Goal: Task Accomplishment & Management: Use online tool/utility

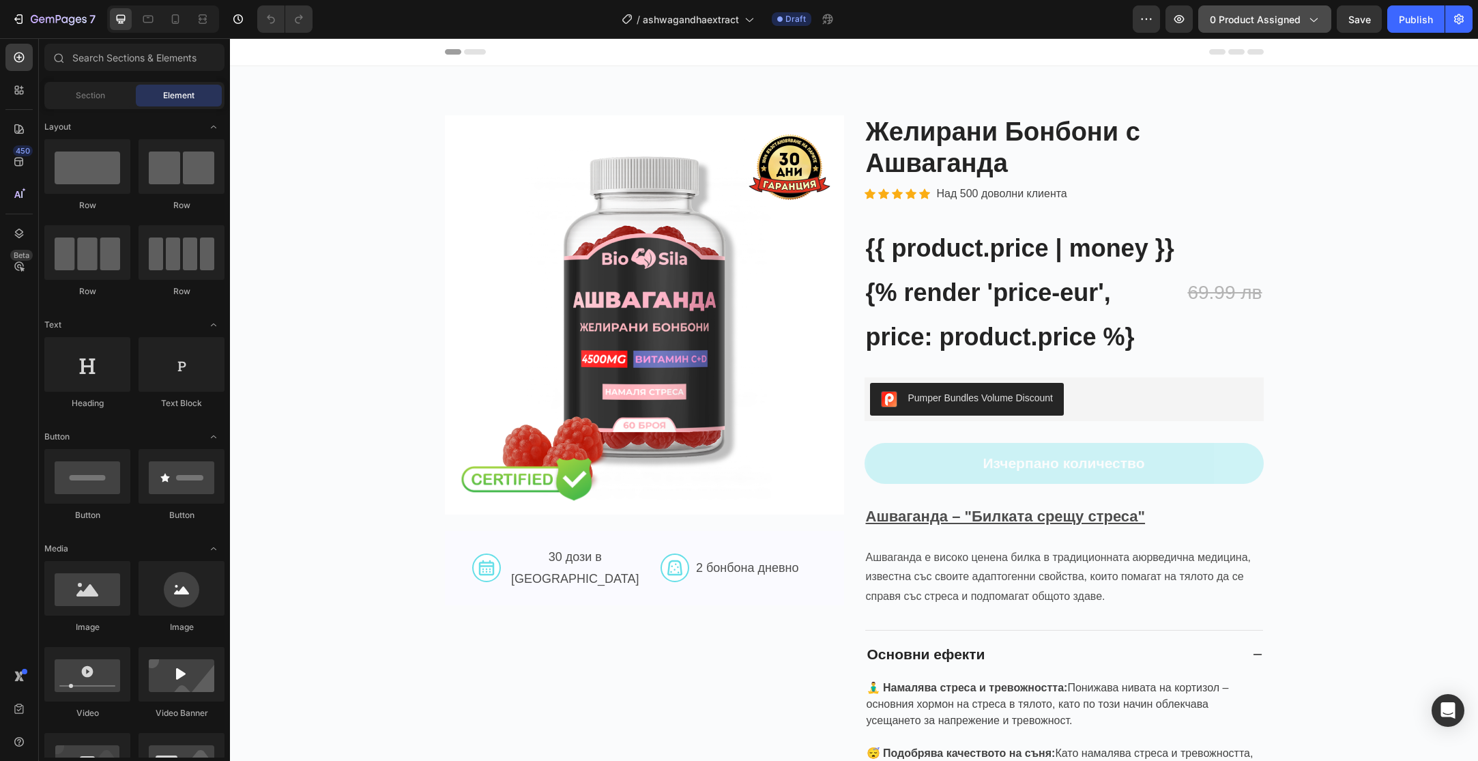
click at [1260, 14] on span "0 product assigned" at bounding box center [1255, 19] width 91 height 14
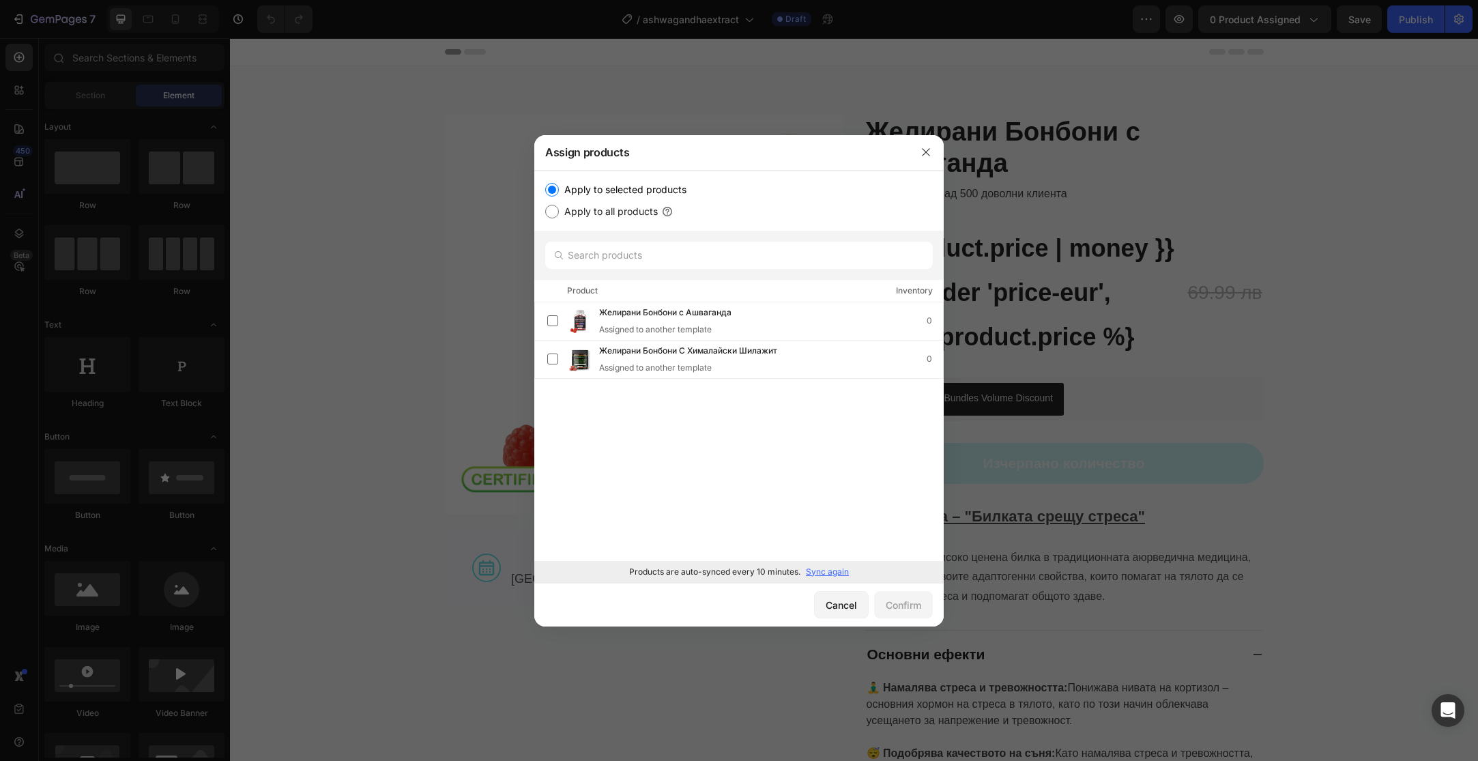
click at [834, 572] on p "Sync again" at bounding box center [827, 572] width 43 height 12
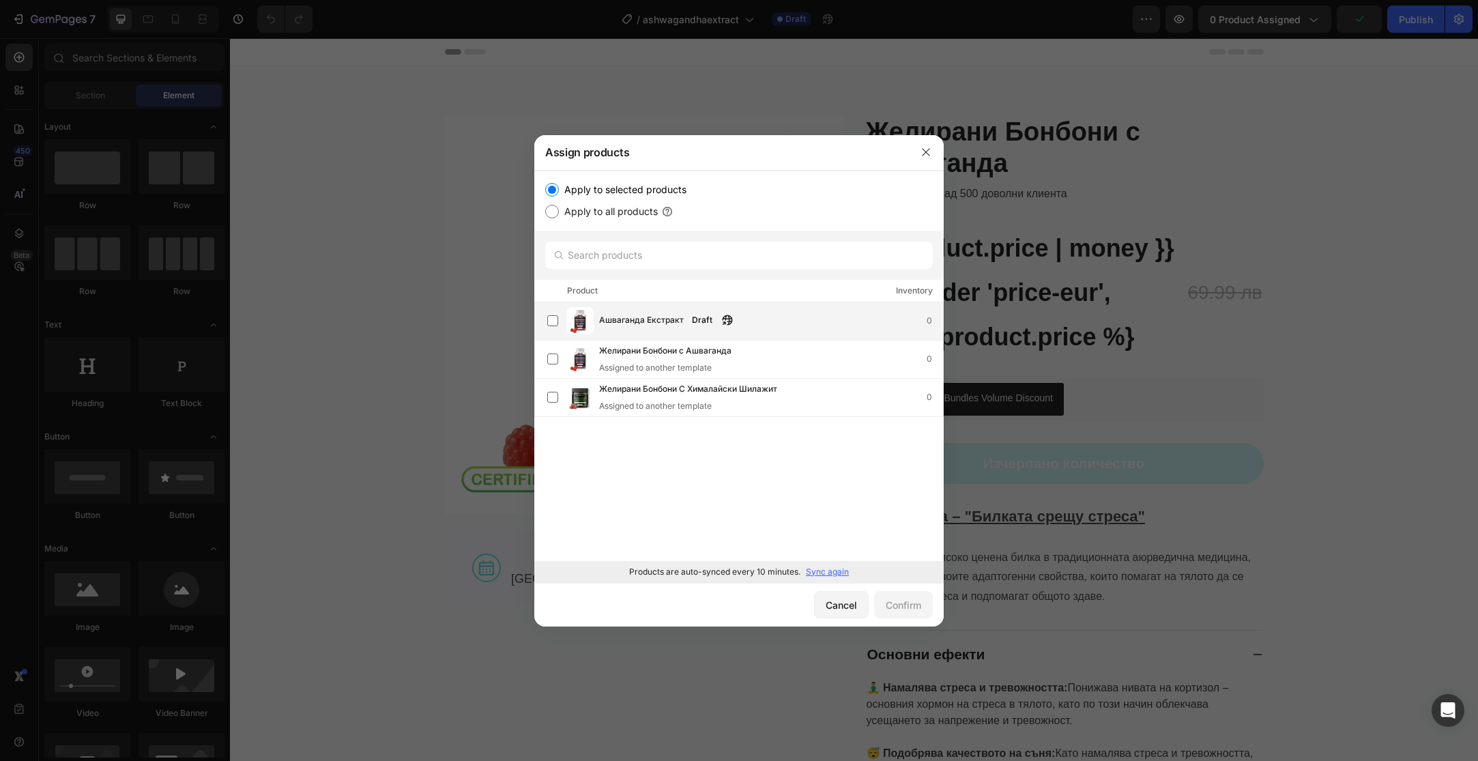
click at [677, 320] on span "Ашваганда Екстракт" at bounding box center [641, 320] width 85 height 15
click at [918, 609] on div "Confirm" at bounding box center [903, 605] width 35 height 14
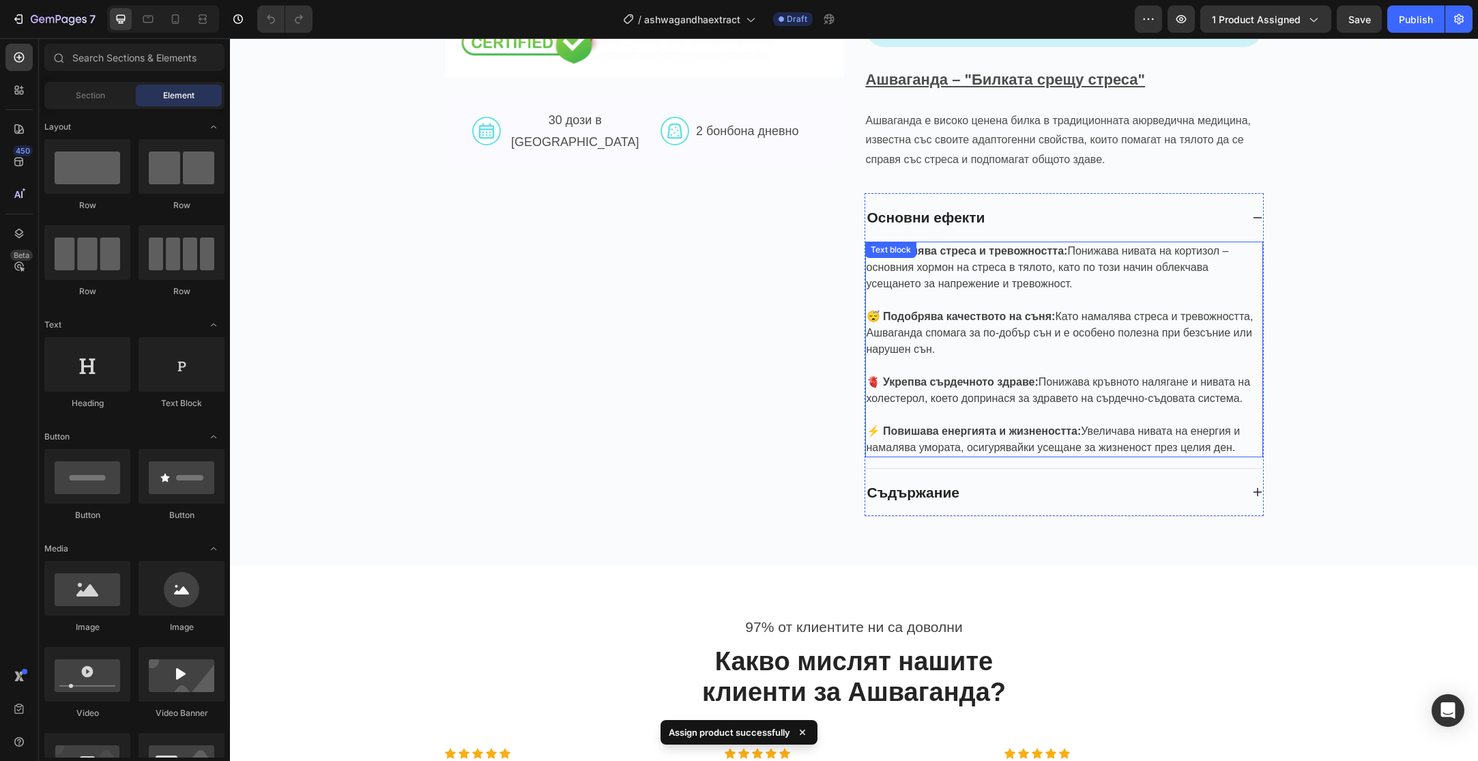
scroll to position [489, 0]
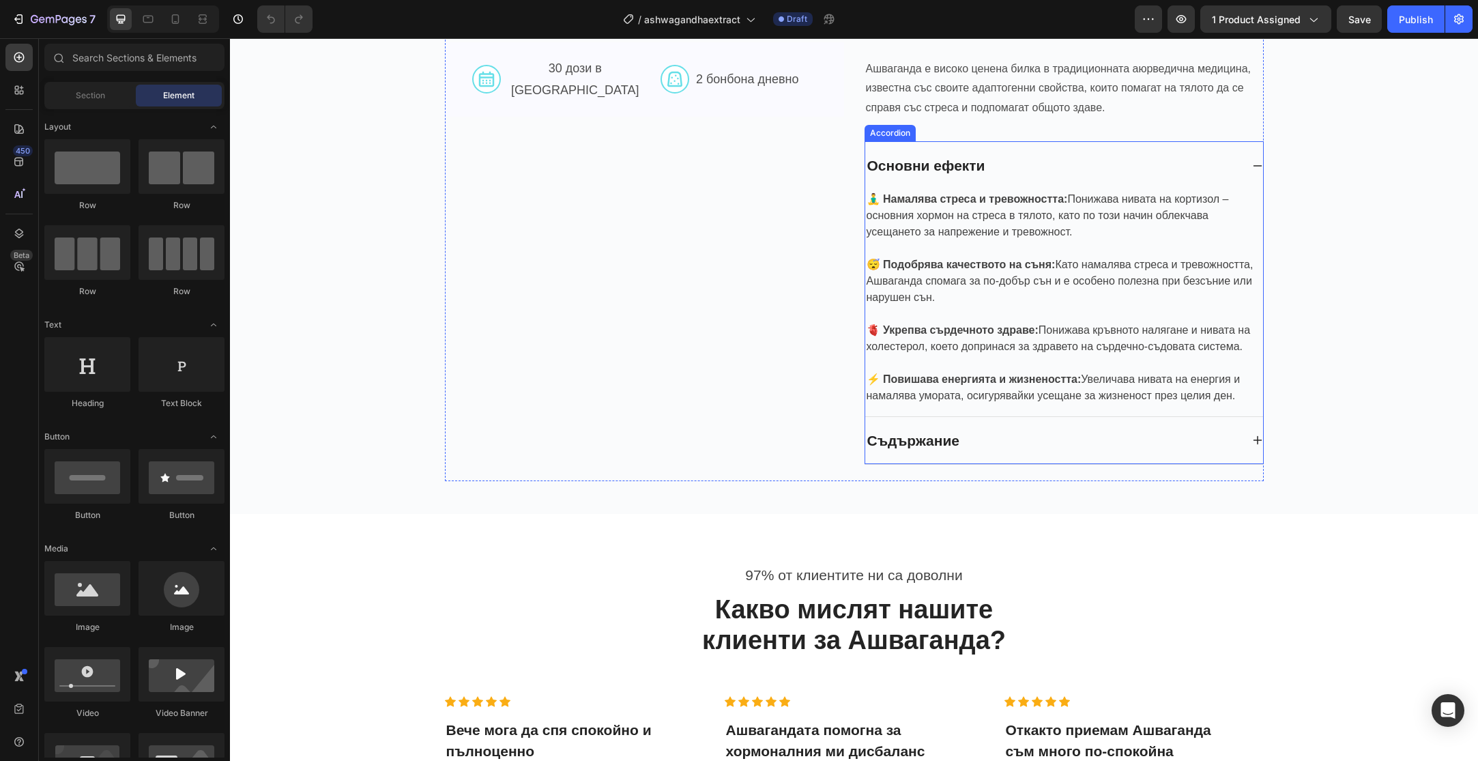
click at [1259, 437] on icon at bounding box center [1257, 440] width 9 height 9
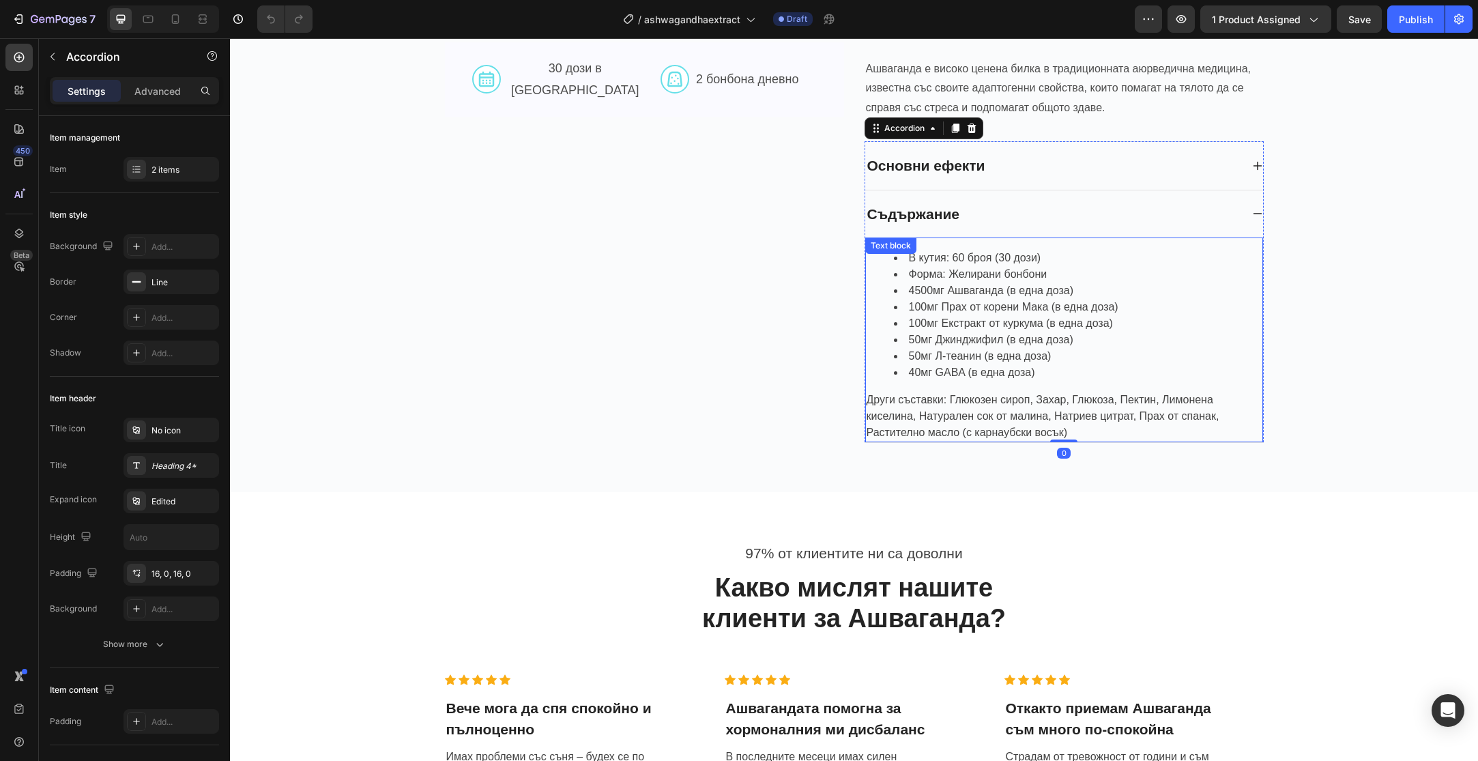
click at [1006, 355] on li "50мг Л-теанин (в една доза)" at bounding box center [1078, 356] width 368 height 16
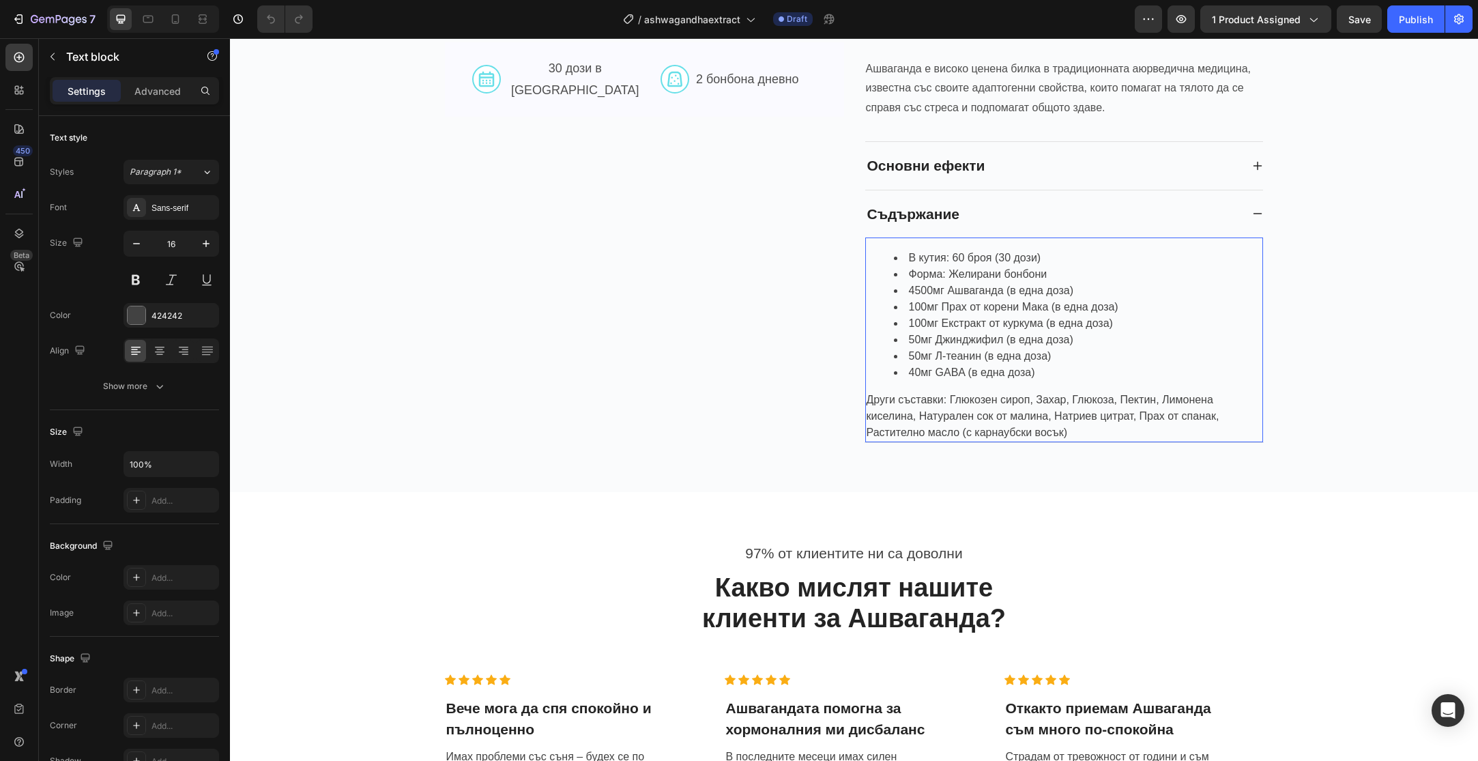
click at [1047, 257] on li "В кутия: 60 броя (30 дози)" at bounding box center [1078, 258] width 368 height 16
click at [978, 278] on li "Форма: Желирани бонбони" at bounding box center [1078, 274] width 368 height 16
drag, startPoint x: 978, startPoint y: 278, endPoint x: 1010, endPoint y: 278, distance: 32.1
click at [1010, 278] on li "Форма: Желирани бонбони" at bounding box center [1078, 274] width 368 height 16
click at [920, 292] on li "4500мг Ашваганда (в една доза)" at bounding box center [1078, 290] width 368 height 16
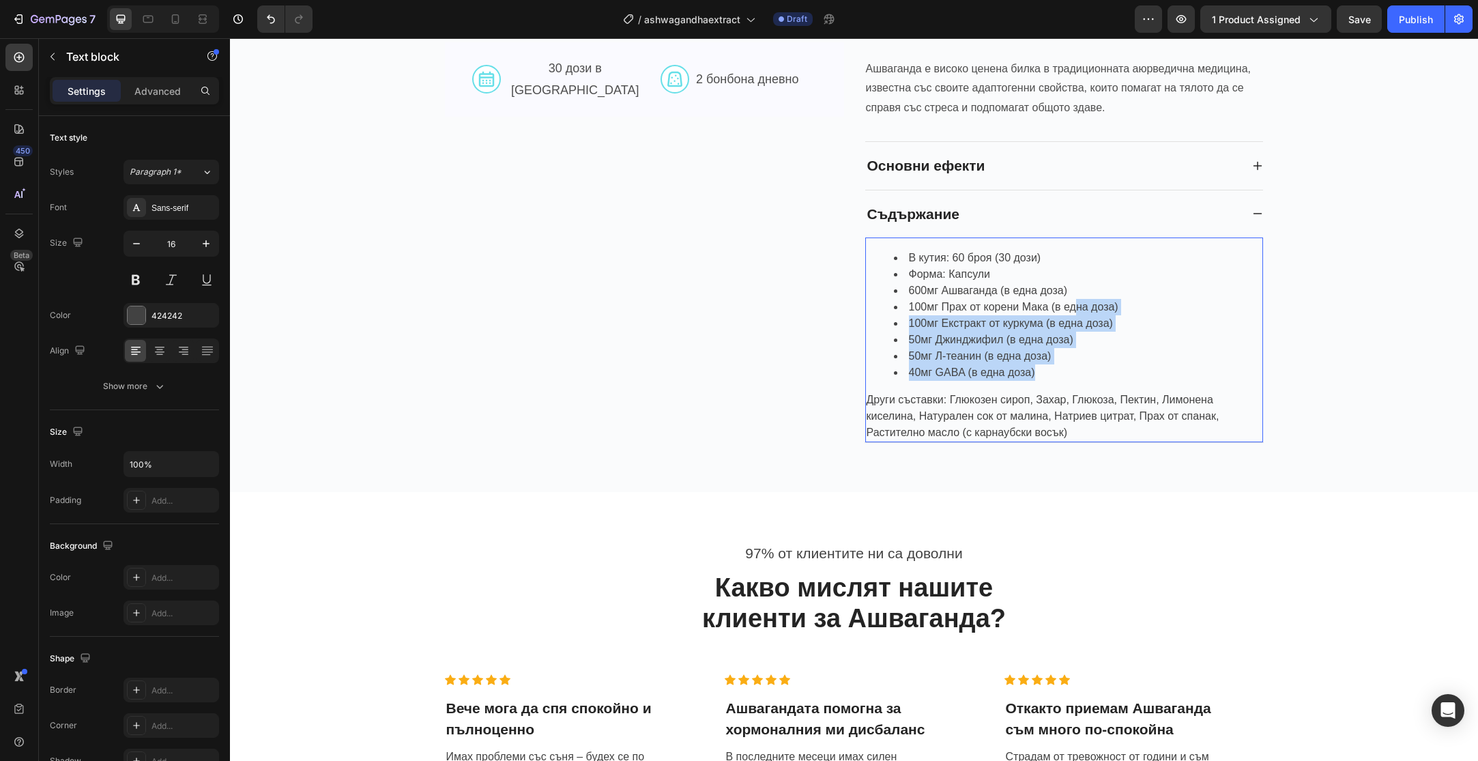
drag, startPoint x: 1041, startPoint y: 385, endPoint x: 1073, endPoint y: 305, distance: 86.0
click at [1073, 305] on ul "В кутия: 60 броя (30 дози) Форма: Капсули 600мг Ашваганда (в една доза) 100мг П…" at bounding box center [1063, 315] width 395 height 131
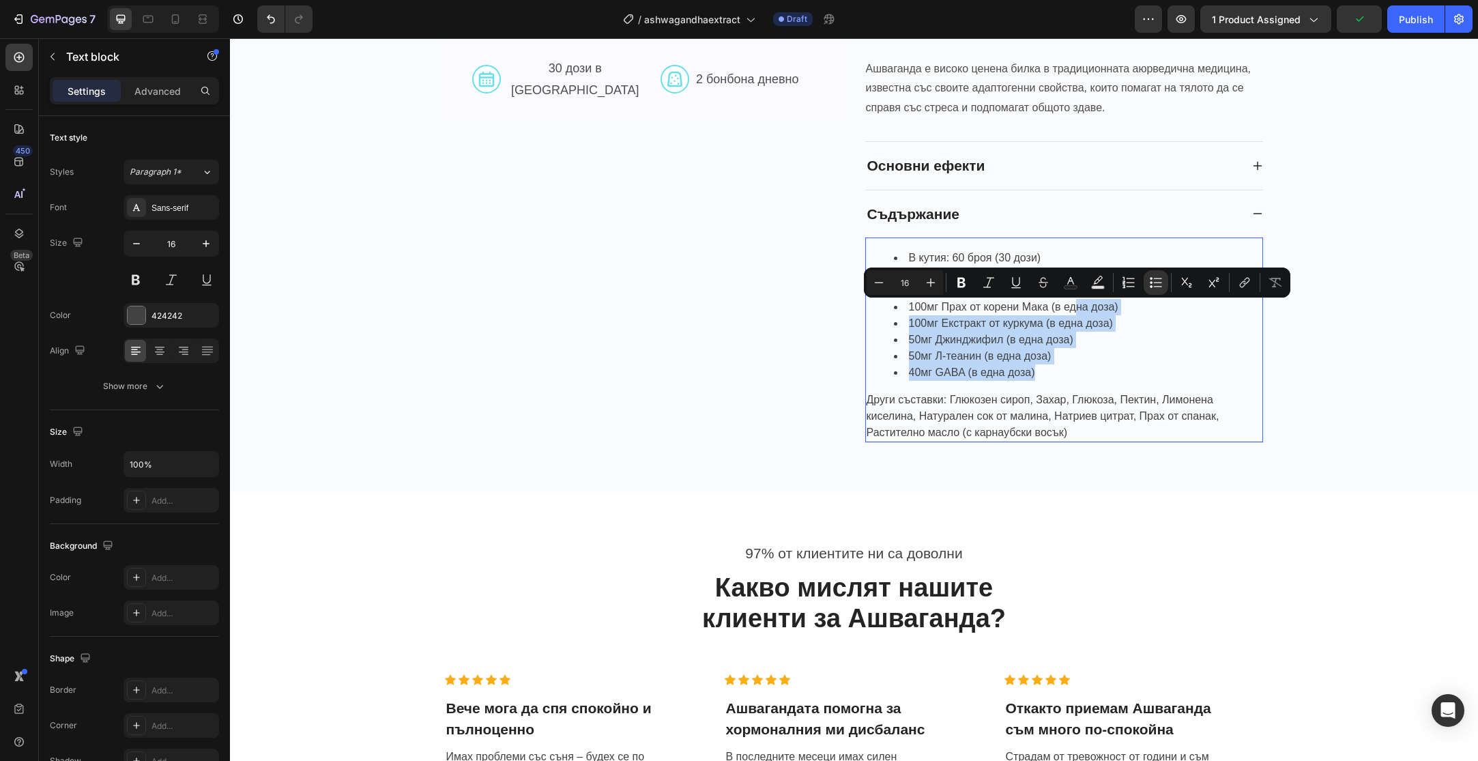
click at [1084, 323] on li "100мг Екстракт от куркума (в една доза)" at bounding box center [1078, 323] width 368 height 16
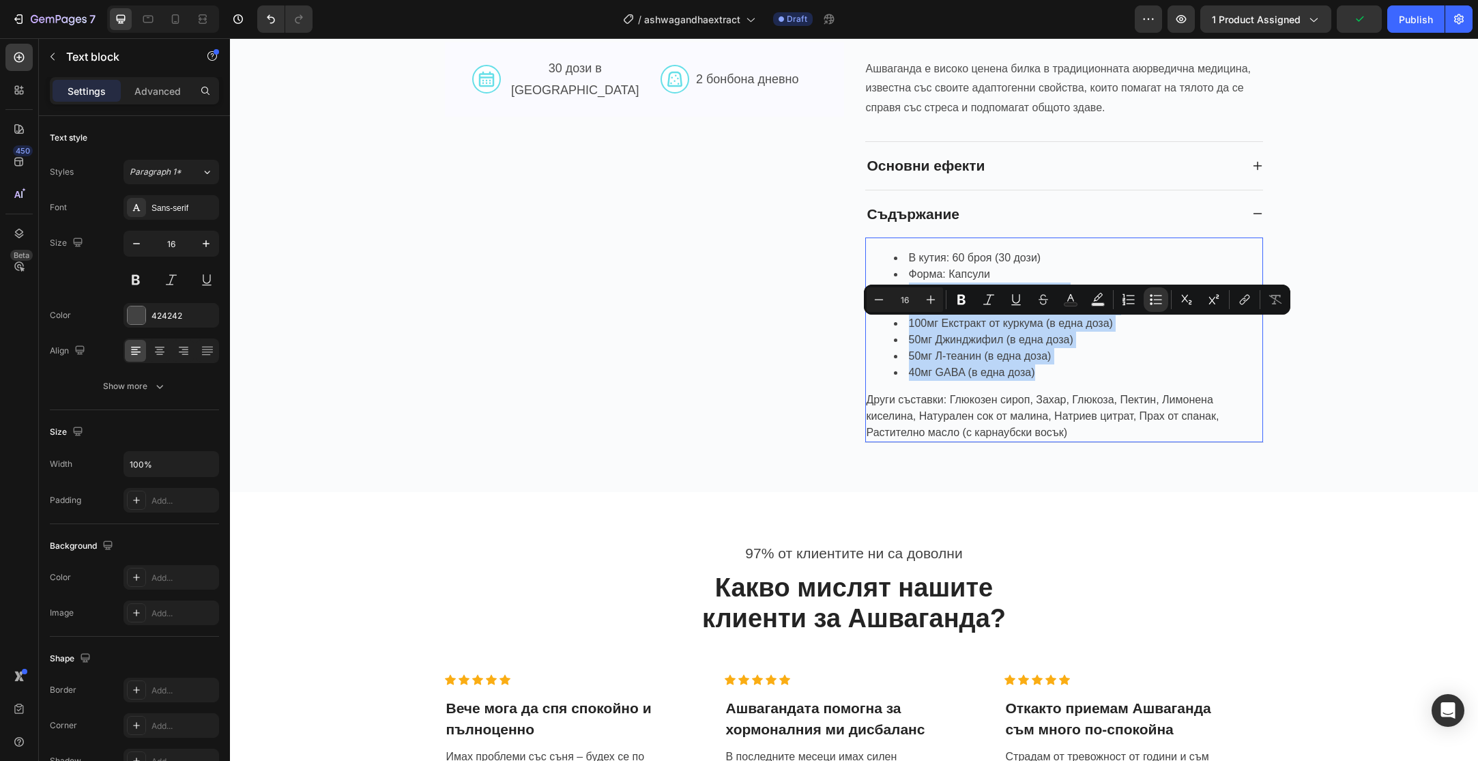
click at [1077, 274] on li "Форма: Капсули" at bounding box center [1078, 274] width 368 height 16
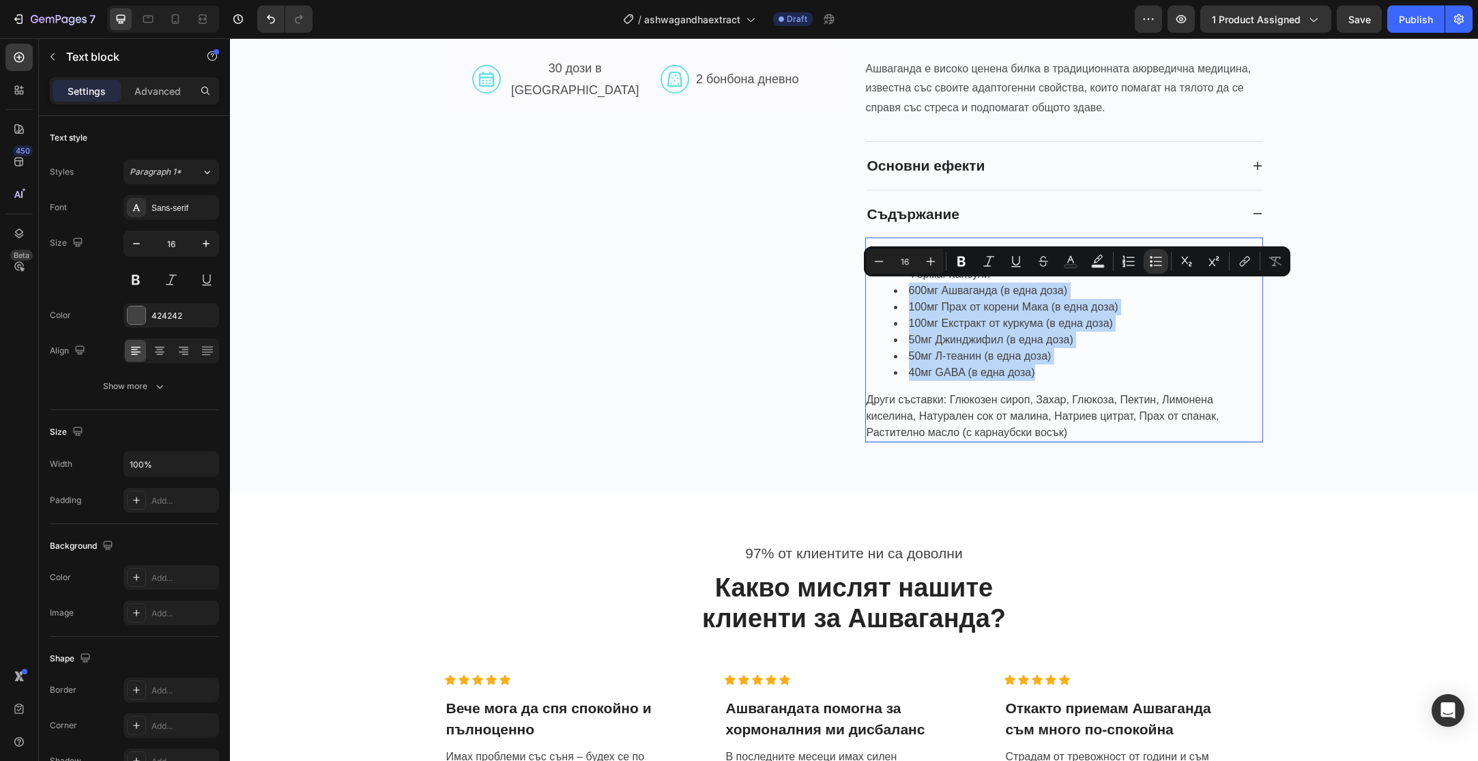
click at [1075, 293] on li "600мг Ашваганда (в една доза)" at bounding box center [1078, 290] width 368 height 16
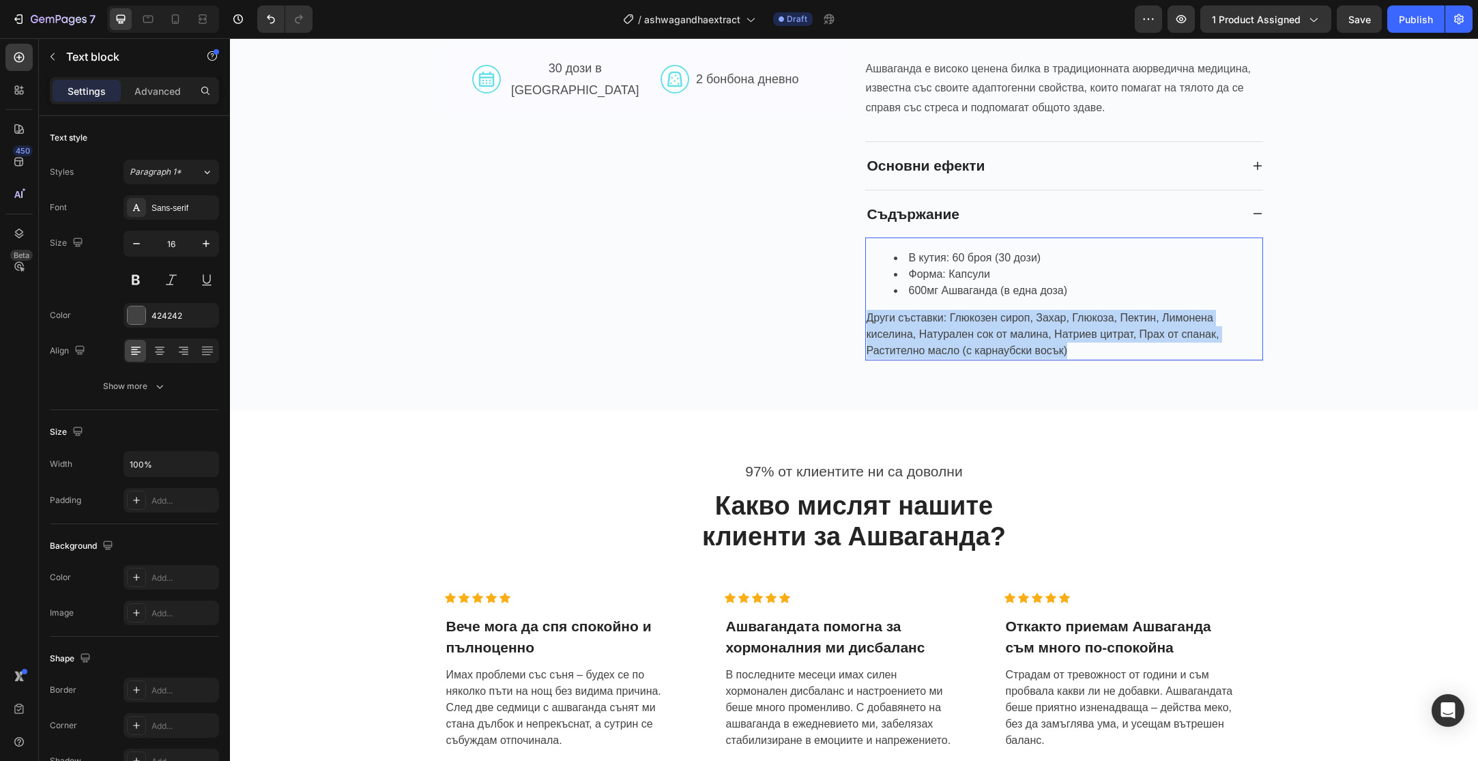
drag, startPoint x: 1073, startPoint y: 349, endPoint x: 1080, endPoint y: 287, distance: 63.1
click at [1080, 287] on div "В кутия: 60 броя (30 дози) Форма: Капсули 600мг Ашваганда (в една доза) Други с…" at bounding box center [1064, 298] width 398 height 123
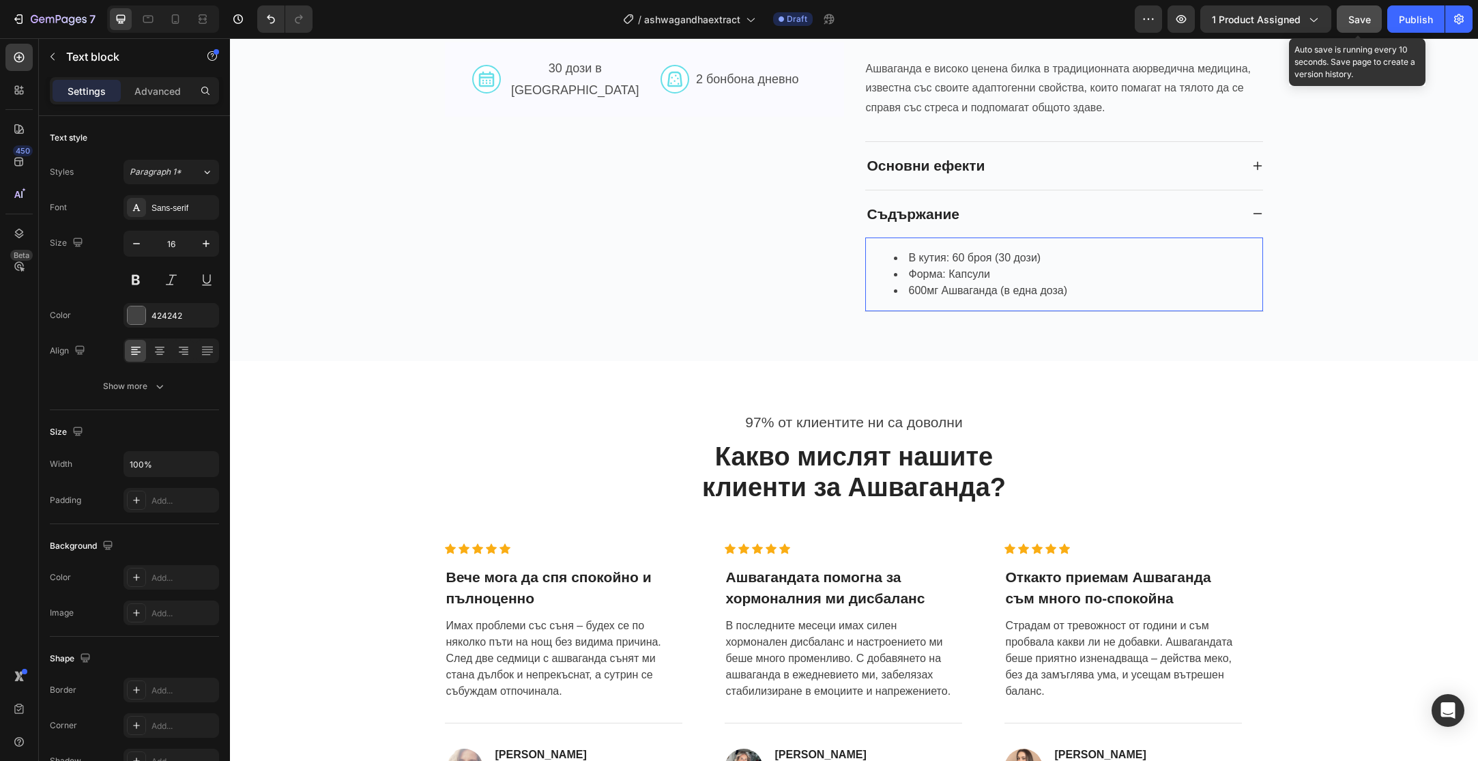
click at [1370, 17] on span "Save" at bounding box center [1359, 20] width 23 height 12
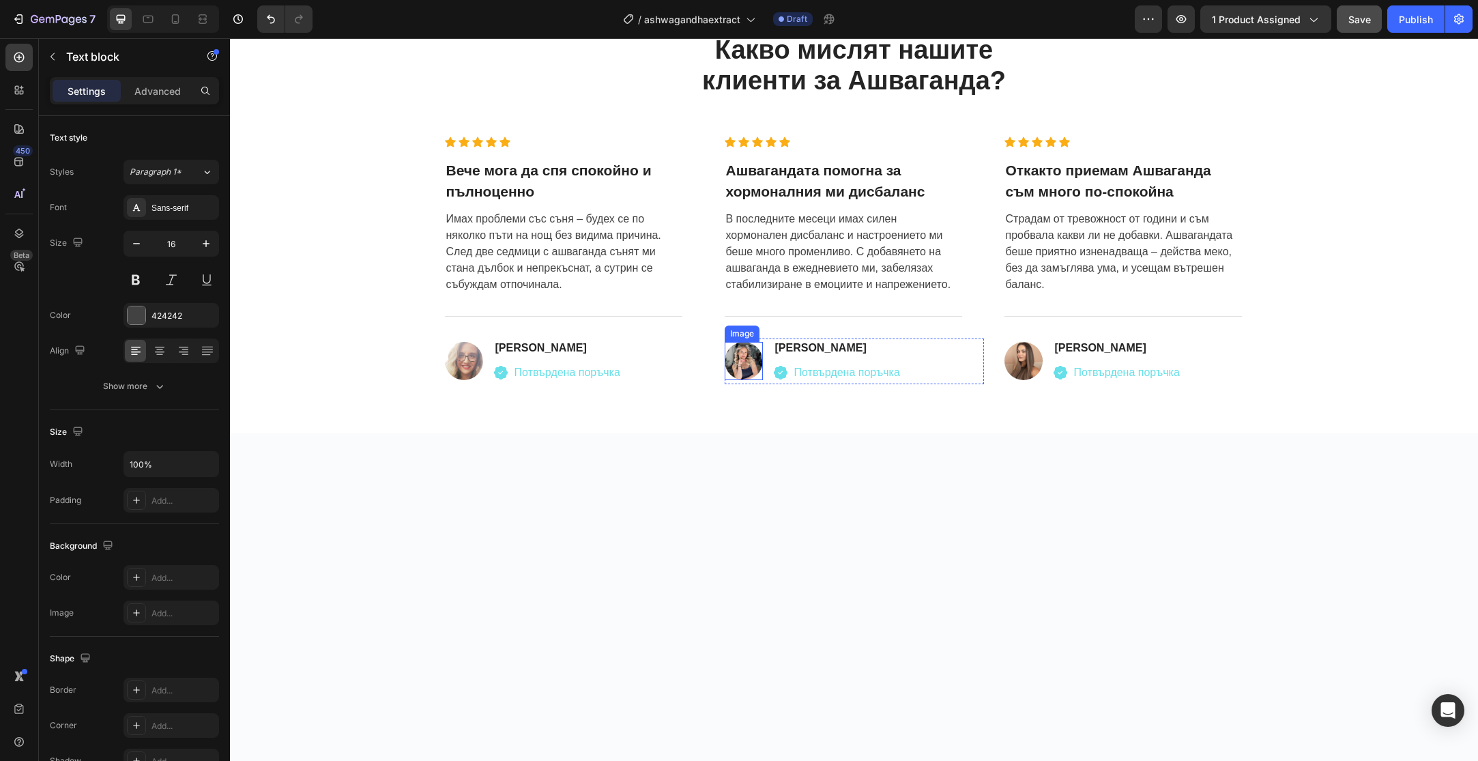
scroll to position [0, 0]
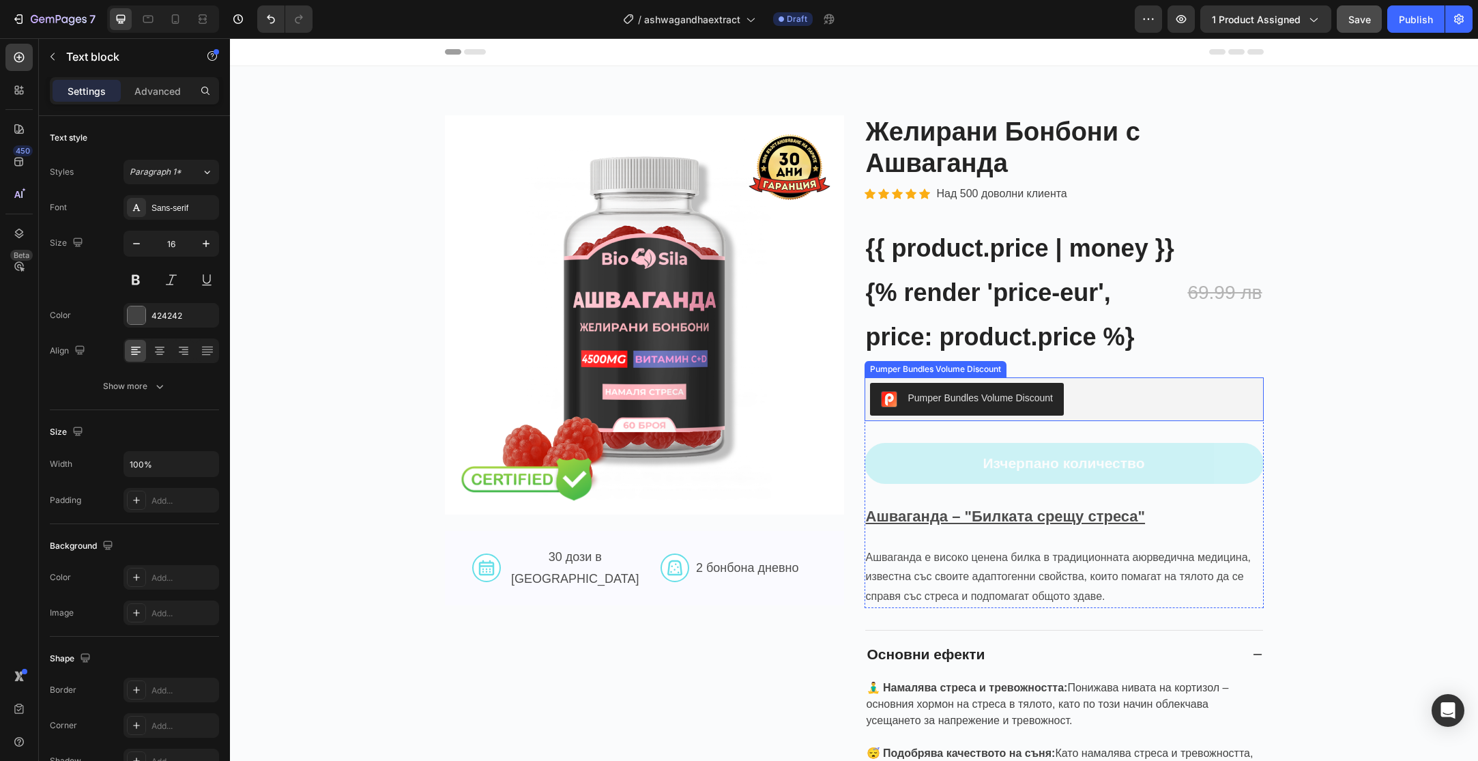
click at [942, 459] on button "Изчерпано количество" at bounding box center [1063, 464] width 399 height 42
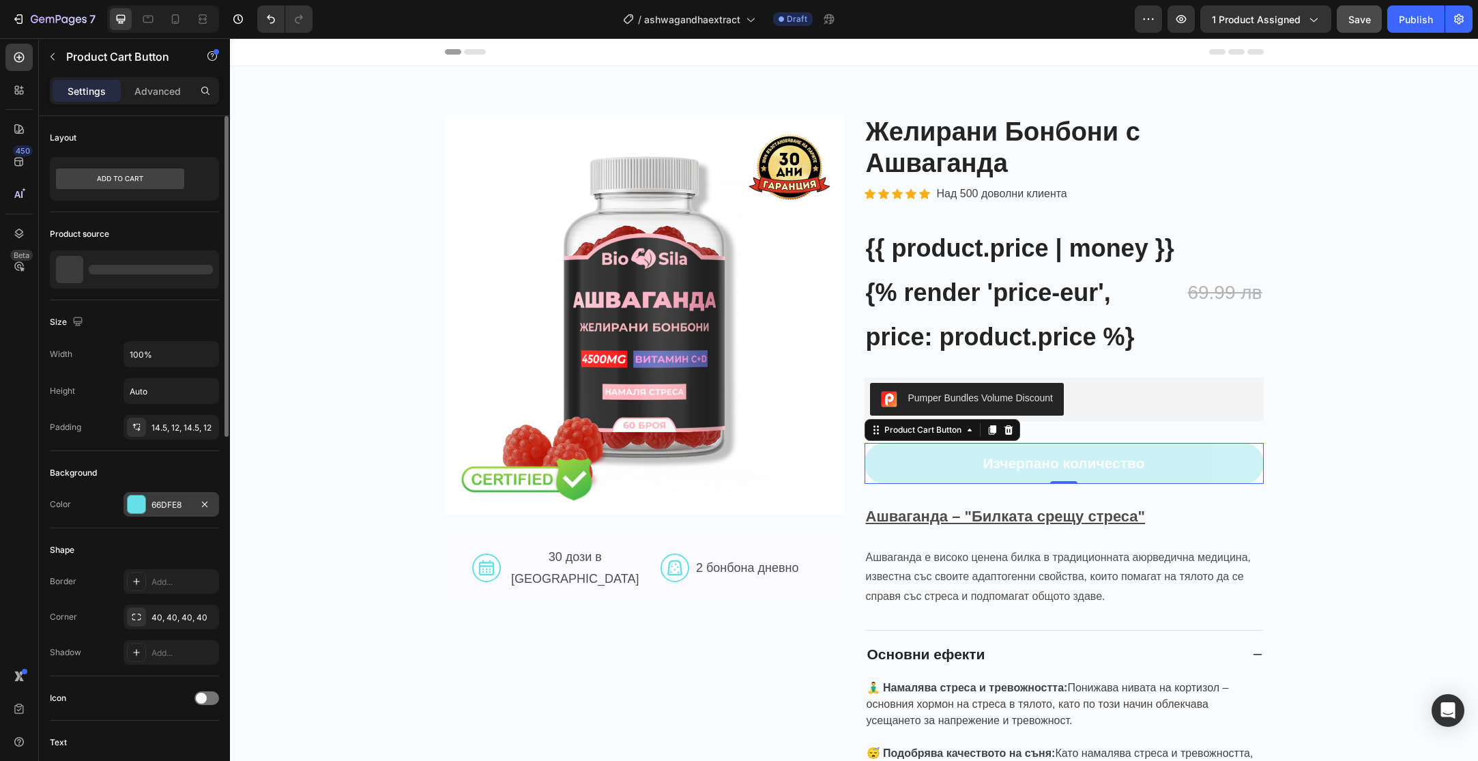
click at [168, 500] on div "66DFE8" at bounding box center [171, 505] width 40 height 12
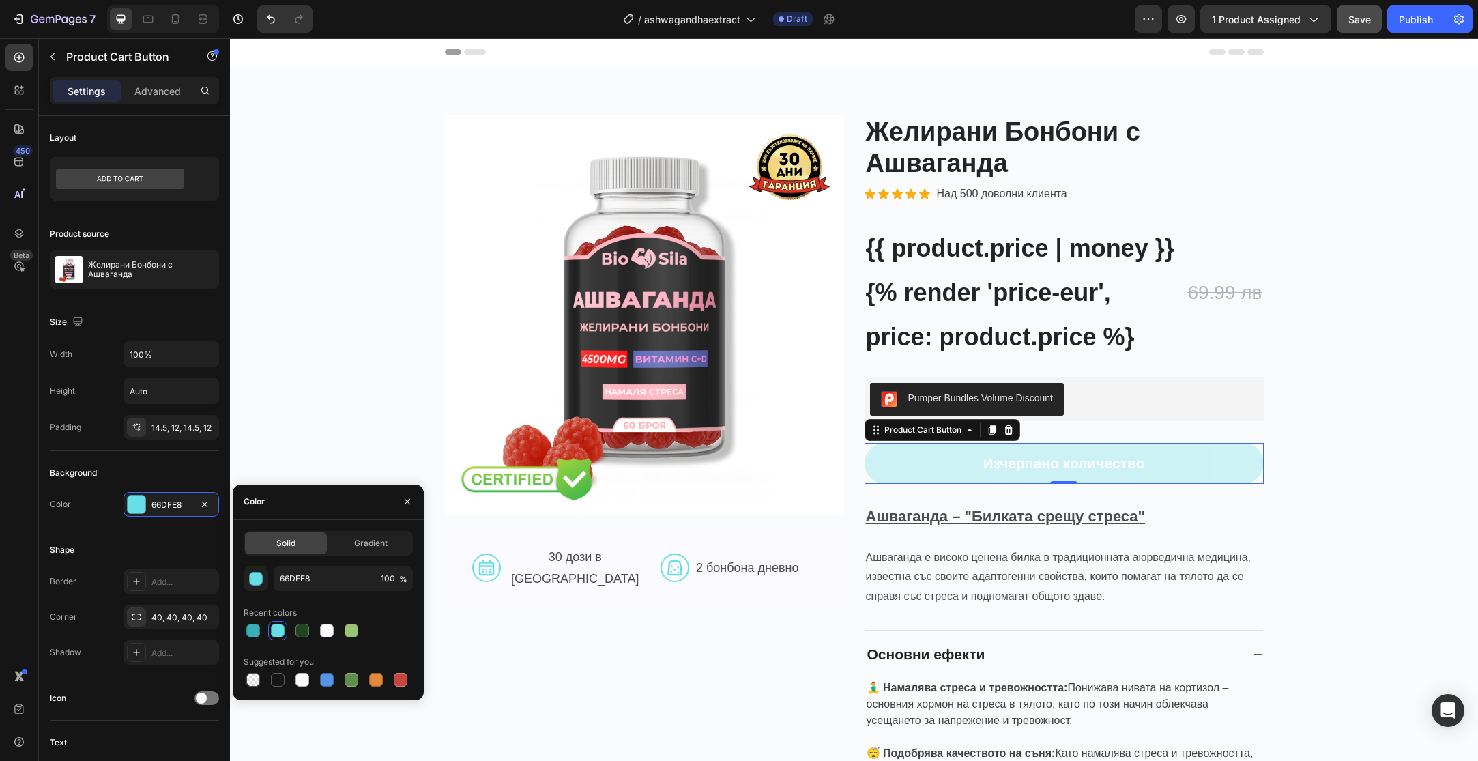
click at [334, 560] on div "Solid Gradient 66DFE8 100 % Recent colors Suggested for you" at bounding box center [328, 610] width 169 height 158
click at [326, 575] on input "66DFE8" at bounding box center [324, 578] width 101 height 25
paste input "705a80"
type input "705a80"
click at [106, 523] on div "Background Color 66DFE8" at bounding box center [134, 489] width 169 height 77
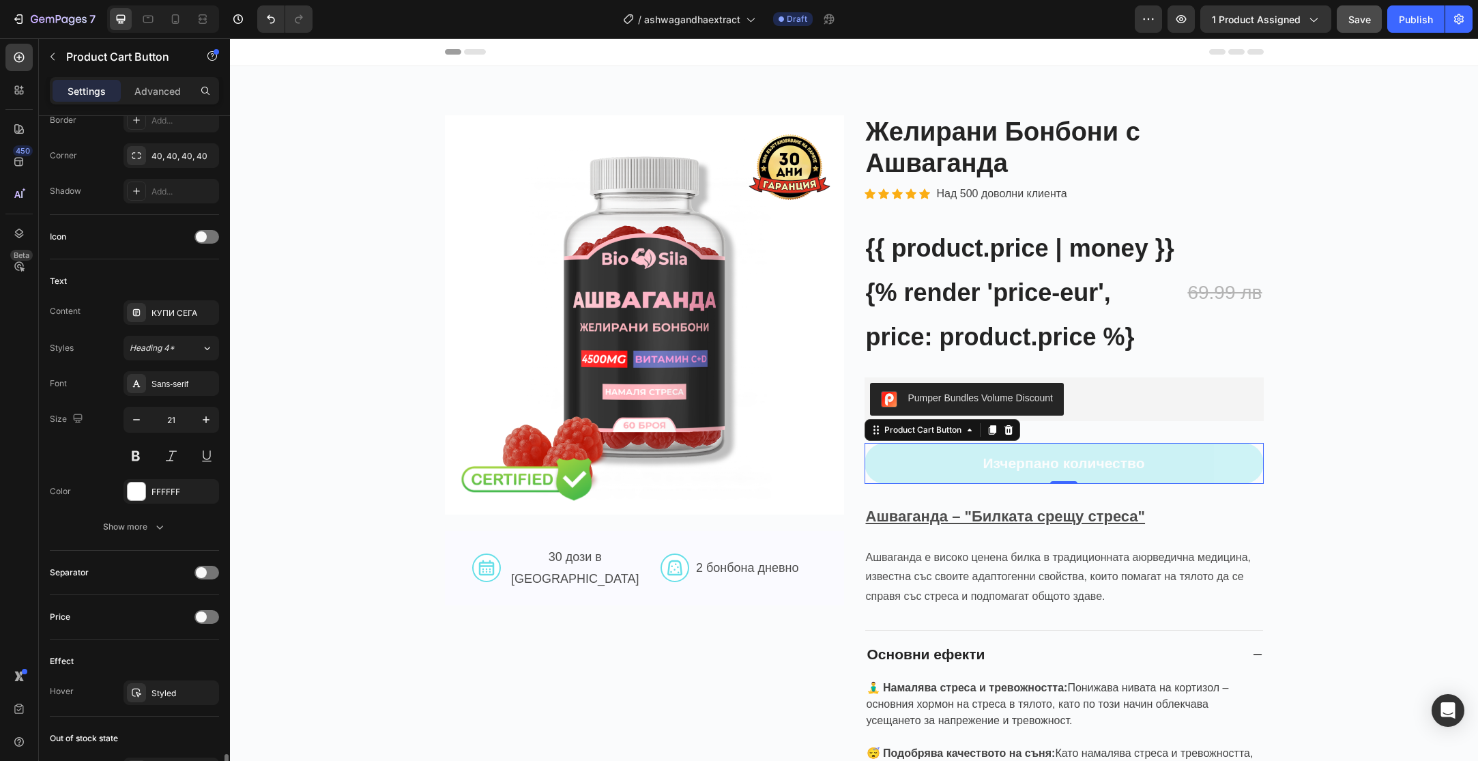
scroll to position [774, 0]
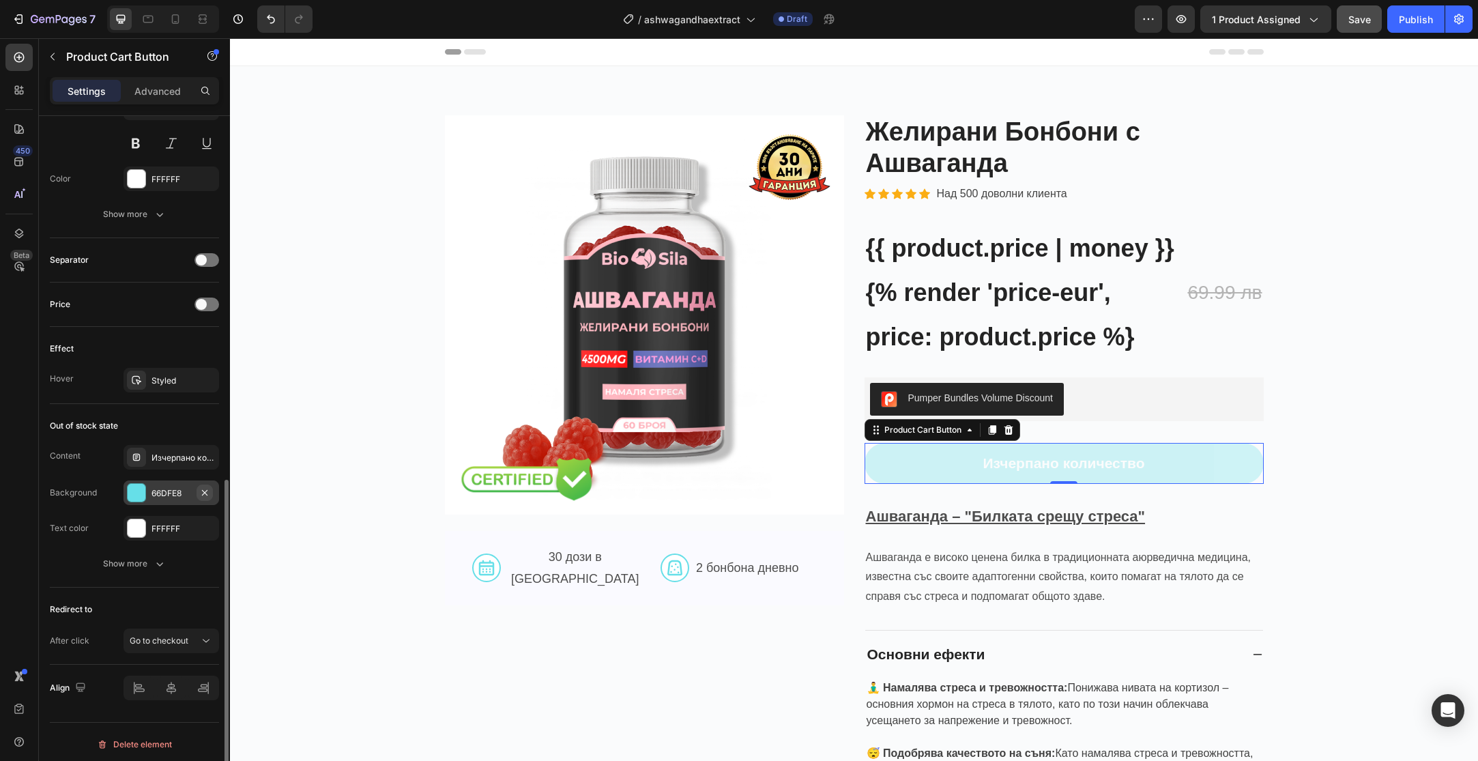
click at [214, 480] on div "66DFE8" at bounding box center [171, 492] width 96 height 25
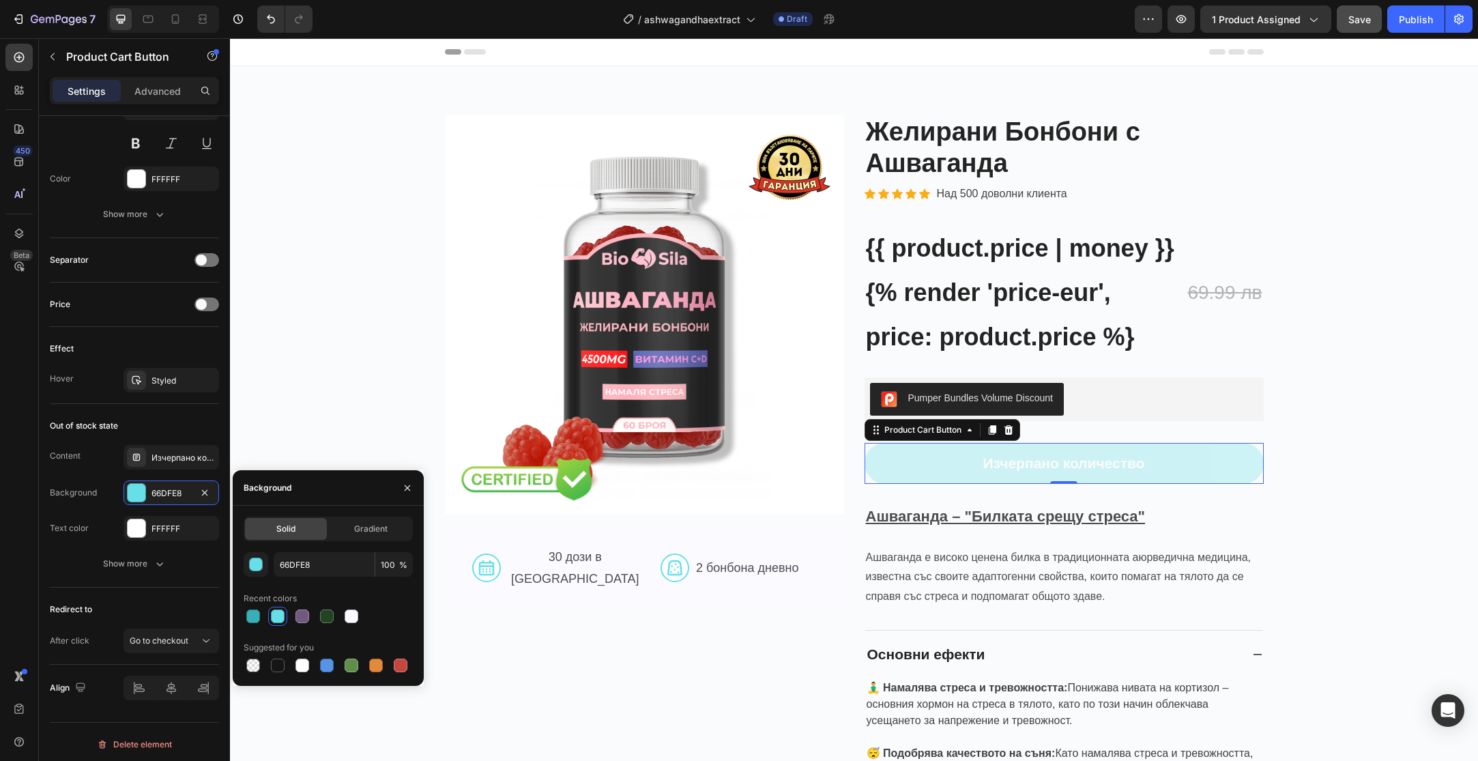
click at [310, 551] on div "Solid Gradient 66DFE8 100 % Recent colors Suggested for you" at bounding box center [328, 595] width 169 height 158
click at [310, 563] on input "66DFE8" at bounding box center [324, 564] width 101 height 25
click at [308, 610] on div at bounding box center [302, 616] width 16 height 16
type input "705A80"
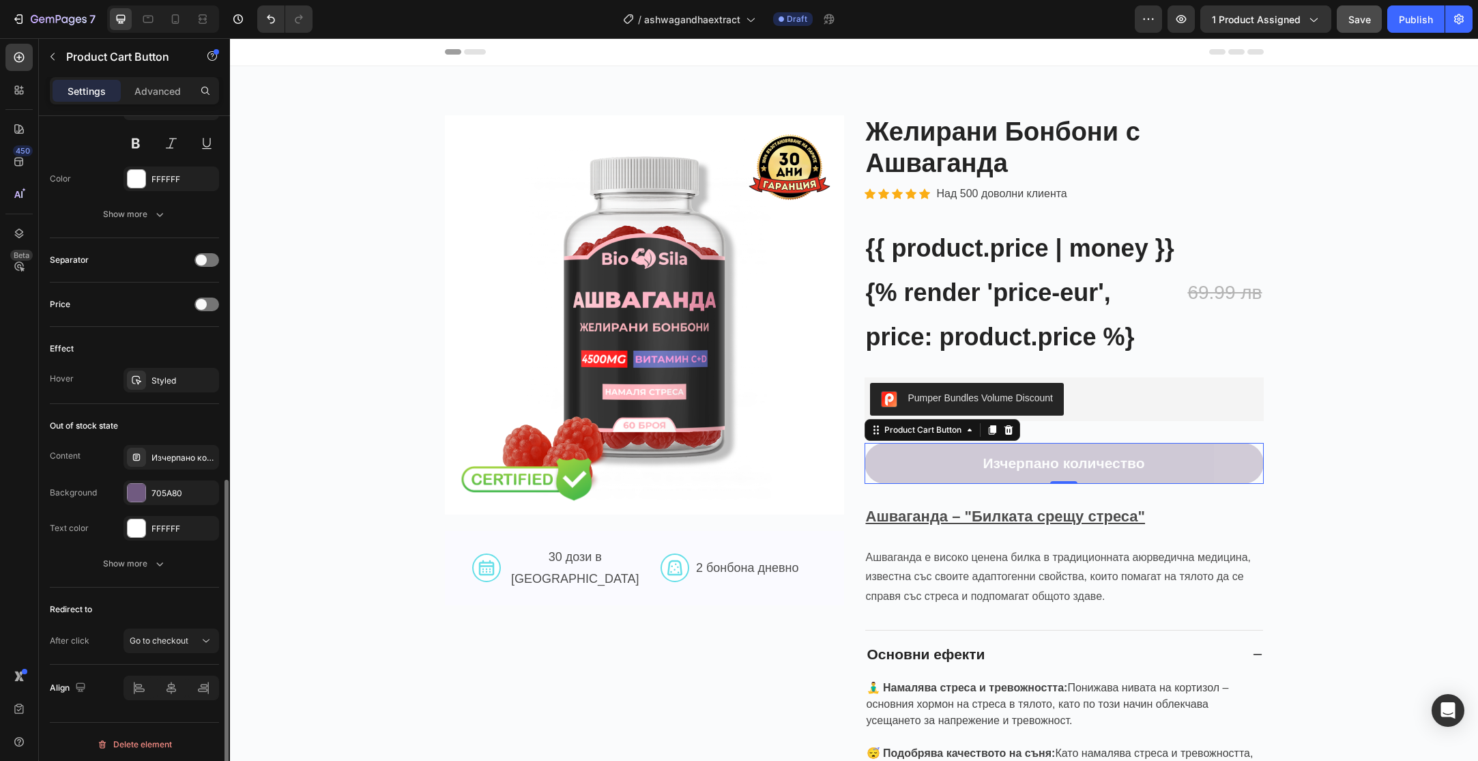
click at [80, 525] on div "Text color" at bounding box center [69, 528] width 39 height 12
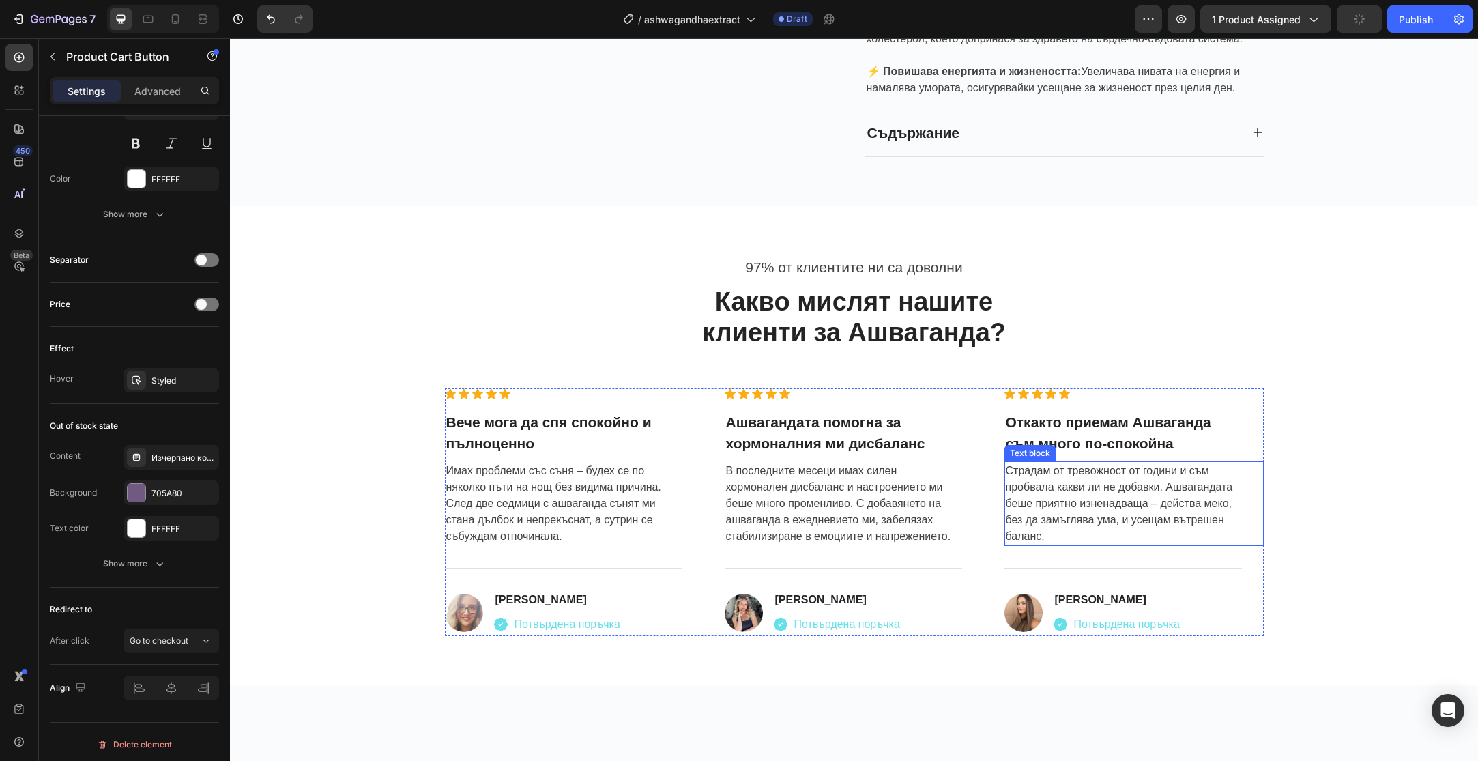
scroll to position [1019, 0]
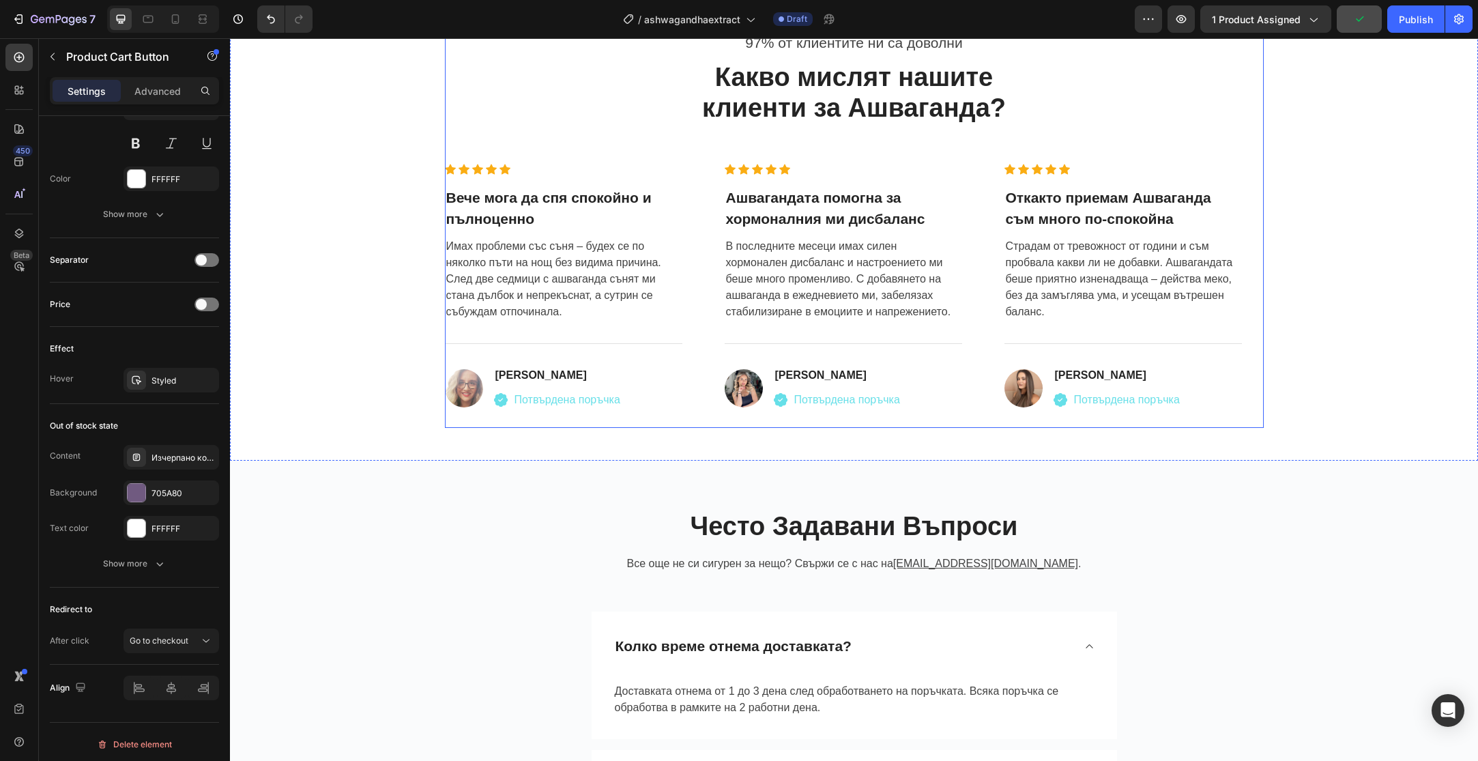
click at [806, 400] on p "Потвърдена поръчка" at bounding box center [847, 400] width 106 height 16
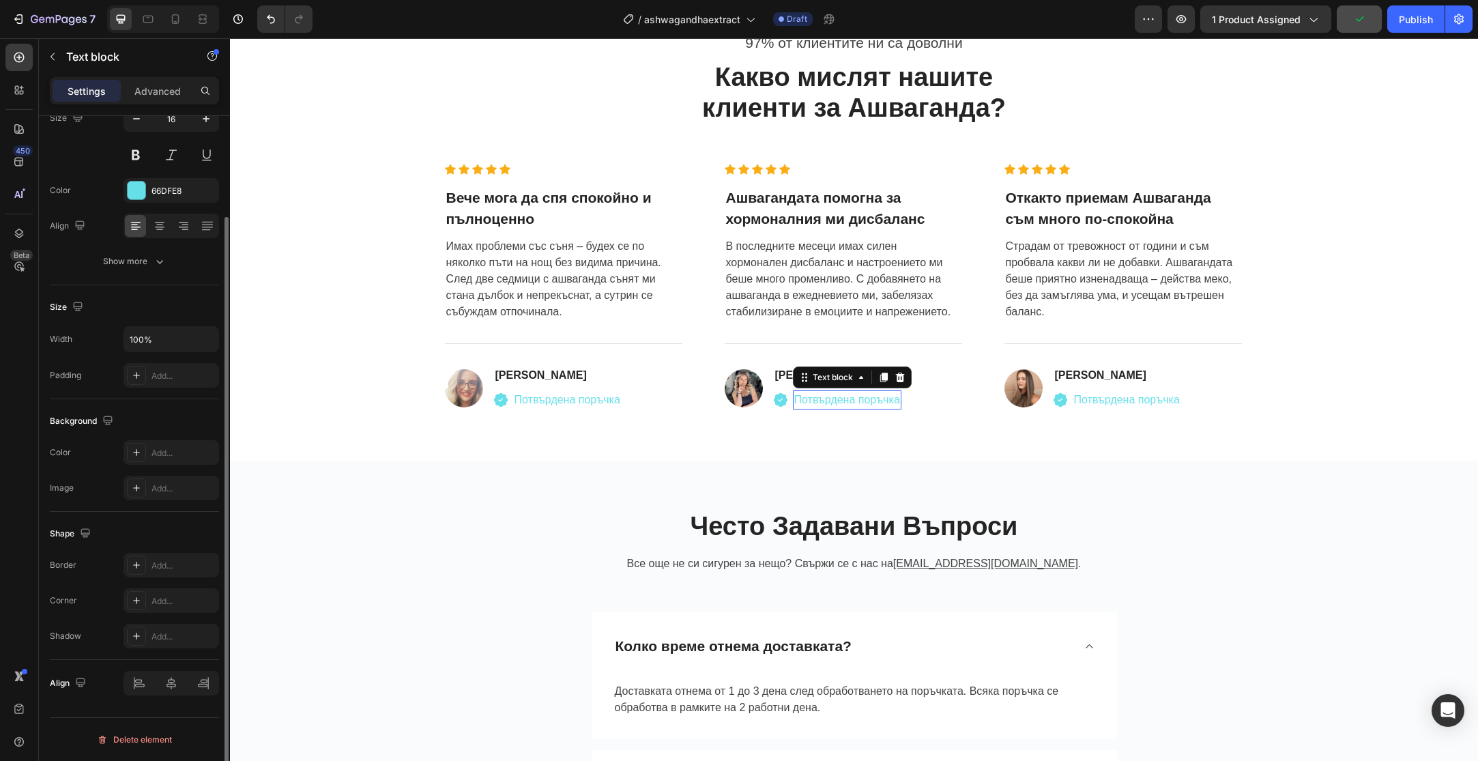
scroll to position [0, 0]
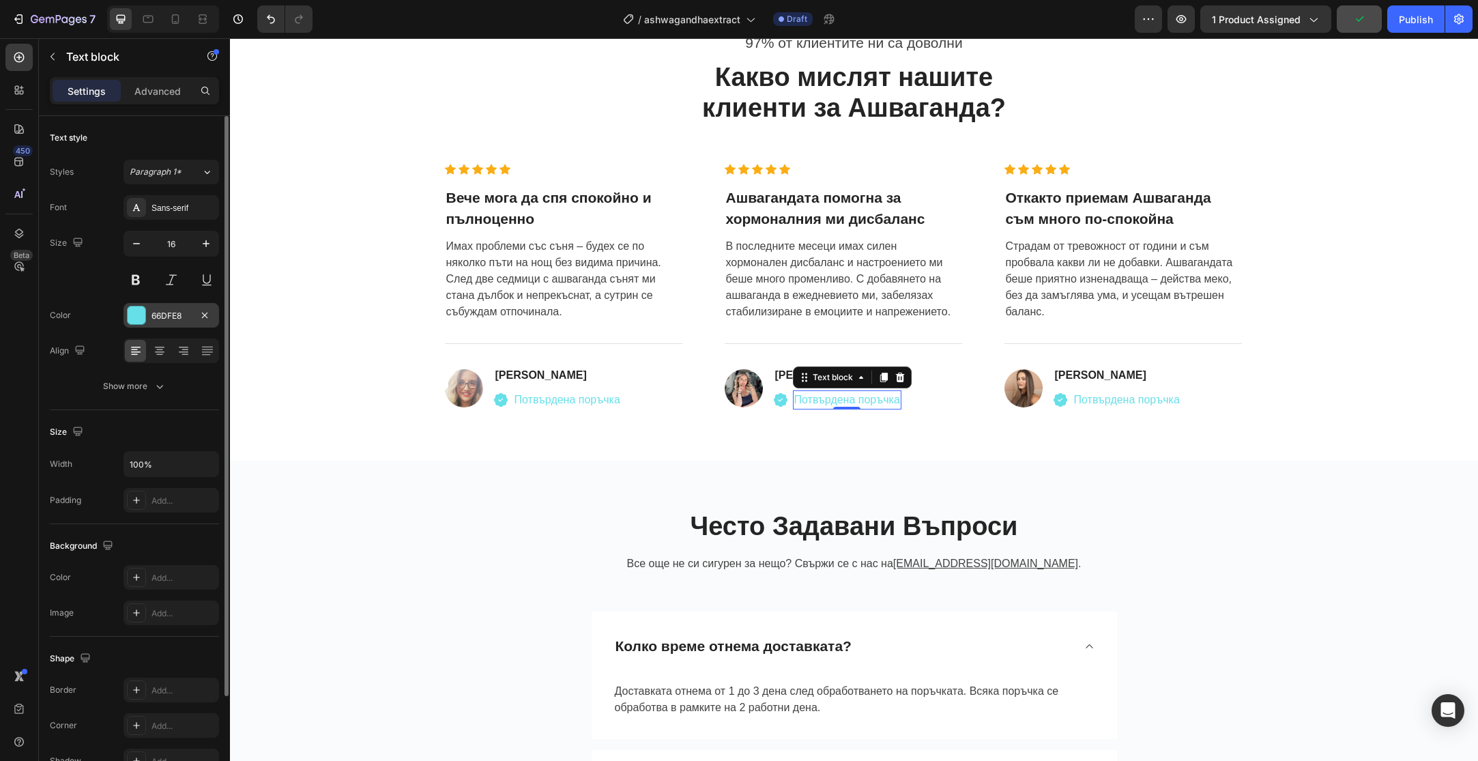
click at [171, 316] on div "66DFE8" at bounding box center [171, 316] width 40 height 12
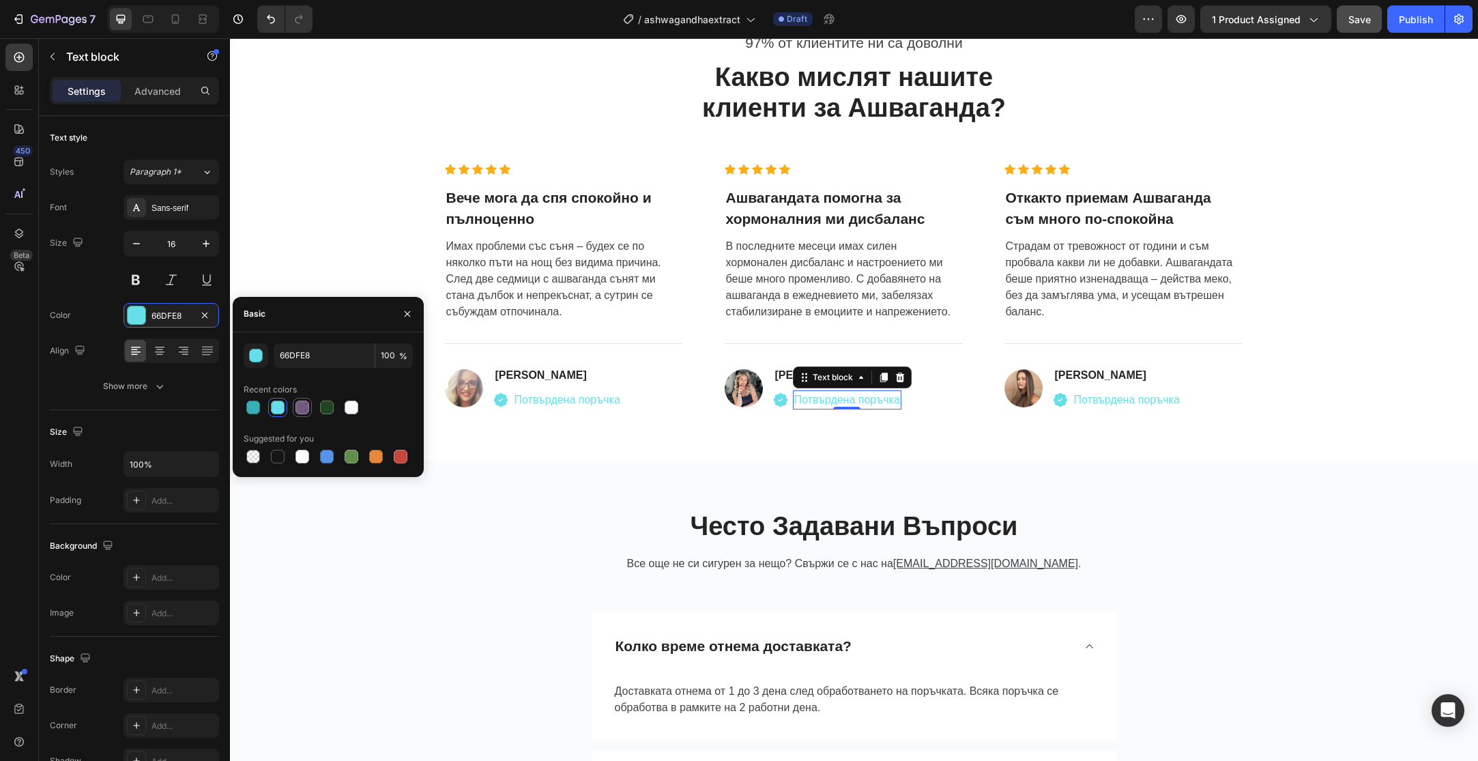
click at [302, 410] on div at bounding box center [302, 407] width 14 height 14
type input "705A80"
click at [777, 398] on icon at bounding box center [781, 400] width 14 height 14
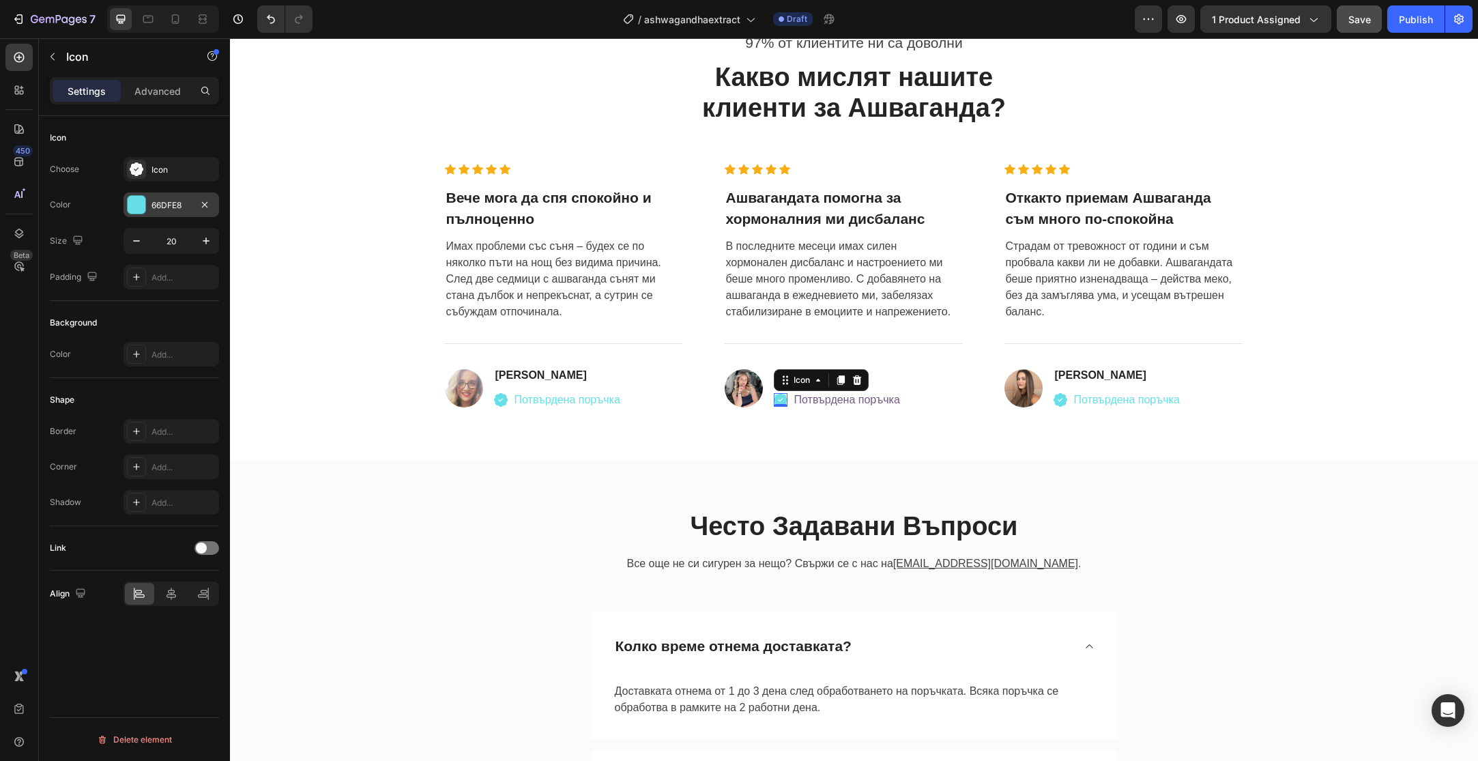
drag, startPoint x: 145, startPoint y: 202, endPoint x: 145, endPoint y: 210, distance: 8.2
click at [145, 202] on div at bounding box center [136, 204] width 19 height 19
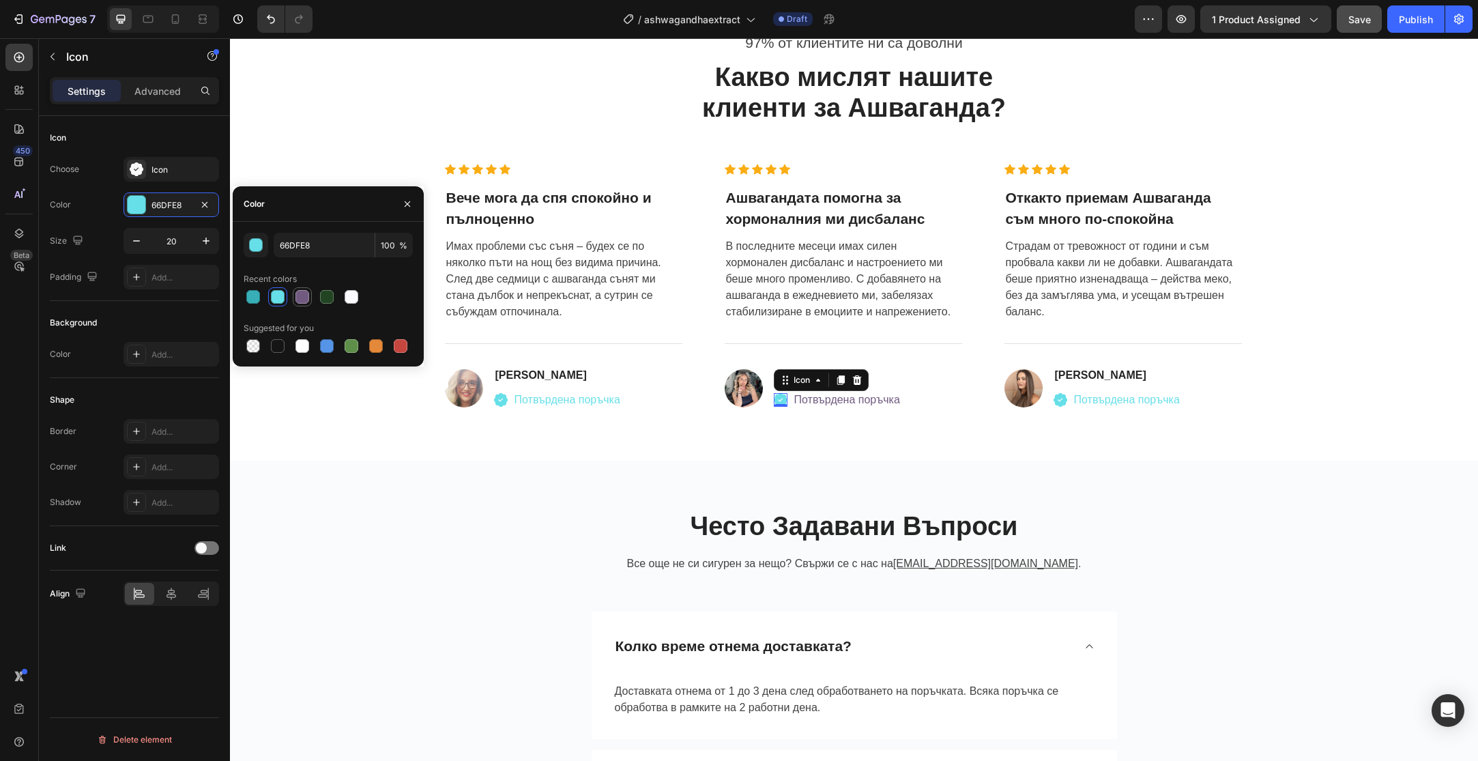
click at [300, 291] on div at bounding box center [302, 297] width 14 height 14
type input "705A80"
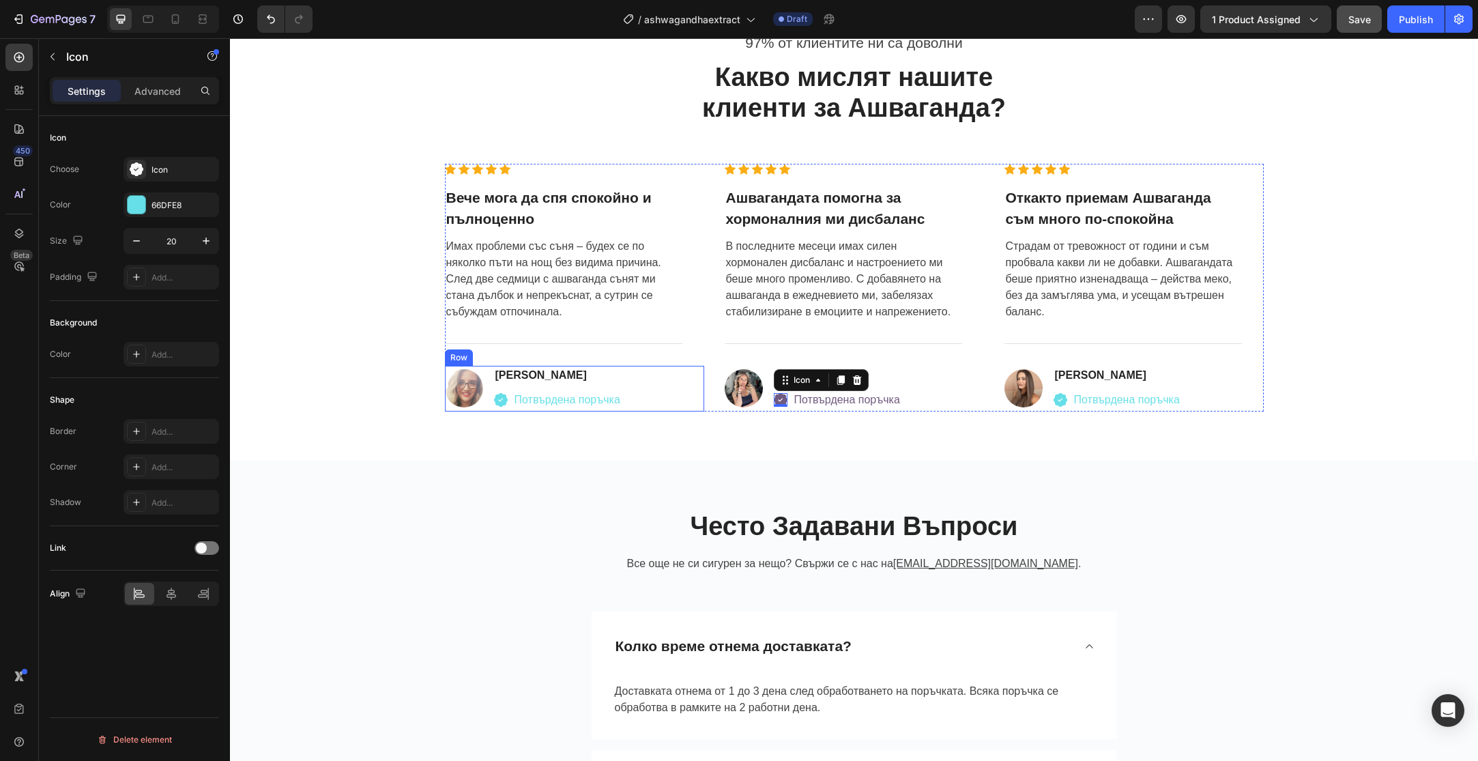
click at [500, 396] on icon at bounding box center [501, 400] width 14 height 14
click at [160, 216] on div "66DFE8" at bounding box center [171, 204] width 96 height 25
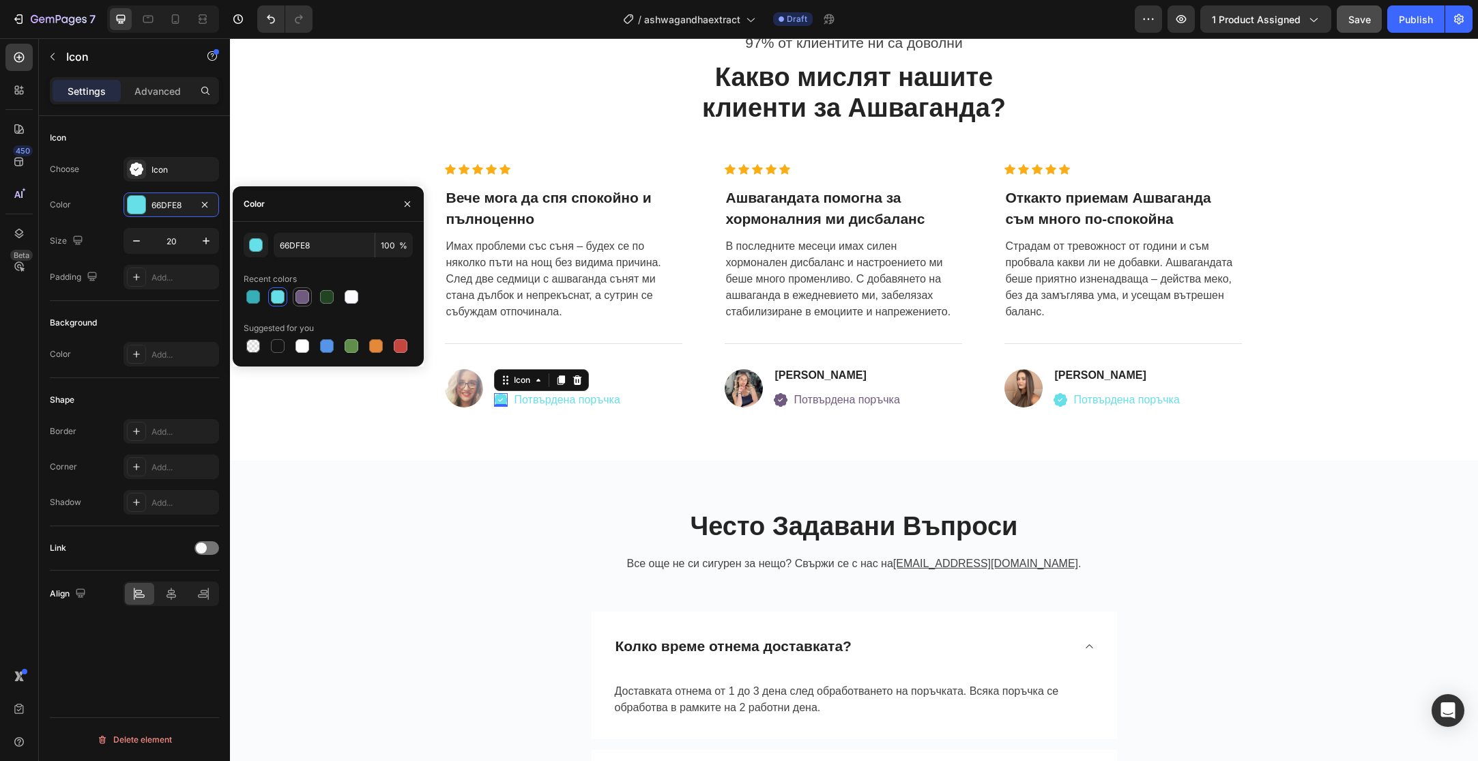
click at [306, 306] on div at bounding box center [302, 296] width 19 height 19
type input "705A80"
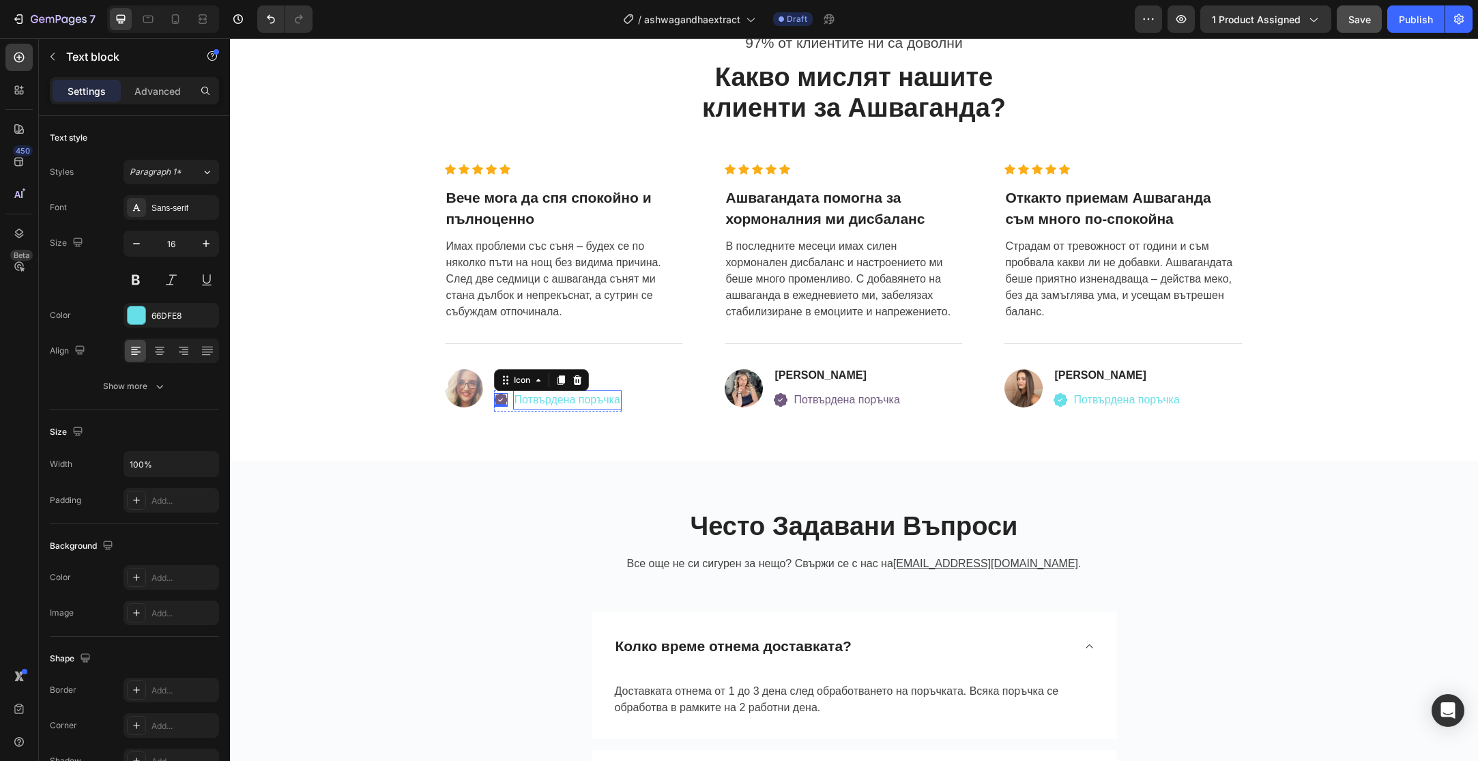
click at [525, 407] on p "Потвърдена поръчка" at bounding box center [567, 400] width 106 height 16
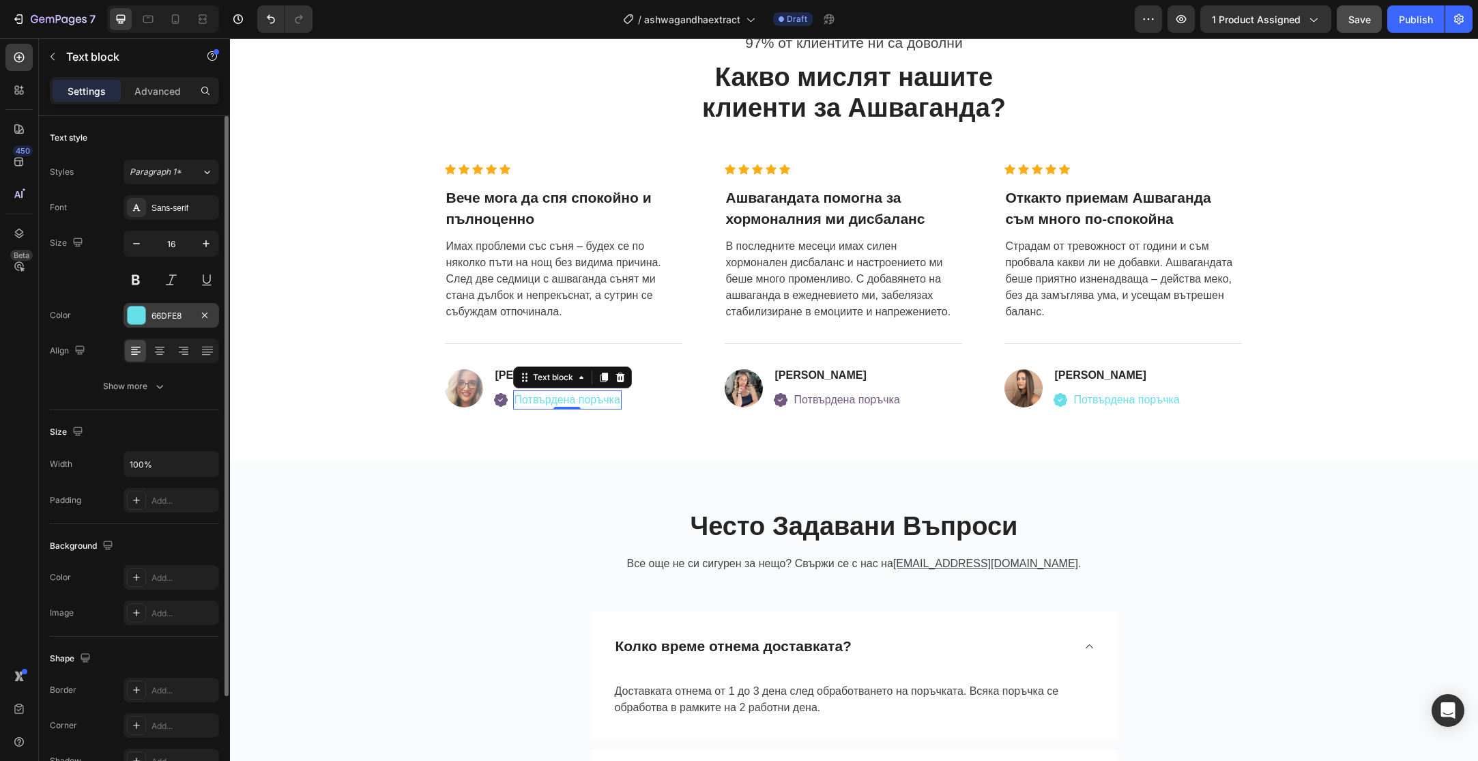
click at [155, 306] on div "66DFE8" at bounding box center [171, 315] width 96 height 25
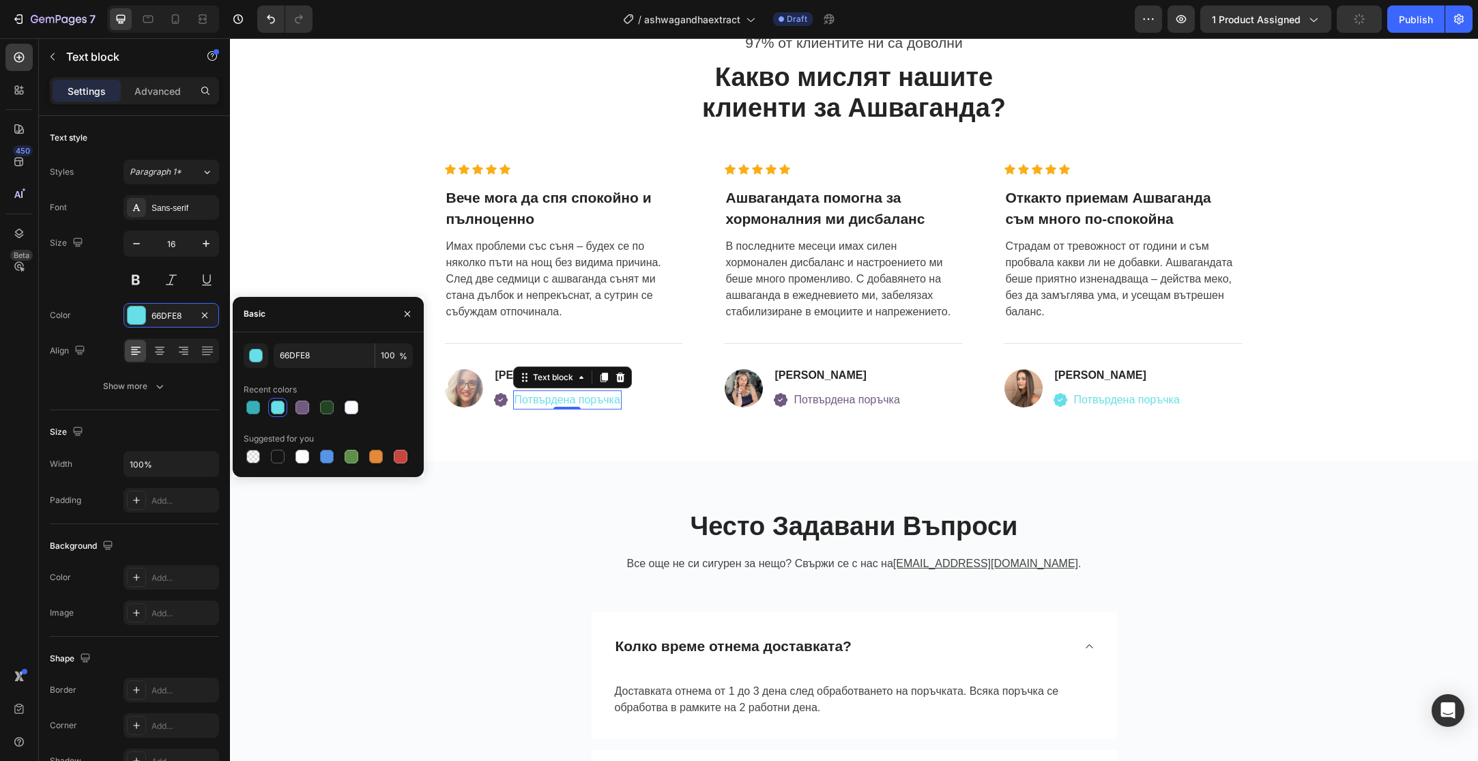
click at [315, 406] on div at bounding box center [328, 407] width 169 height 19
click at [312, 406] on div at bounding box center [328, 407] width 169 height 19
click at [307, 407] on div at bounding box center [302, 407] width 14 height 14
type input "705A80"
click at [1058, 402] on div "Icon" at bounding box center [1060, 400] width 14 height 14
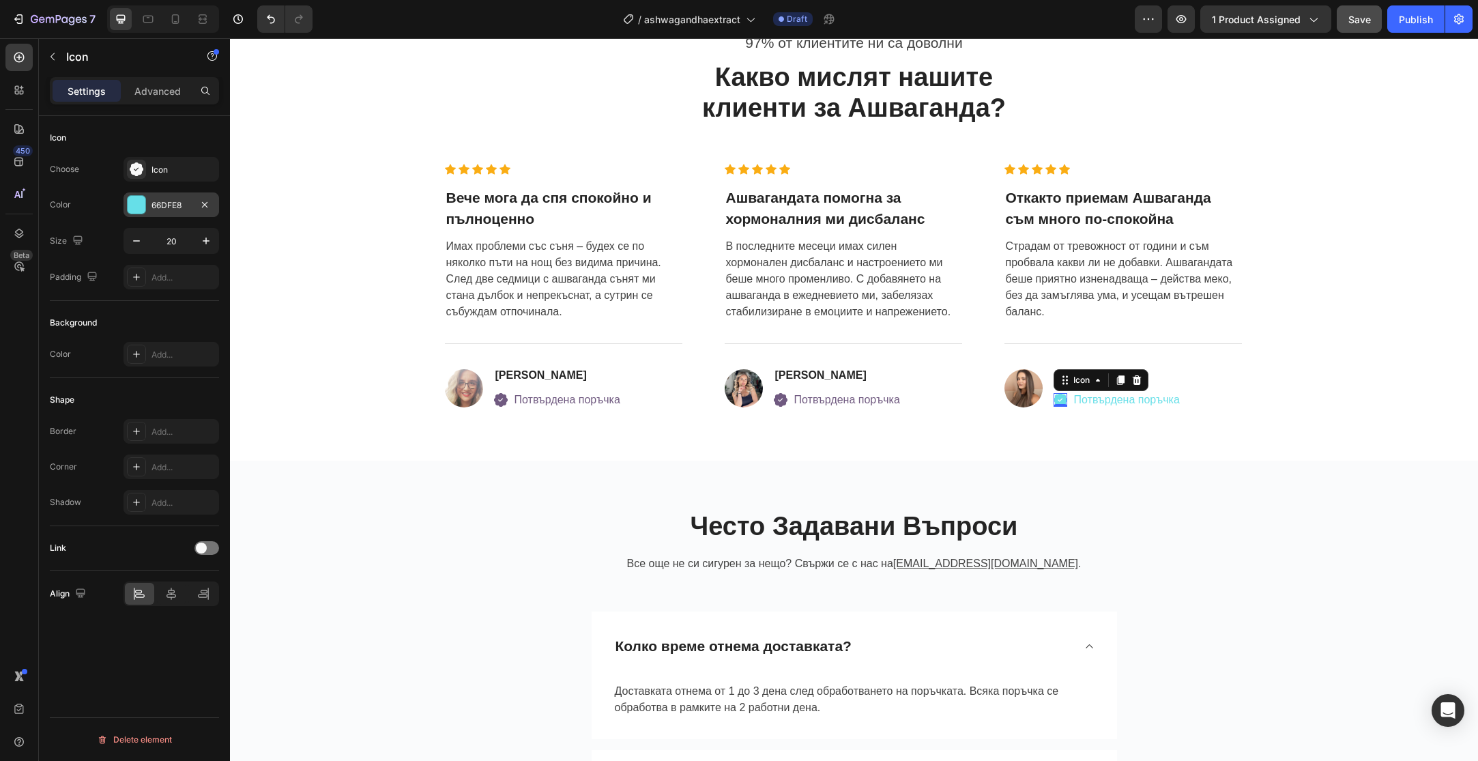
click at [161, 203] on div "66DFE8" at bounding box center [171, 205] width 40 height 12
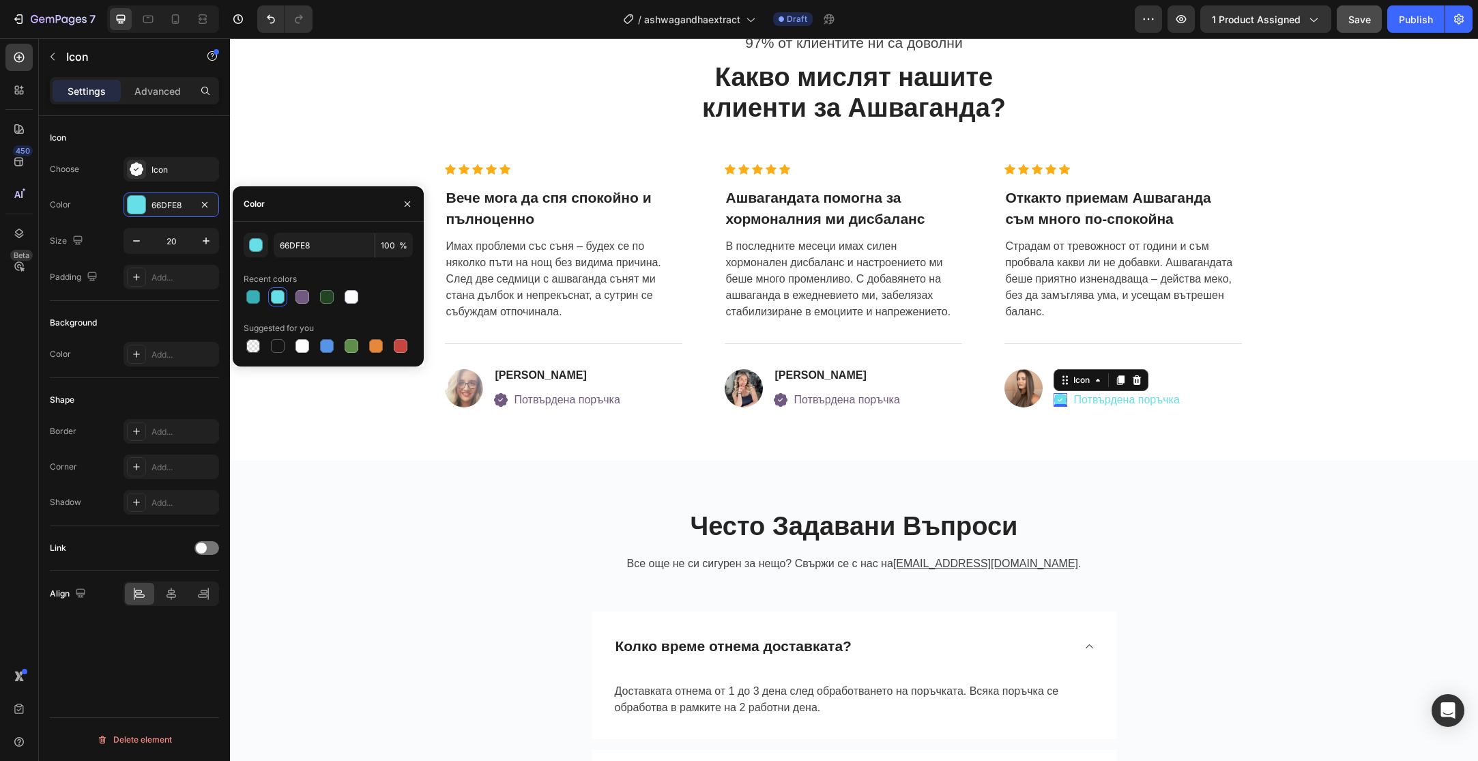
click at [315, 294] on div at bounding box center [328, 296] width 169 height 19
click at [308, 295] on div at bounding box center [302, 297] width 14 height 14
type input "705A80"
click at [1087, 406] on p "Потвърдена поръчка" at bounding box center [1127, 400] width 106 height 16
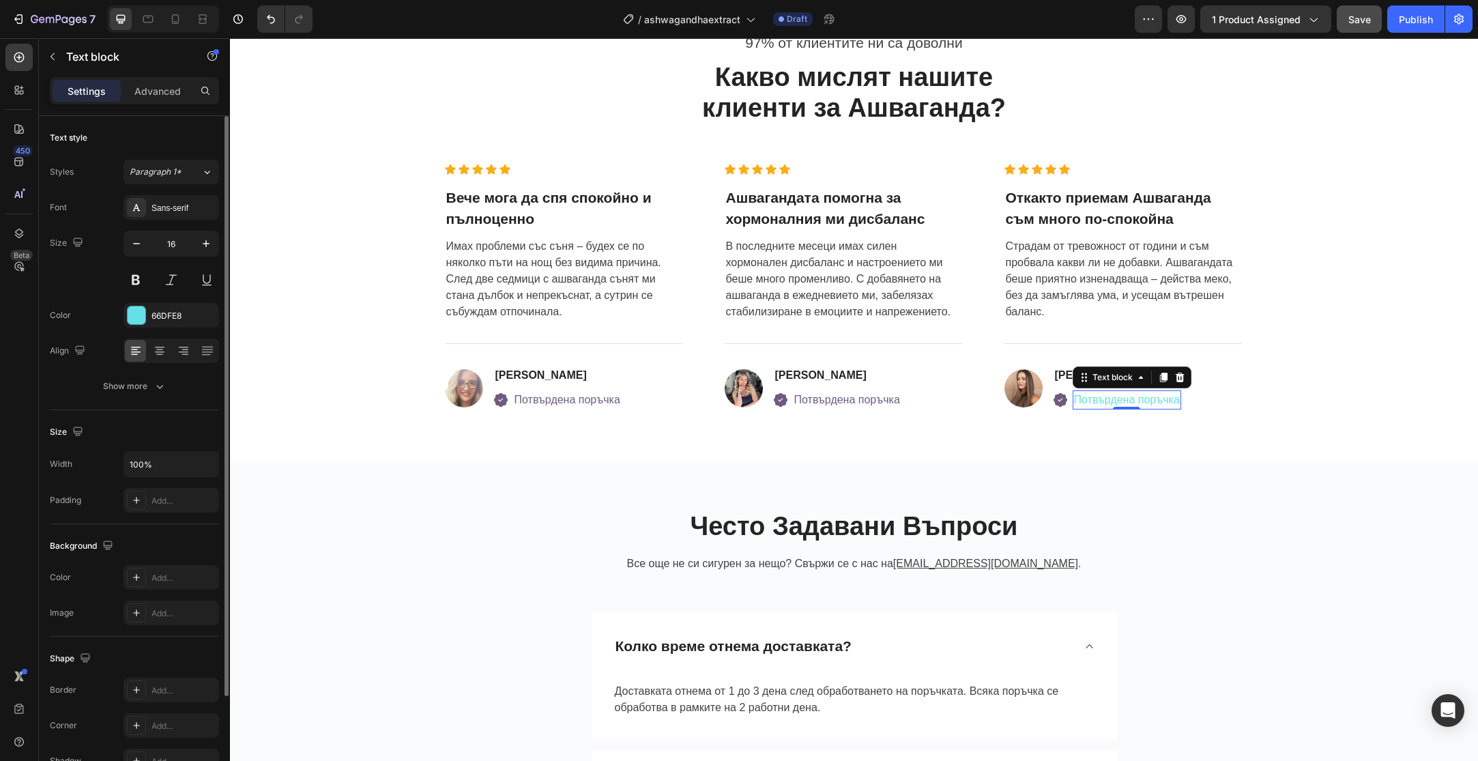
click at [175, 337] on div "Font Sans-serif Size 16 Color 66DFE8 Align Show more" at bounding box center [134, 296] width 169 height 203
click at [175, 332] on div "Font Sans-serif Size 16 Color 66DFE8 Align Show more" at bounding box center [134, 296] width 169 height 203
click at [178, 320] on div "66DFE8" at bounding box center [171, 316] width 40 height 12
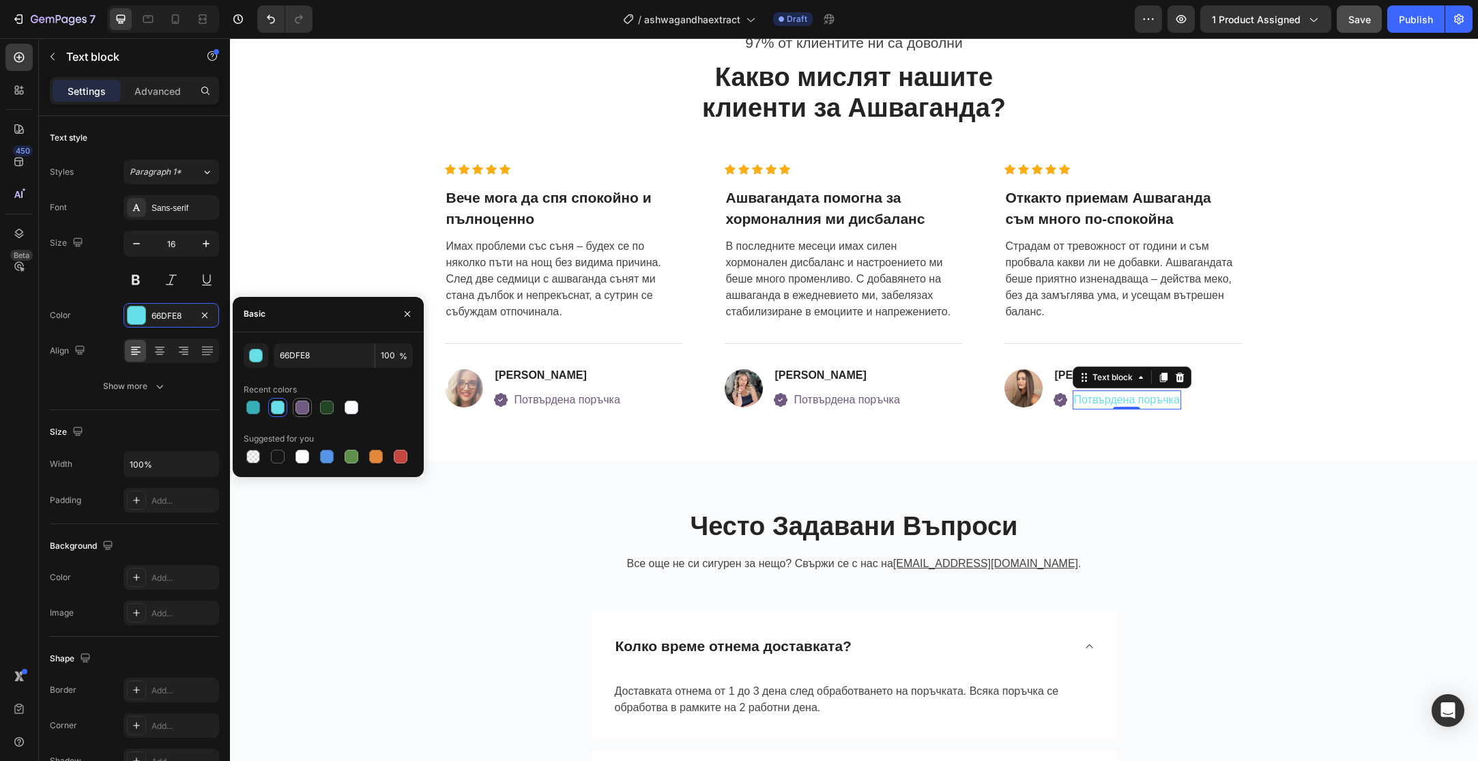
click at [296, 405] on div at bounding box center [302, 407] width 14 height 14
type input "705A80"
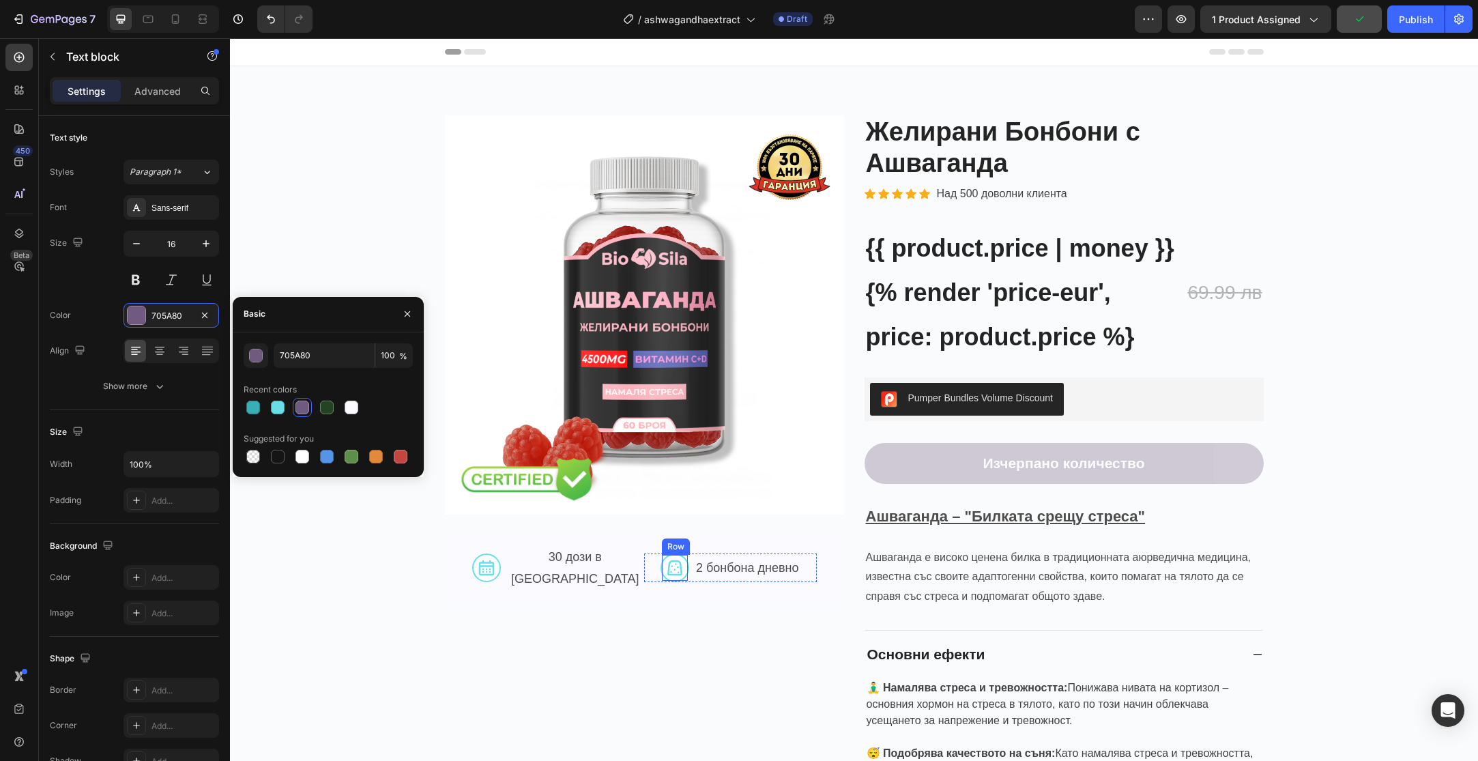
click at [675, 568] on div "Image Row" at bounding box center [674, 567] width 29 height 29
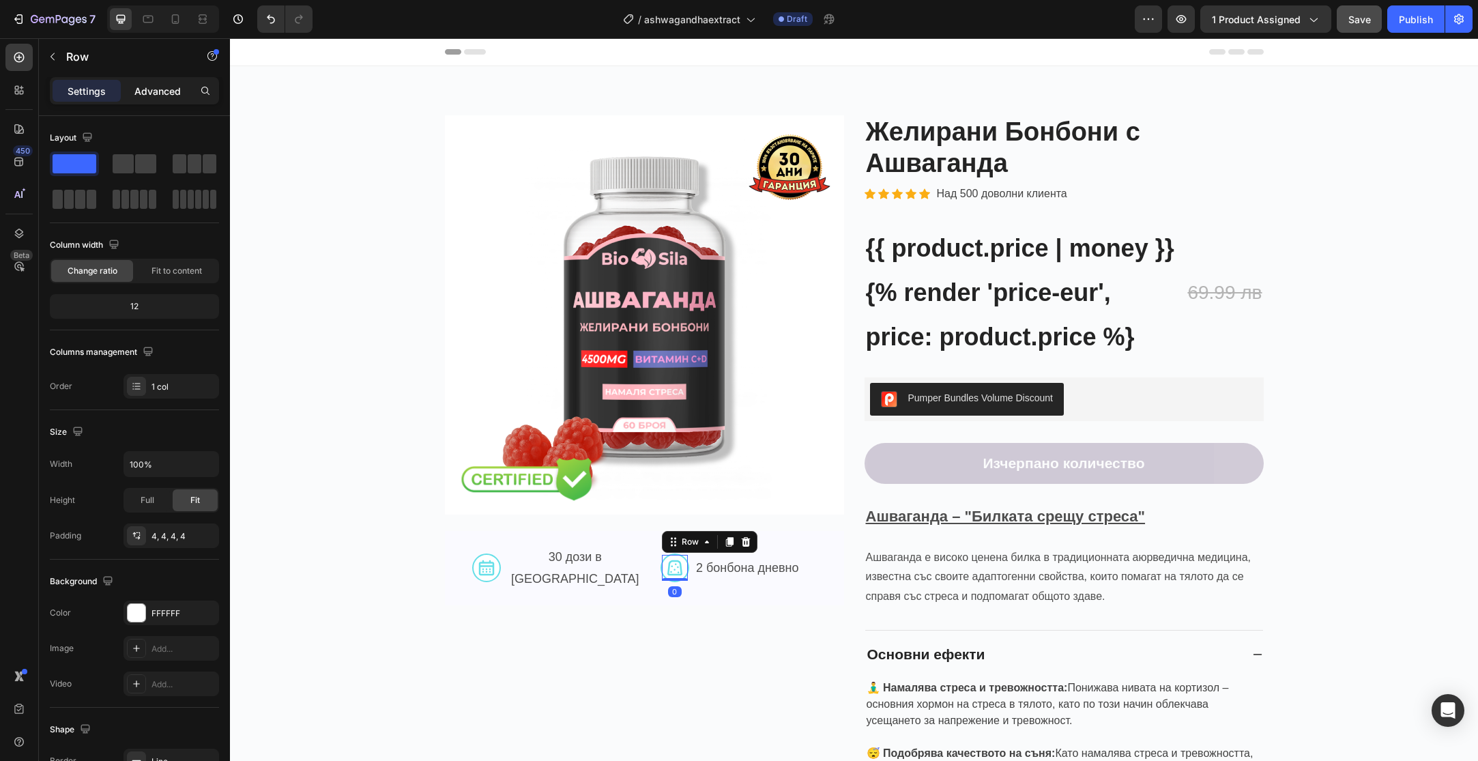
click at [166, 100] on div "Advanced" at bounding box center [157, 91] width 68 height 22
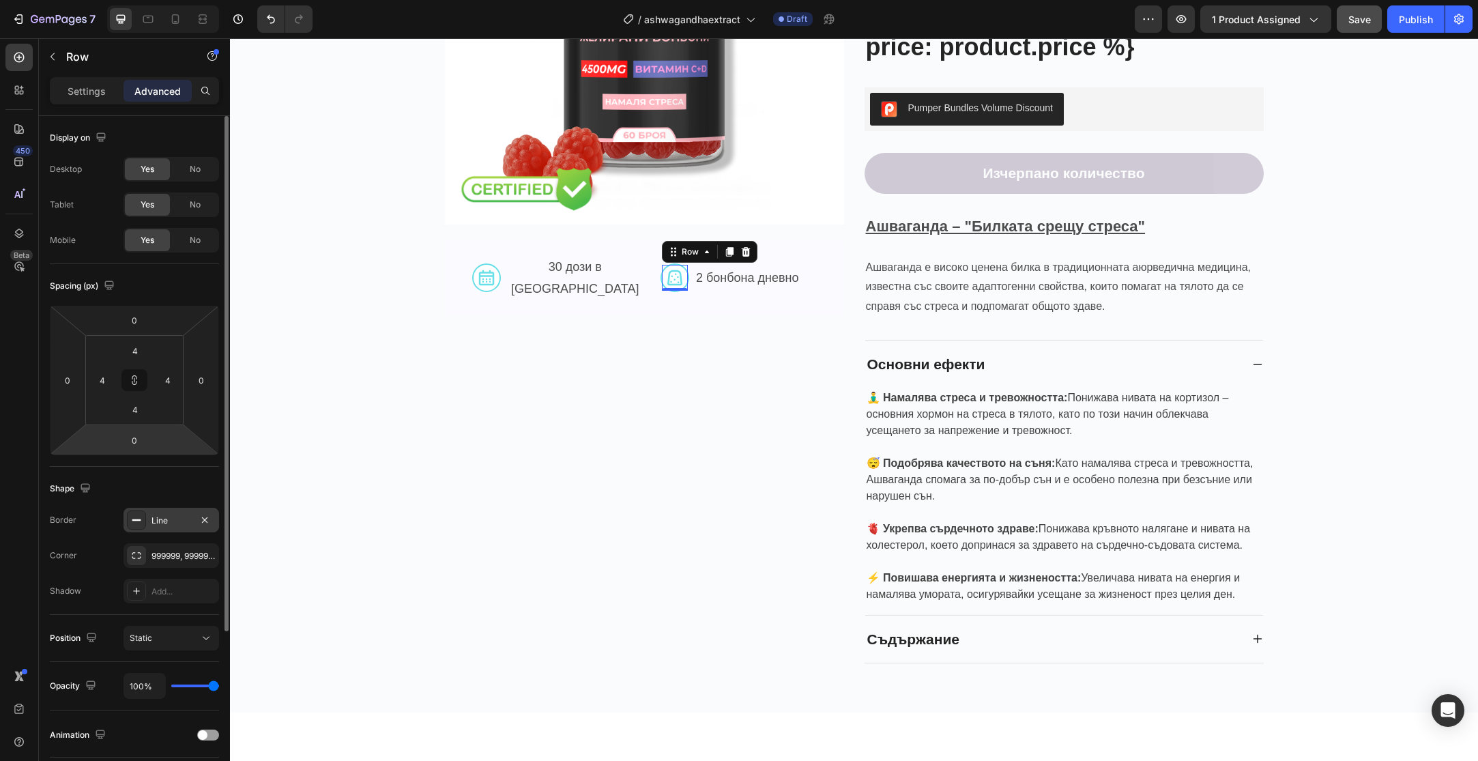
click at [142, 525] on div at bounding box center [136, 519] width 19 height 19
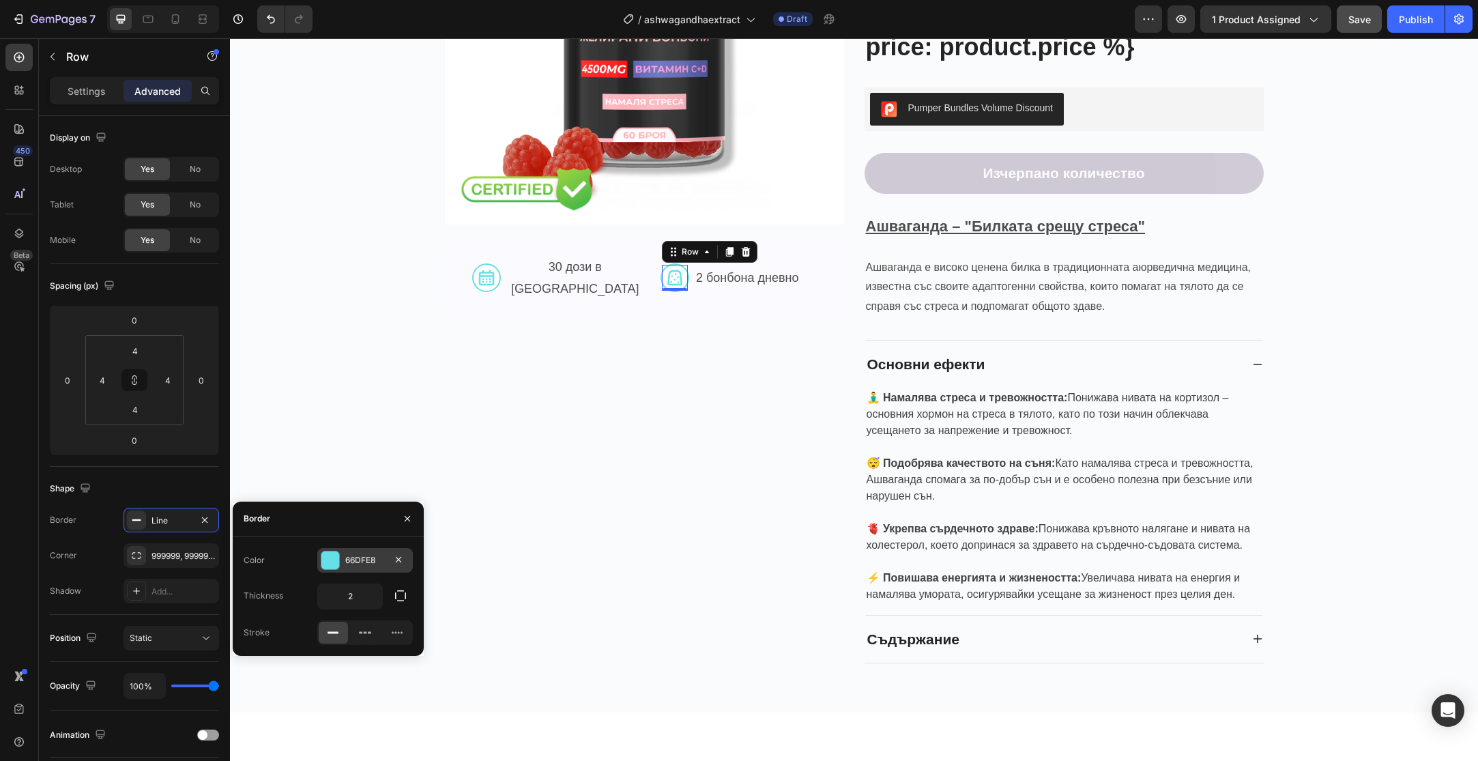
click at [364, 560] on div "66DFE8" at bounding box center [365, 560] width 40 height 12
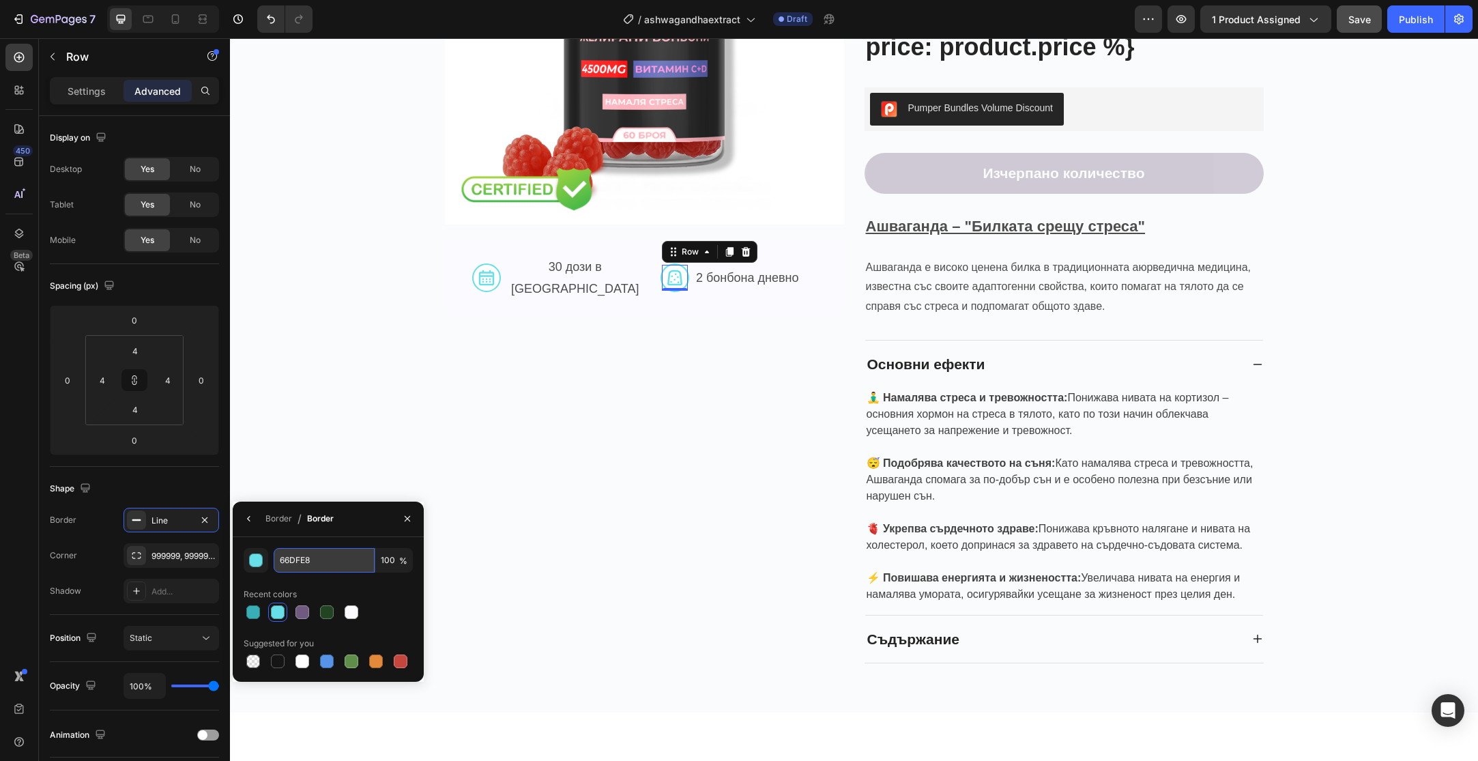
click at [353, 565] on input "66DFE8" at bounding box center [324, 560] width 101 height 25
click at [306, 610] on div at bounding box center [302, 612] width 14 height 14
type input "705A80"
click at [497, 269] on img at bounding box center [486, 277] width 20 height 20
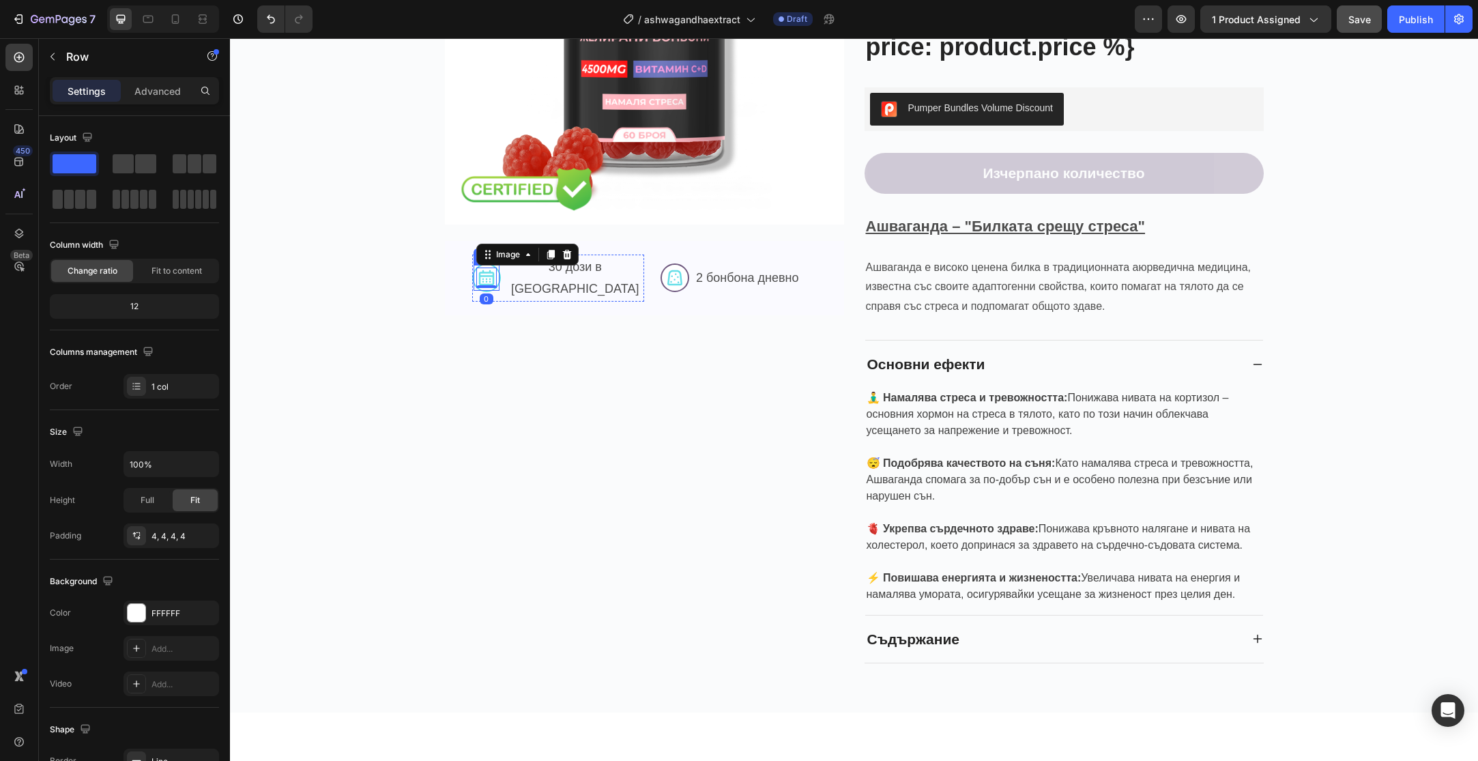
click at [501, 272] on div "Image 0 Row" at bounding box center [486, 277] width 29 height 29
click at [168, 81] on div "Advanced" at bounding box center [157, 91] width 68 height 22
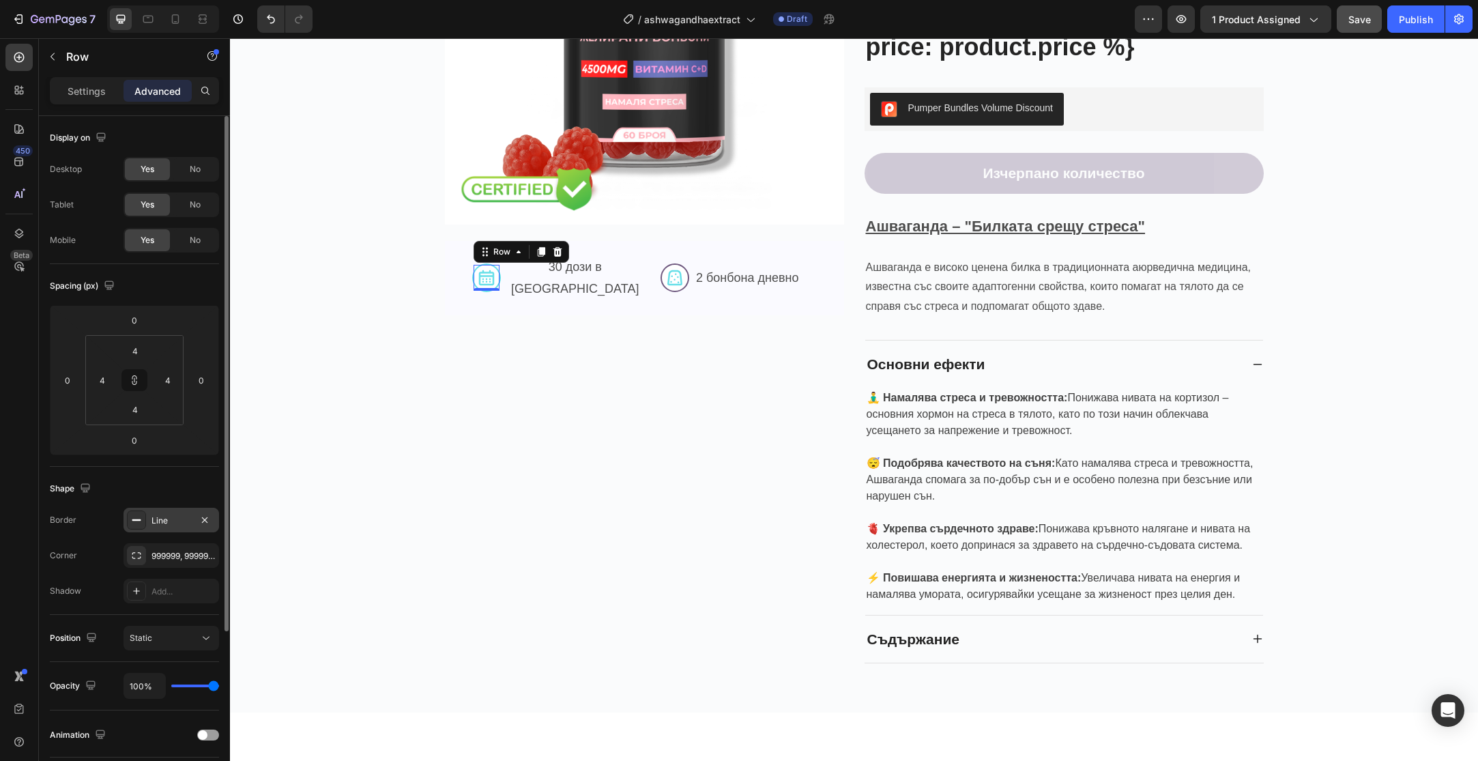
click at [165, 526] on div "Line" at bounding box center [171, 520] width 96 height 25
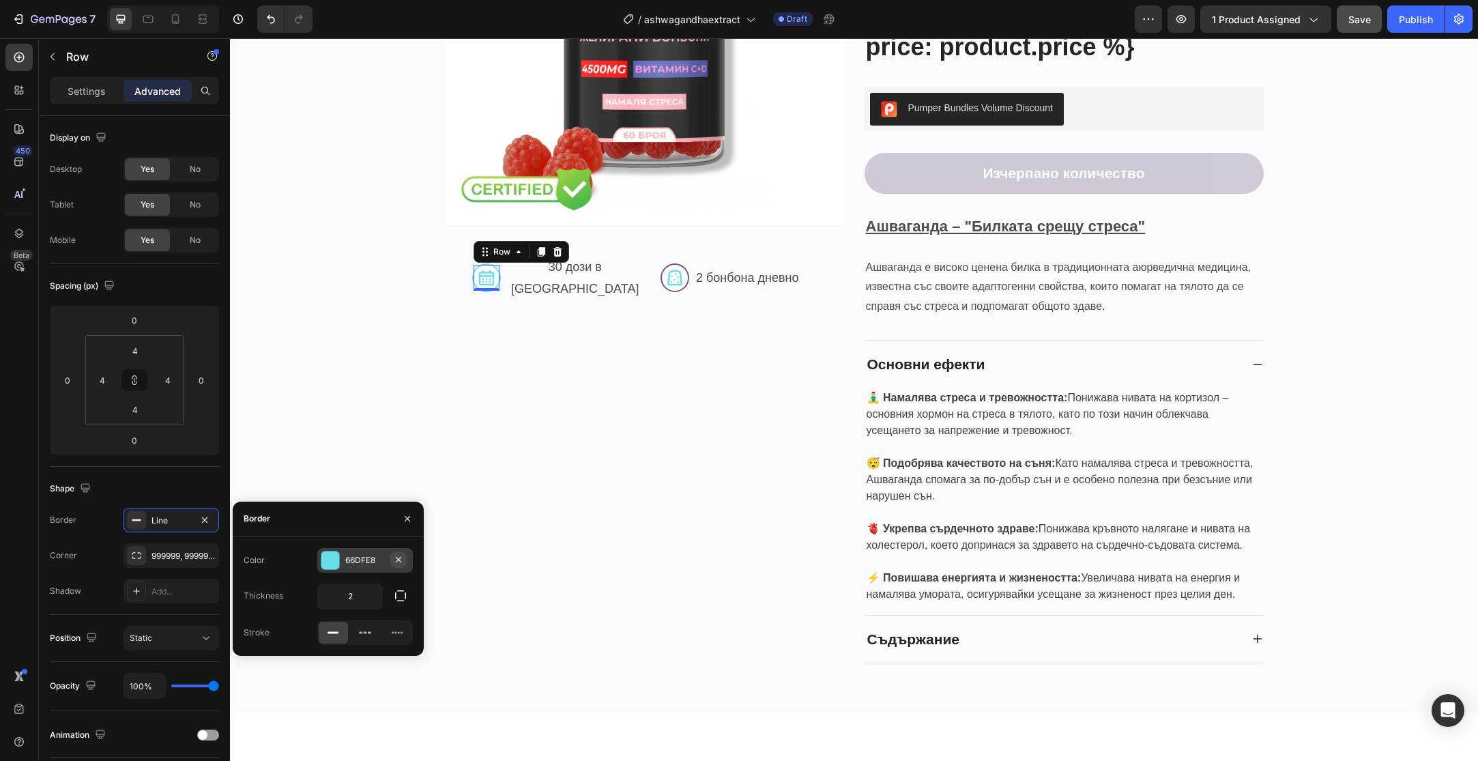
click at [399, 567] on button "button" at bounding box center [398, 559] width 16 height 16
click at [363, 559] on div "Add..." at bounding box center [377, 560] width 64 height 12
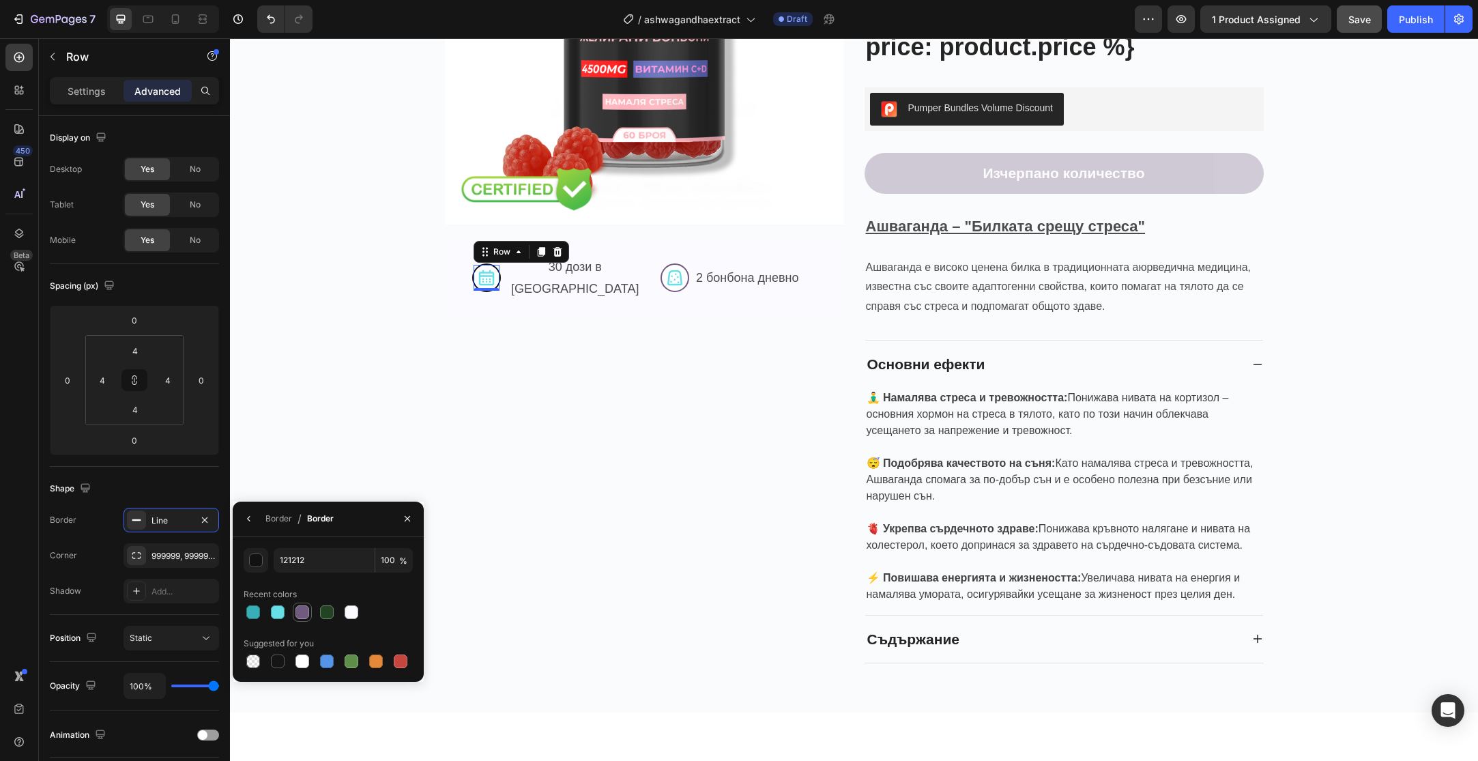
click at [303, 611] on div at bounding box center [302, 612] width 14 height 14
type input "705A80"
click at [450, 463] on div "Product Images Image Image Row Image Row 0 30 дози в кутия Text Block Row Image…" at bounding box center [644, 244] width 399 height 838
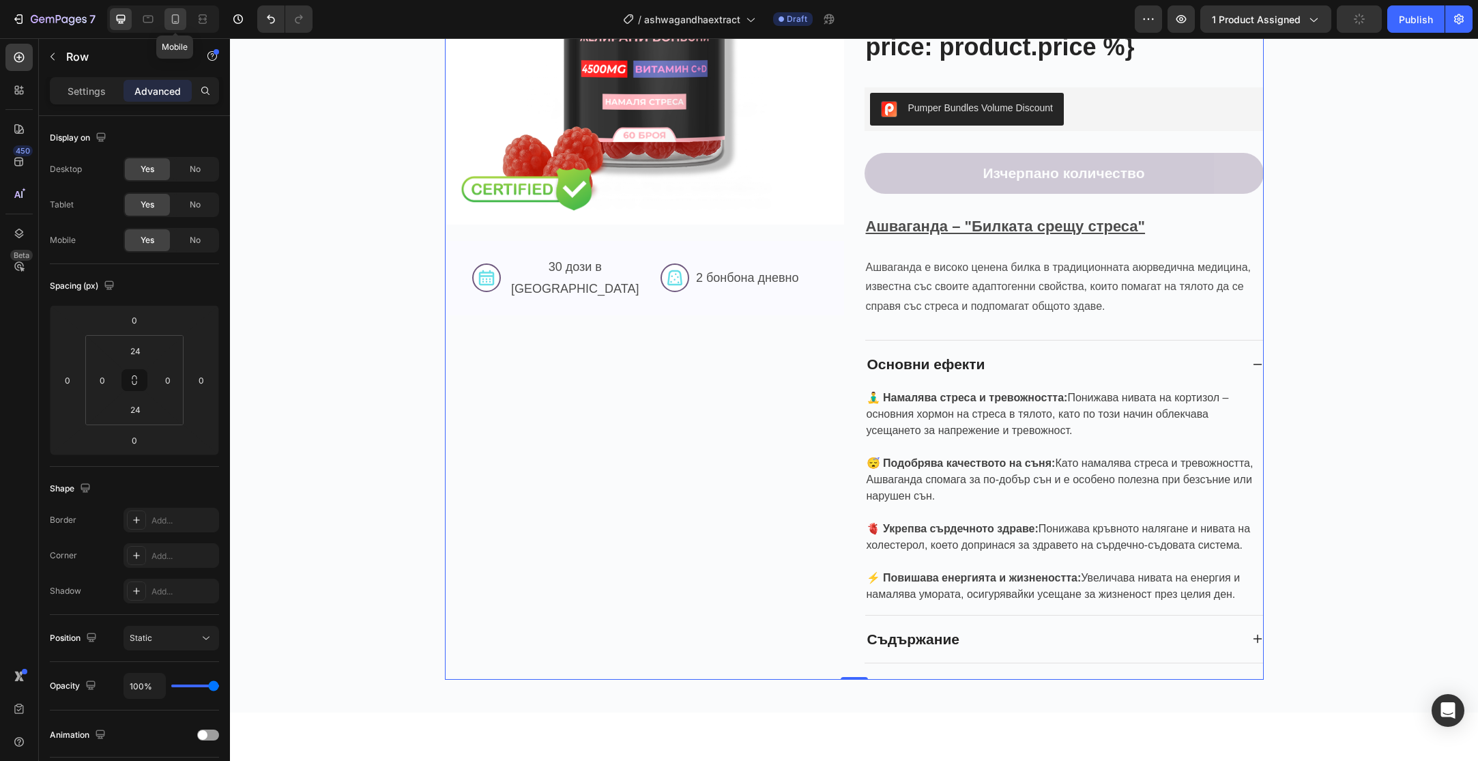
click at [183, 23] on div at bounding box center [175, 19] width 22 height 22
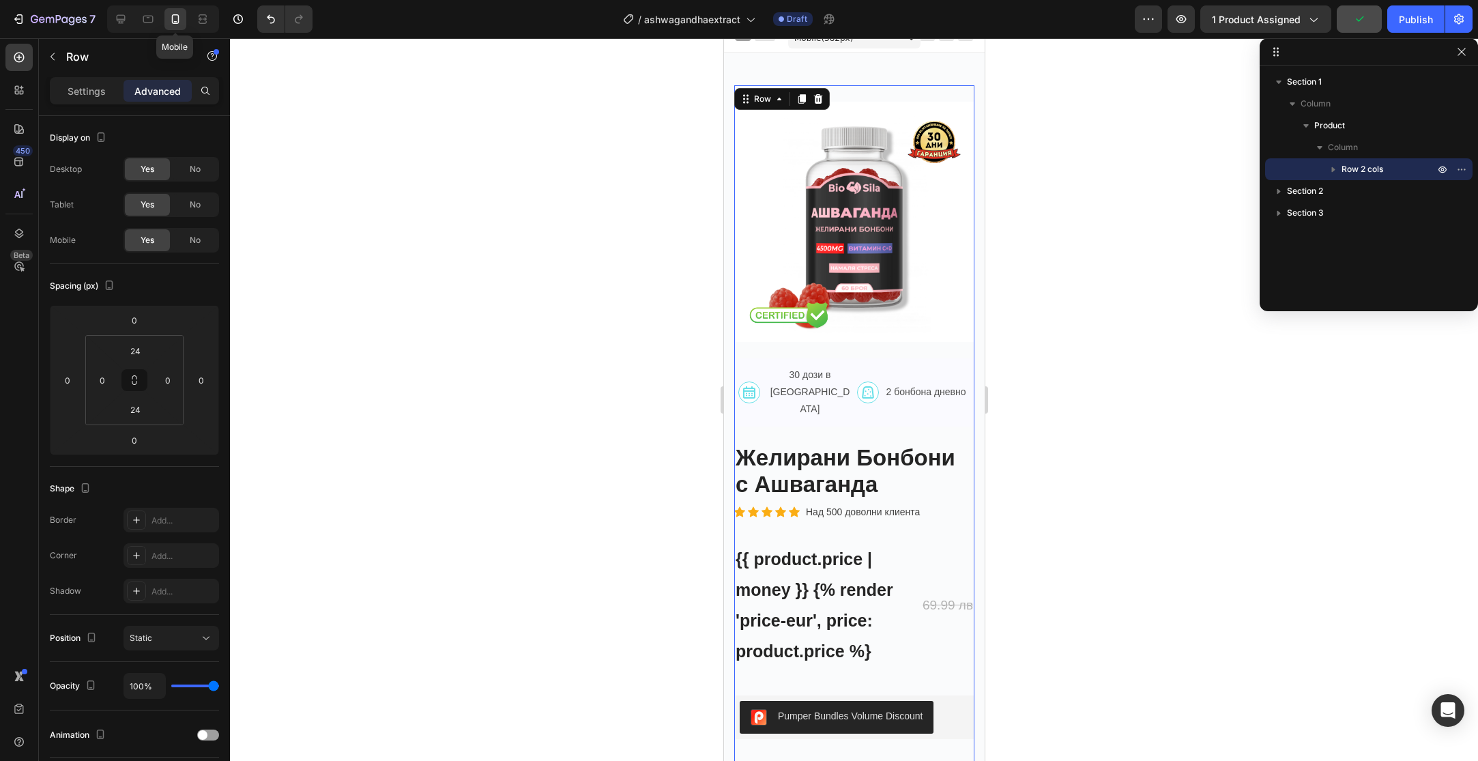
scroll to position [12, 0]
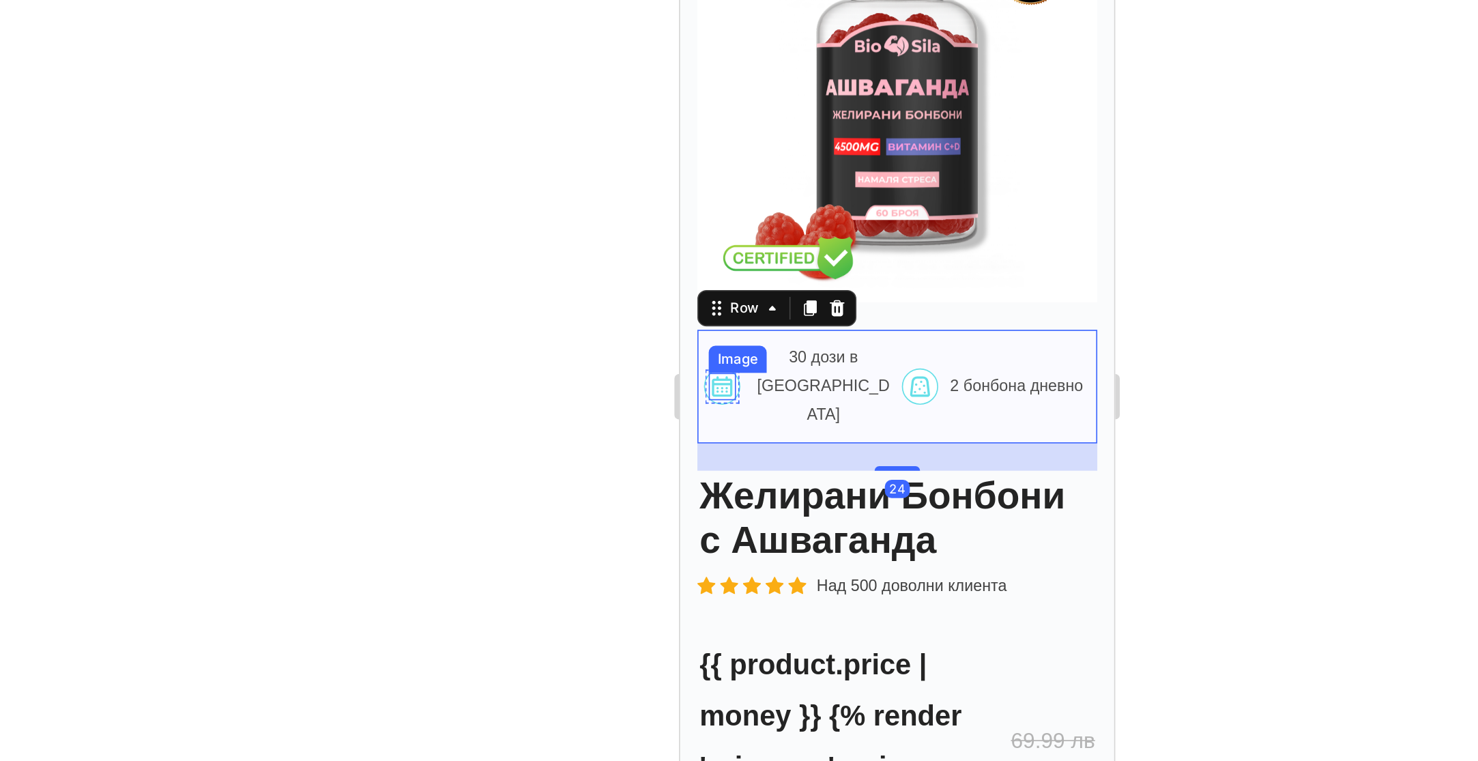
click at [712, 142] on div at bounding box center [704, 150] width 16 height 16
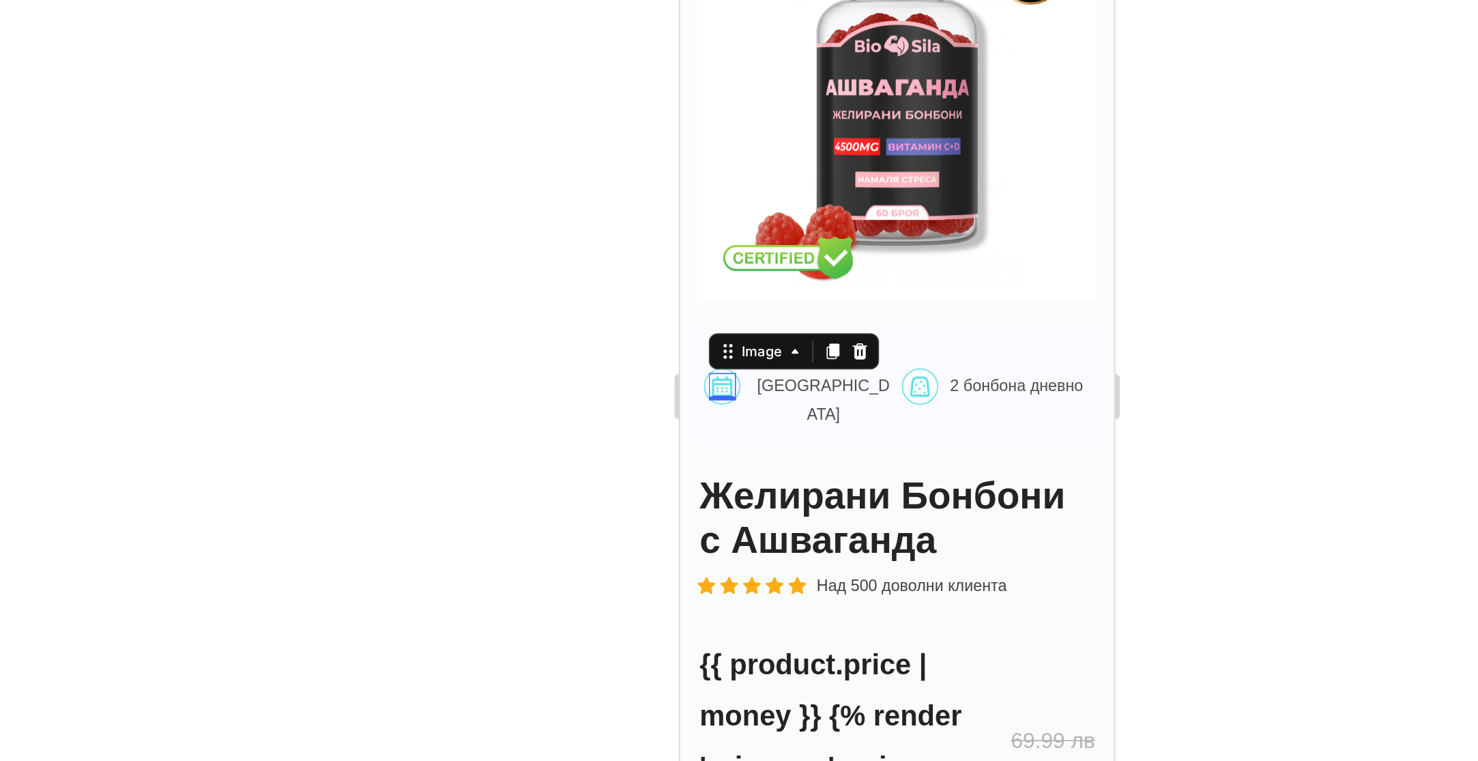
scroll to position [192, 0]
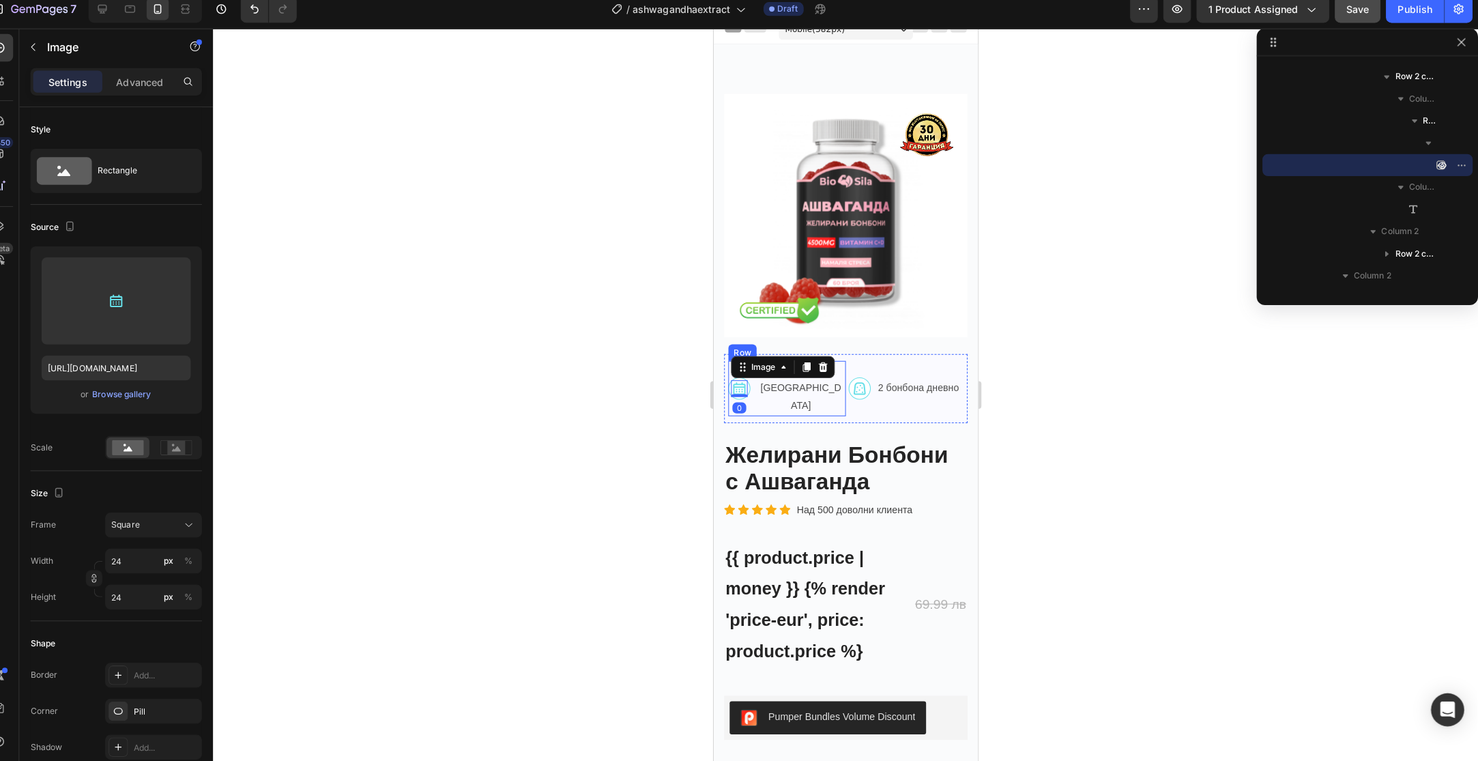
click at [731, 368] on div "Image 0 Row 30 дози в кутия Text Block Row" at bounding box center [785, 383] width 116 height 55
click at [746, 375] on div at bounding box center [738, 383] width 16 height 16
click at [1426, 137] on div "Row 1 col" at bounding box center [1368, 130] width 196 height 22
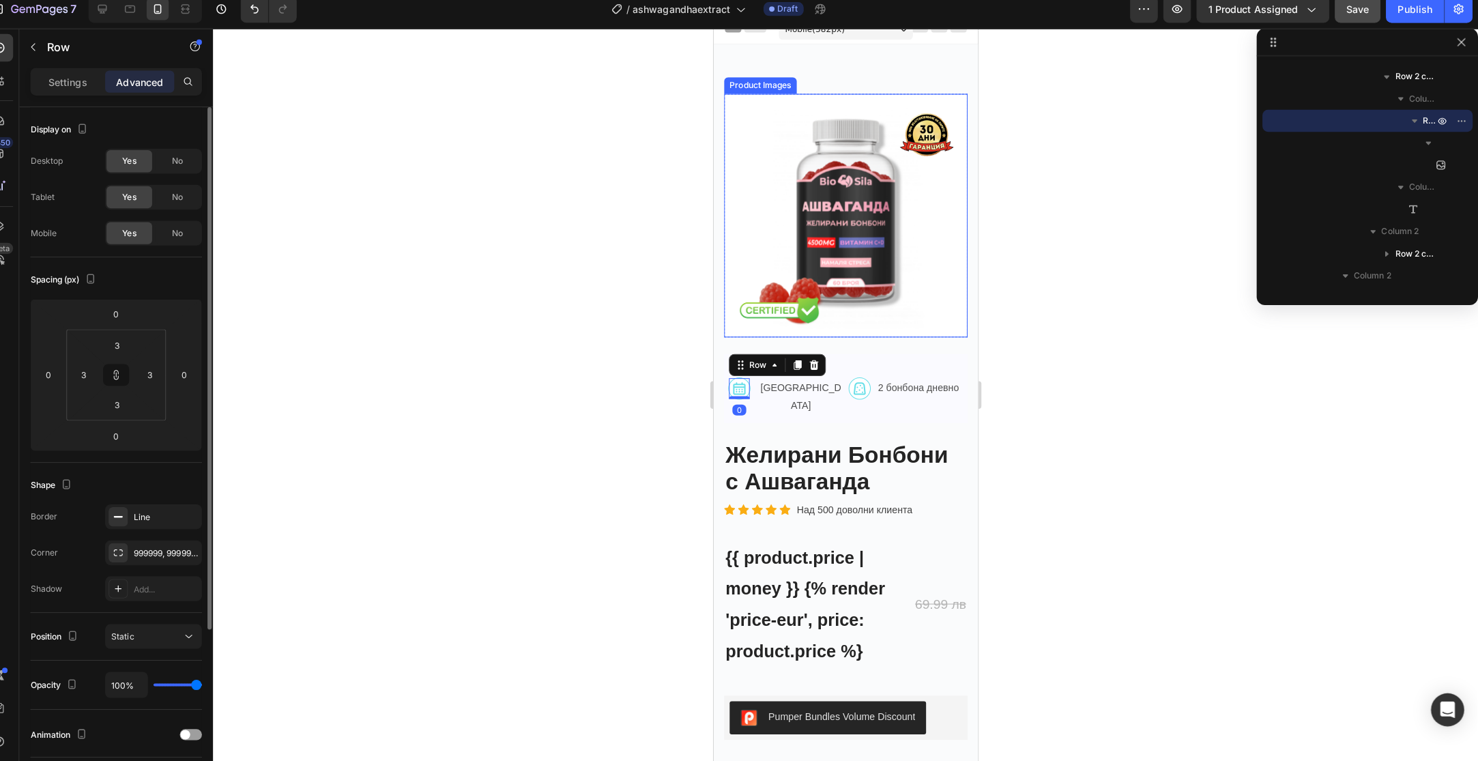
scroll to position [224, 0]
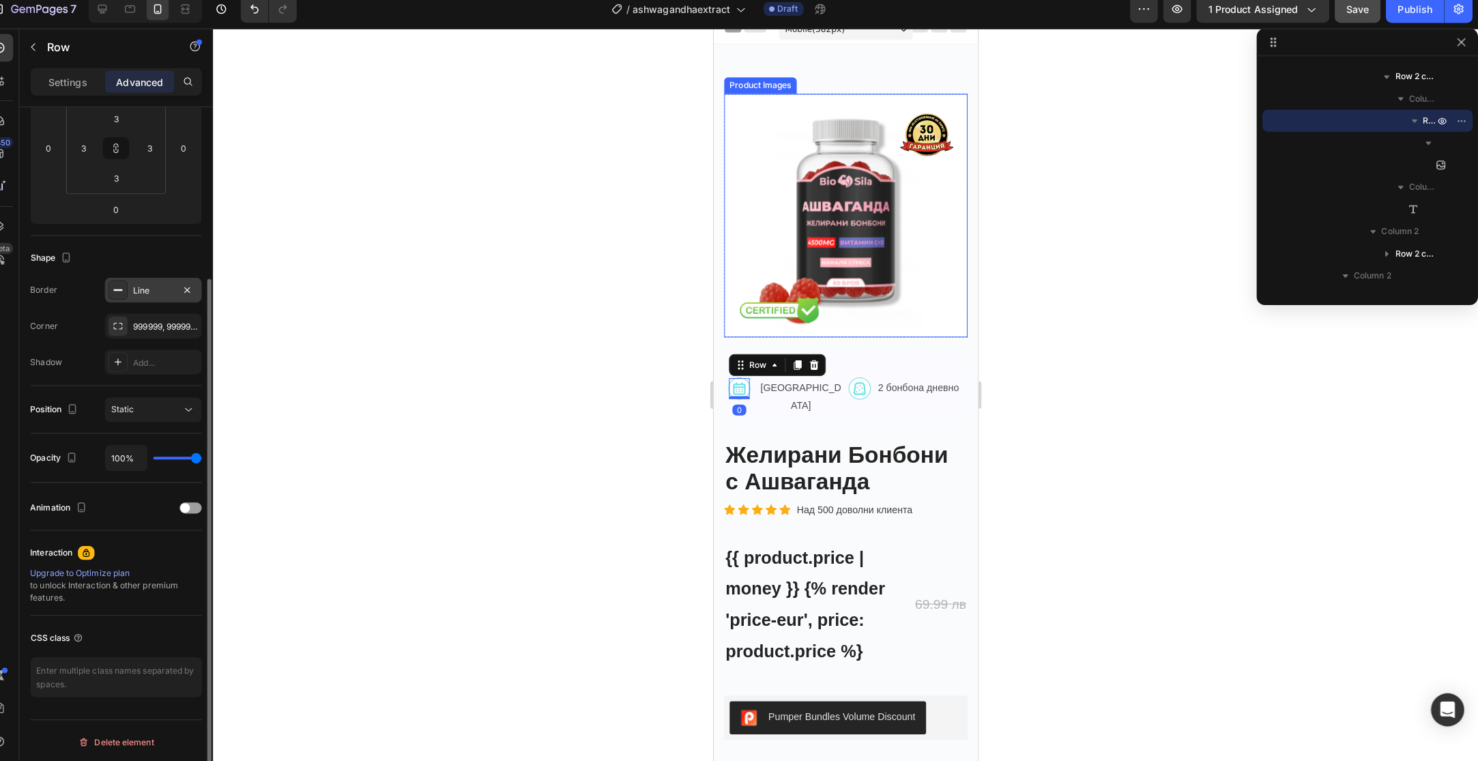
click at [166, 302] on div "Line" at bounding box center [171, 297] width 40 height 12
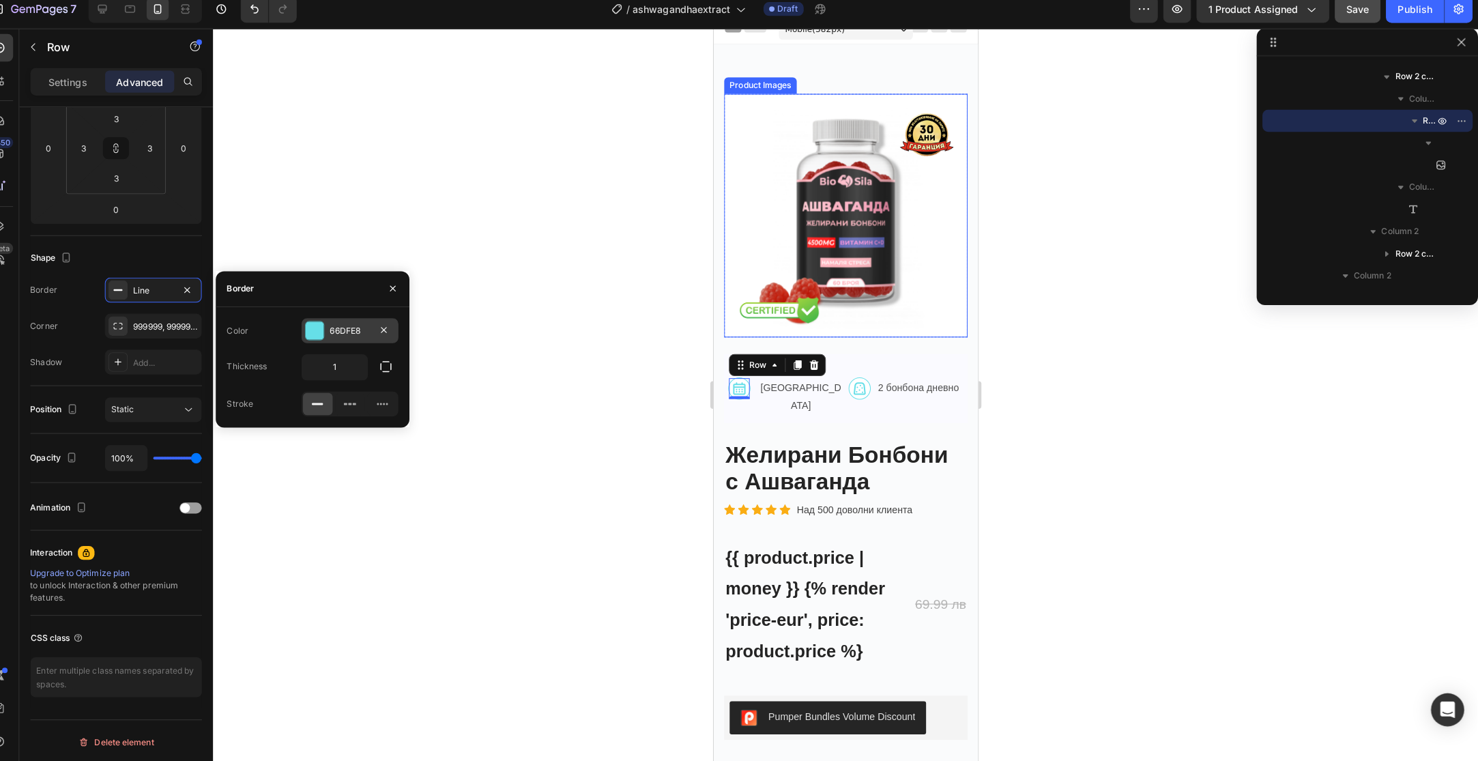
click at [362, 342] on div "66DFE8" at bounding box center [365, 336] width 40 height 12
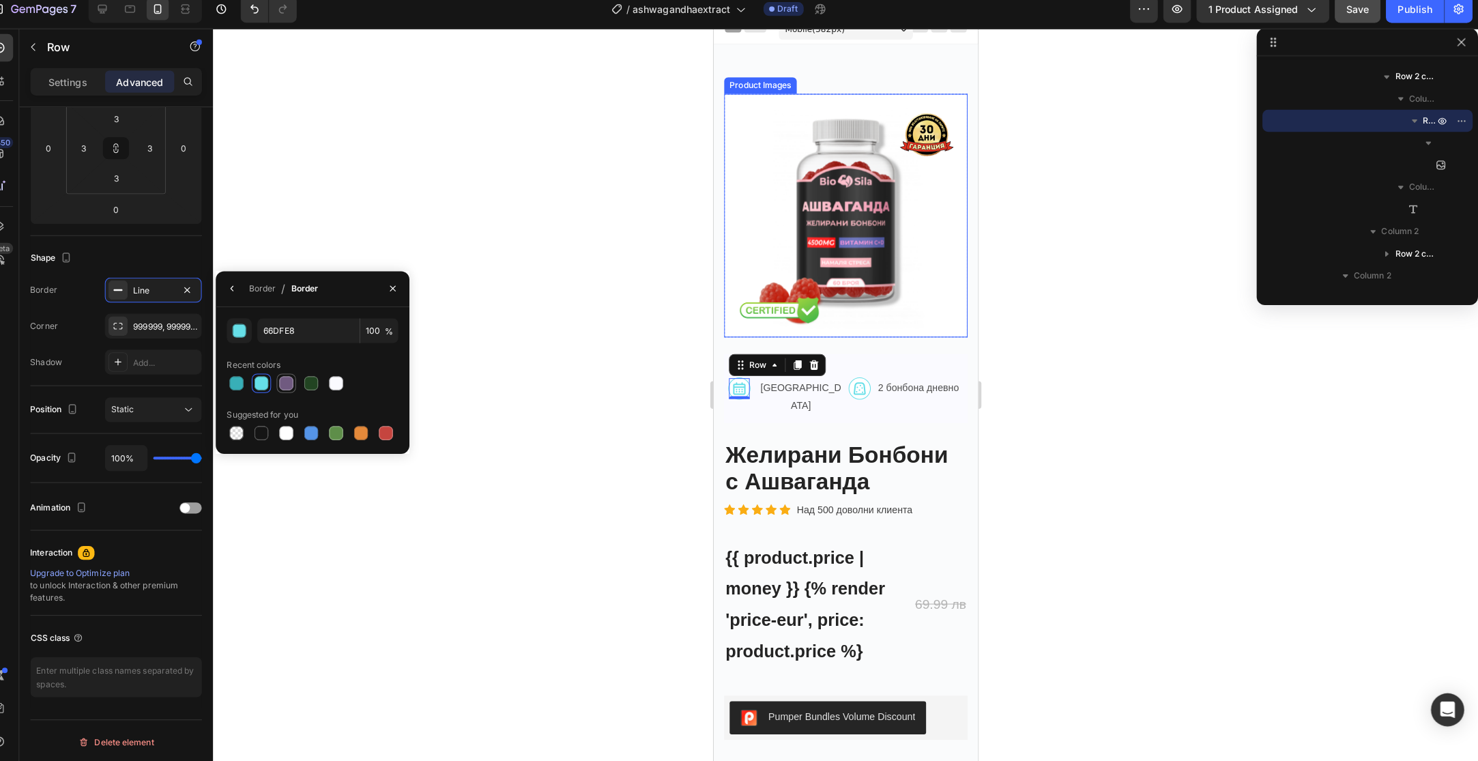
click at [297, 392] on div at bounding box center [302, 388] width 14 height 14
type input "705A80"
click at [858, 375] on img at bounding box center [857, 383] width 16 height 16
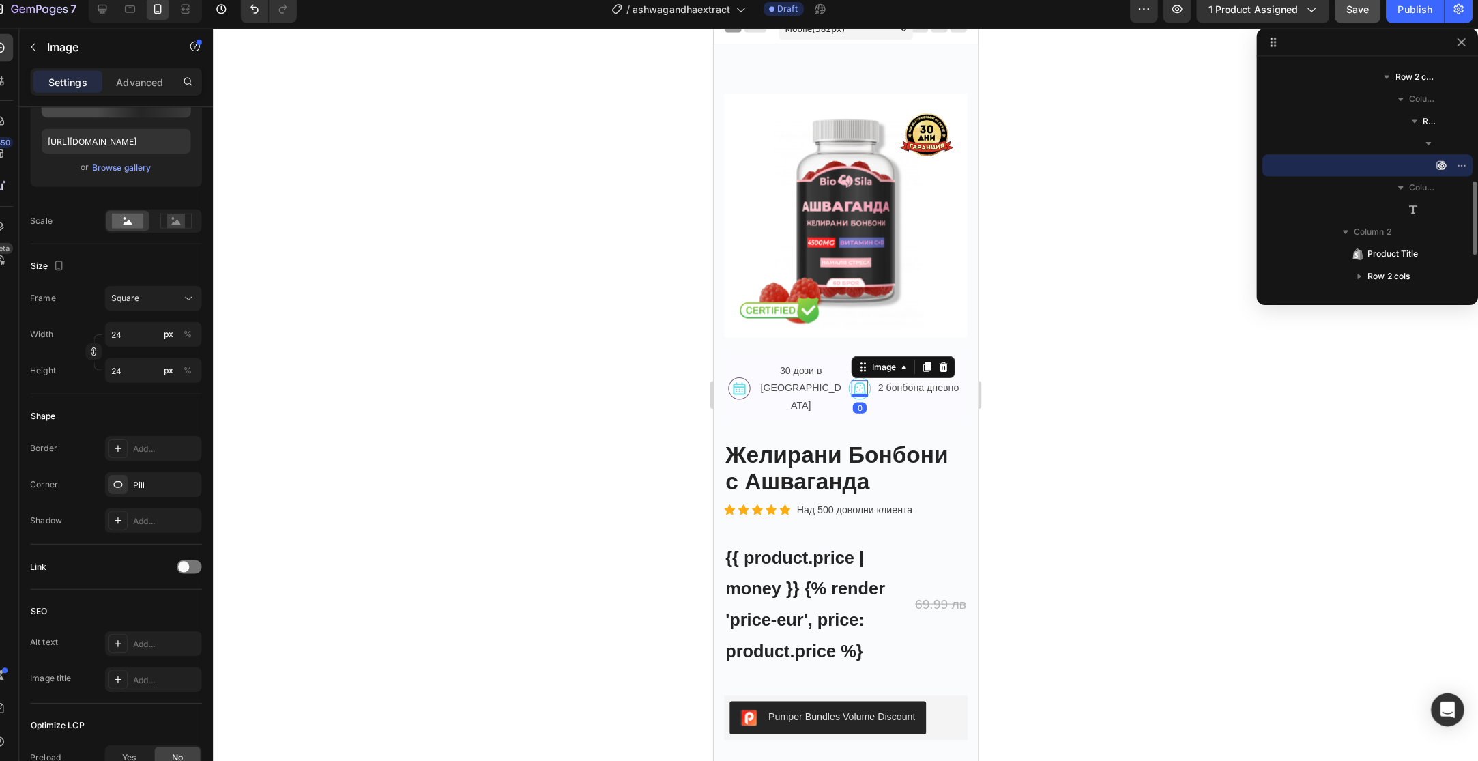
scroll to position [0, 0]
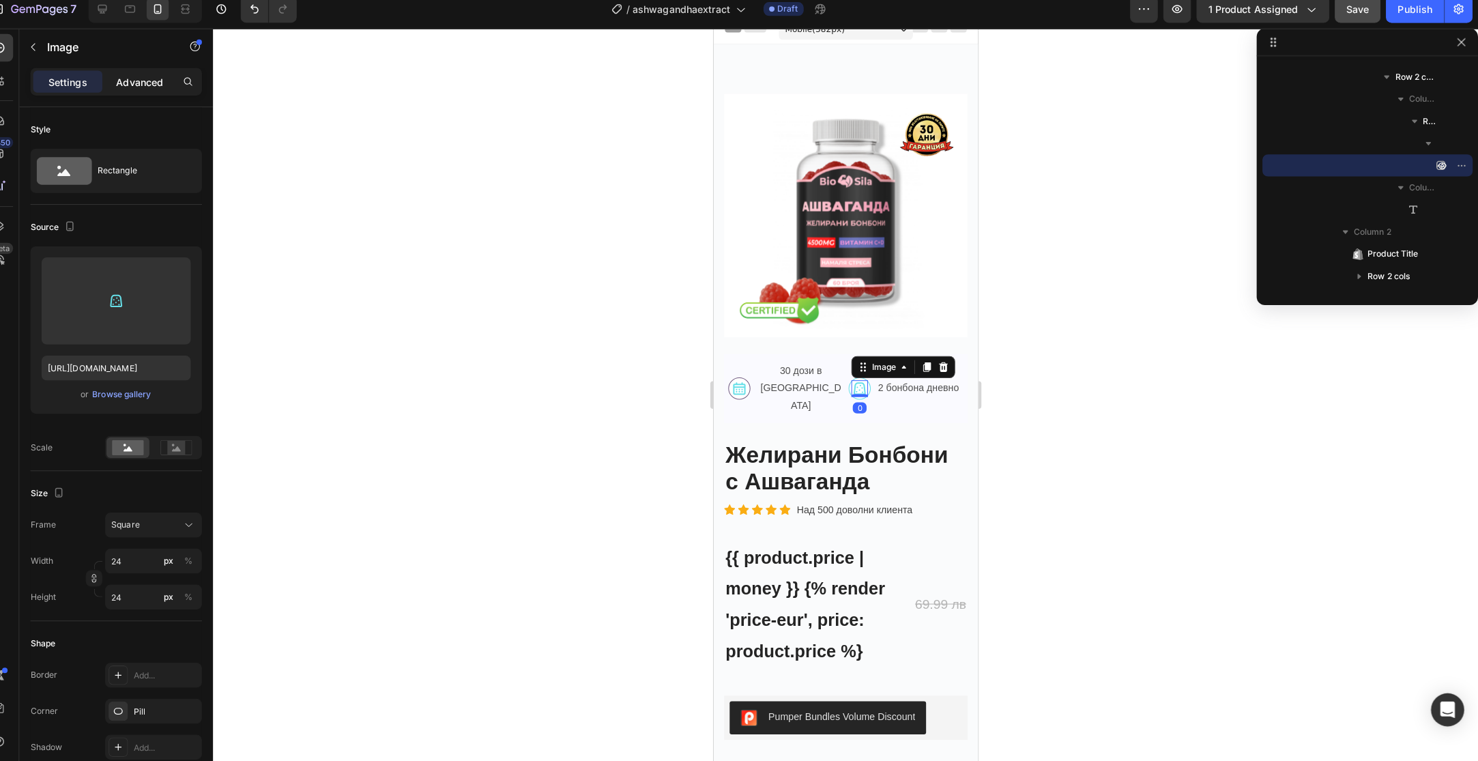
click at [162, 101] on div "Advanced" at bounding box center [157, 91] width 68 height 22
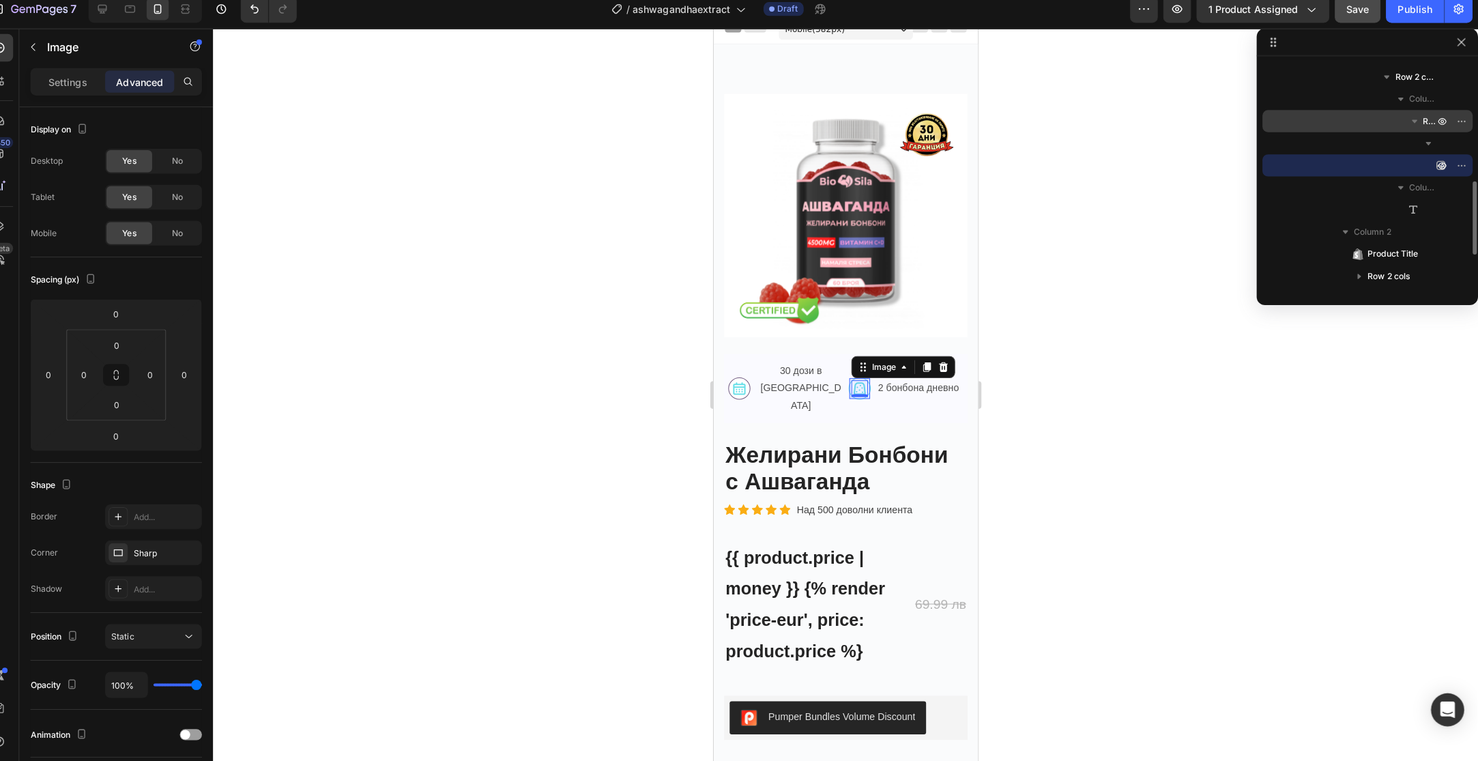
click at [1420, 128] on icon "button" at bounding box center [1415, 130] width 14 height 14
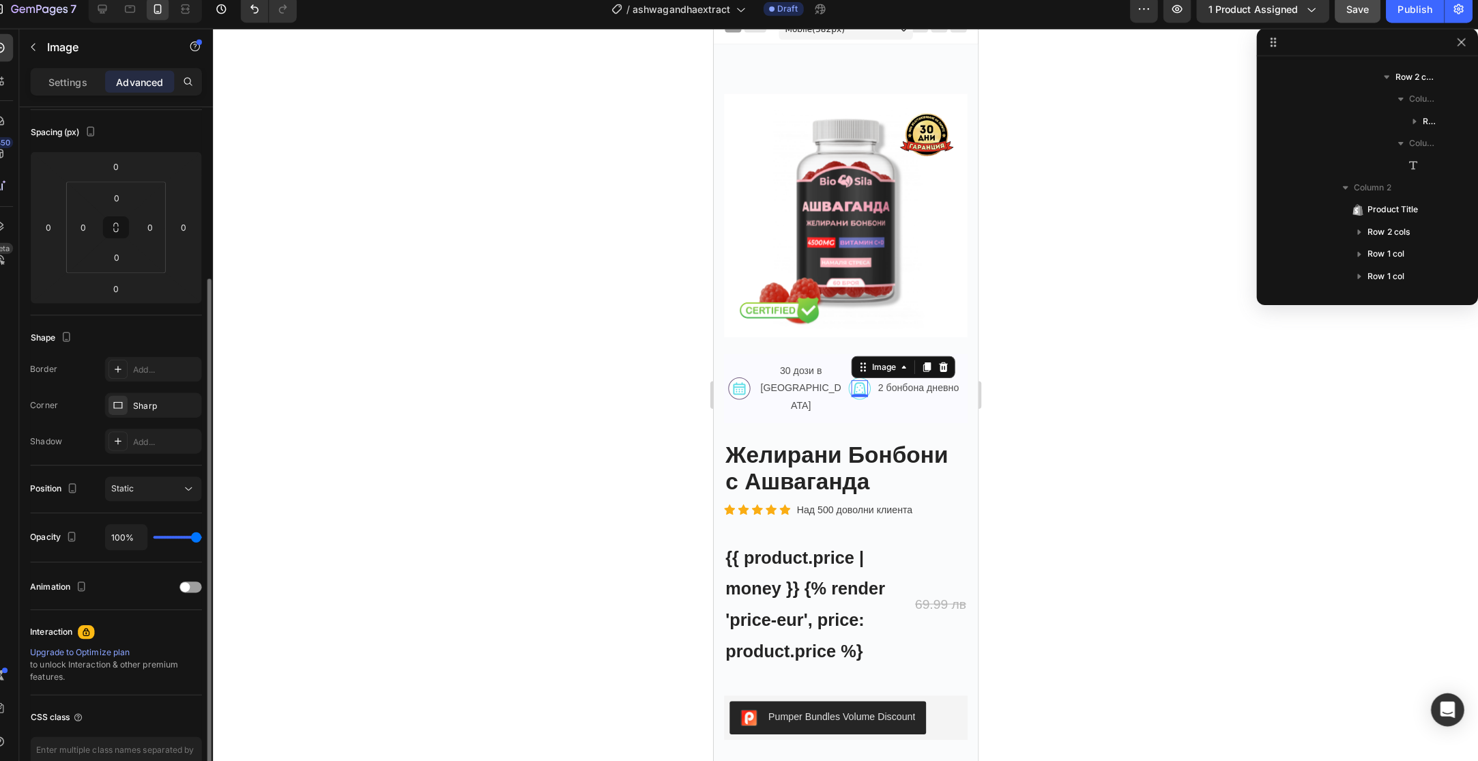
scroll to position [224, 0]
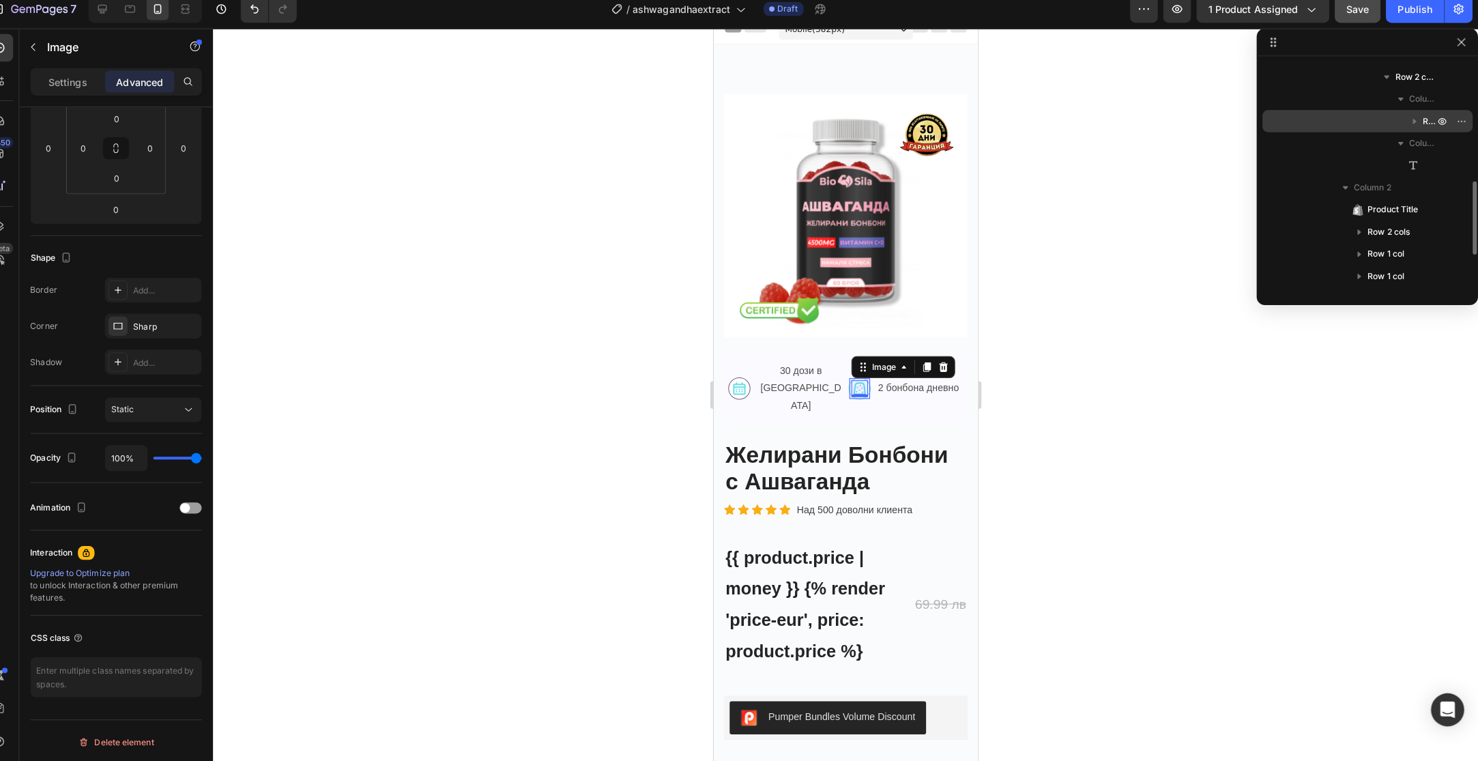
click at [1423, 132] on button "button" at bounding box center [1415, 129] width 16 height 16
click at [1423, 131] on button "button" at bounding box center [1415, 129] width 16 height 16
click at [1342, 136] on div "Row 1 col" at bounding box center [1368, 130] width 196 height 22
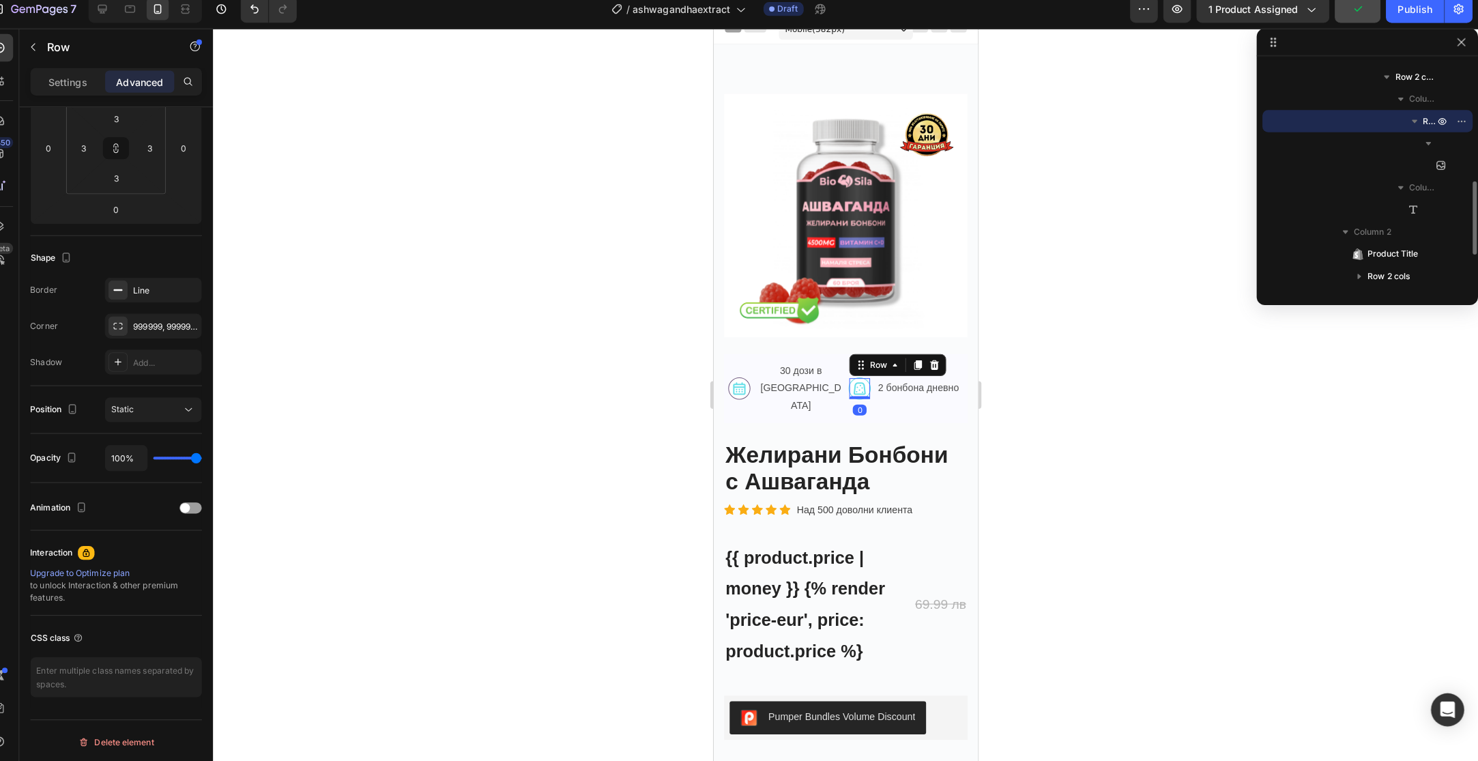
scroll to position [0, 0]
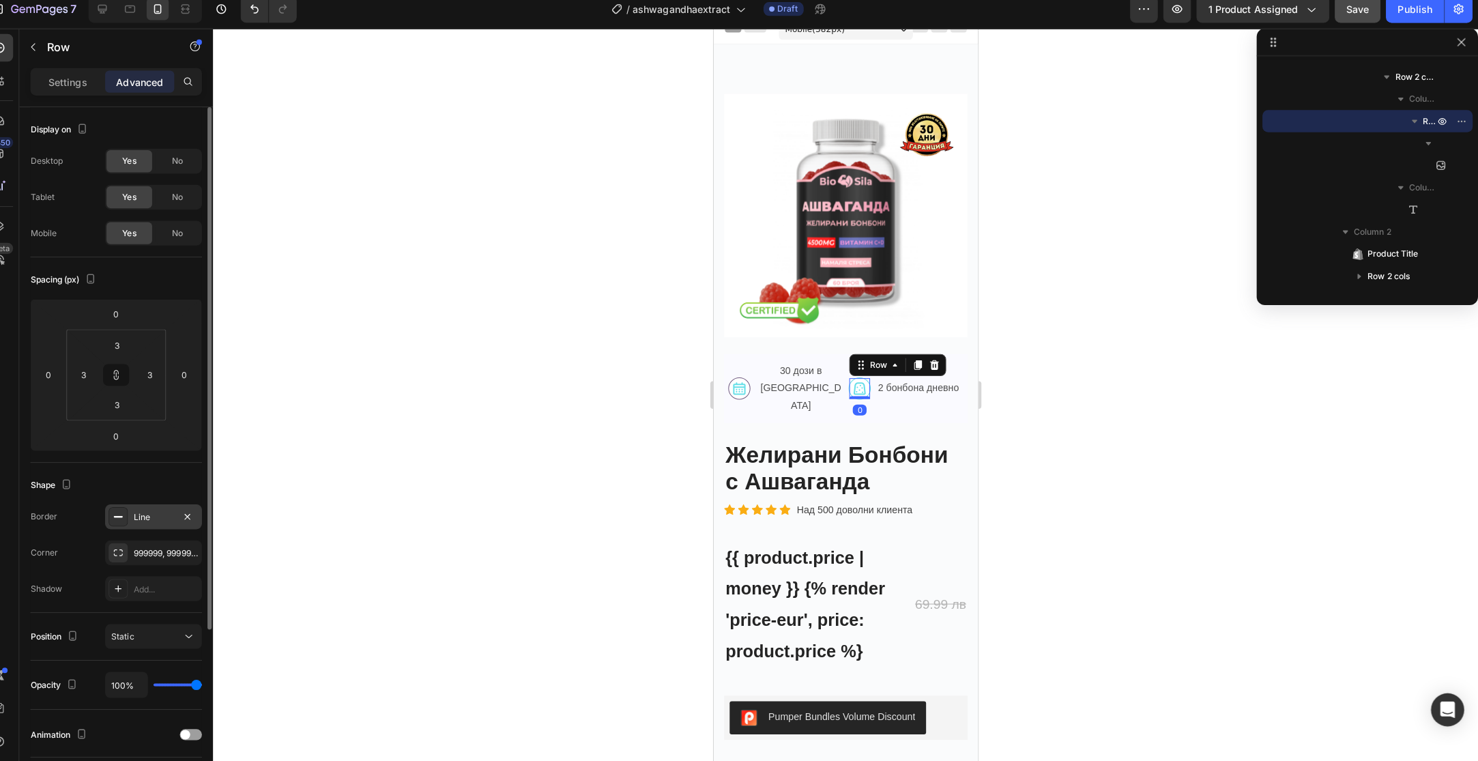
click at [162, 512] on div "Line" at bounding box center [171, 520] width 96 height 25
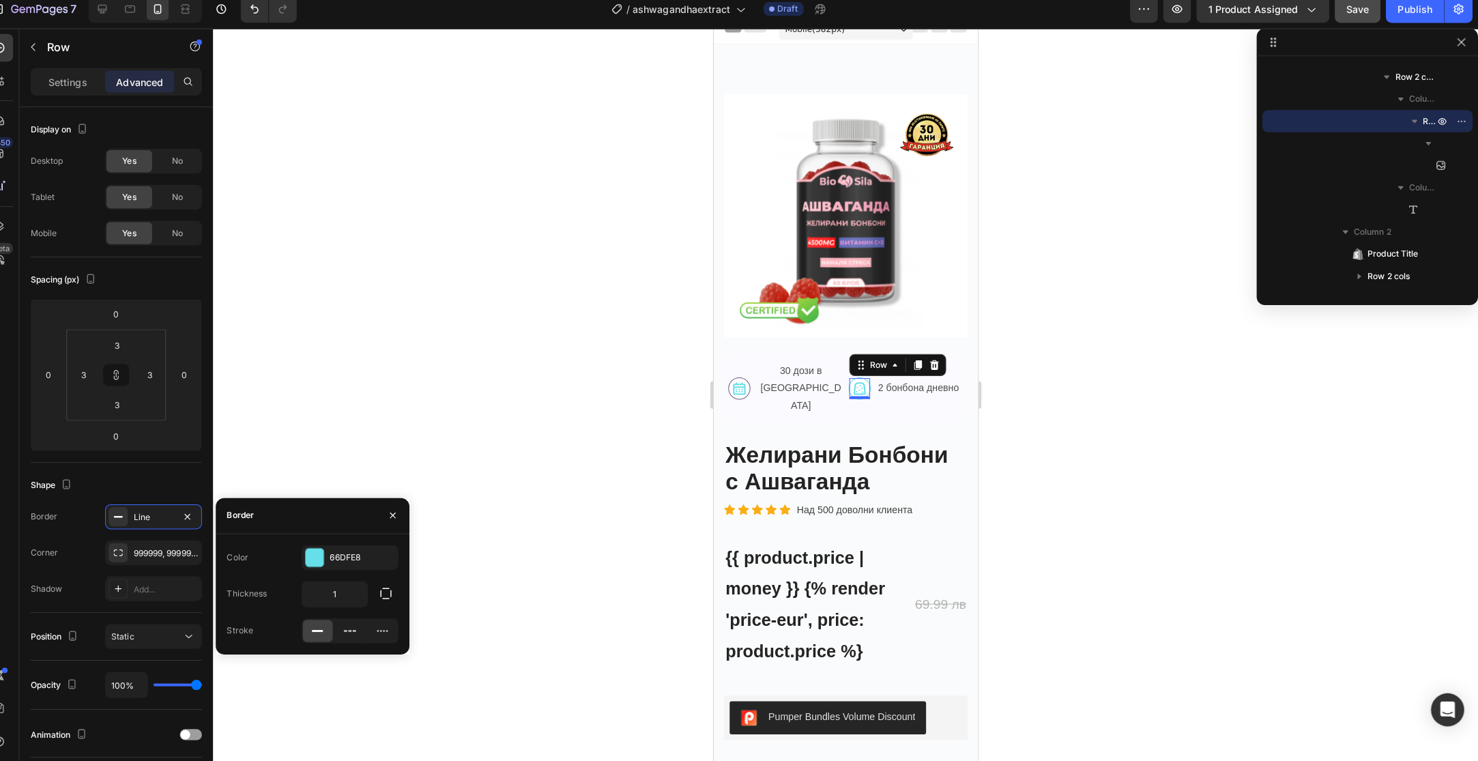
click at [376, 576] on div "Color 66DFE8 Thickness 1 Stroke" at bounding box center [328, 596] width 191 height 97
click at [376, 564] on div "66DFE8" at bounding box center [365, 560] width 40 height 12
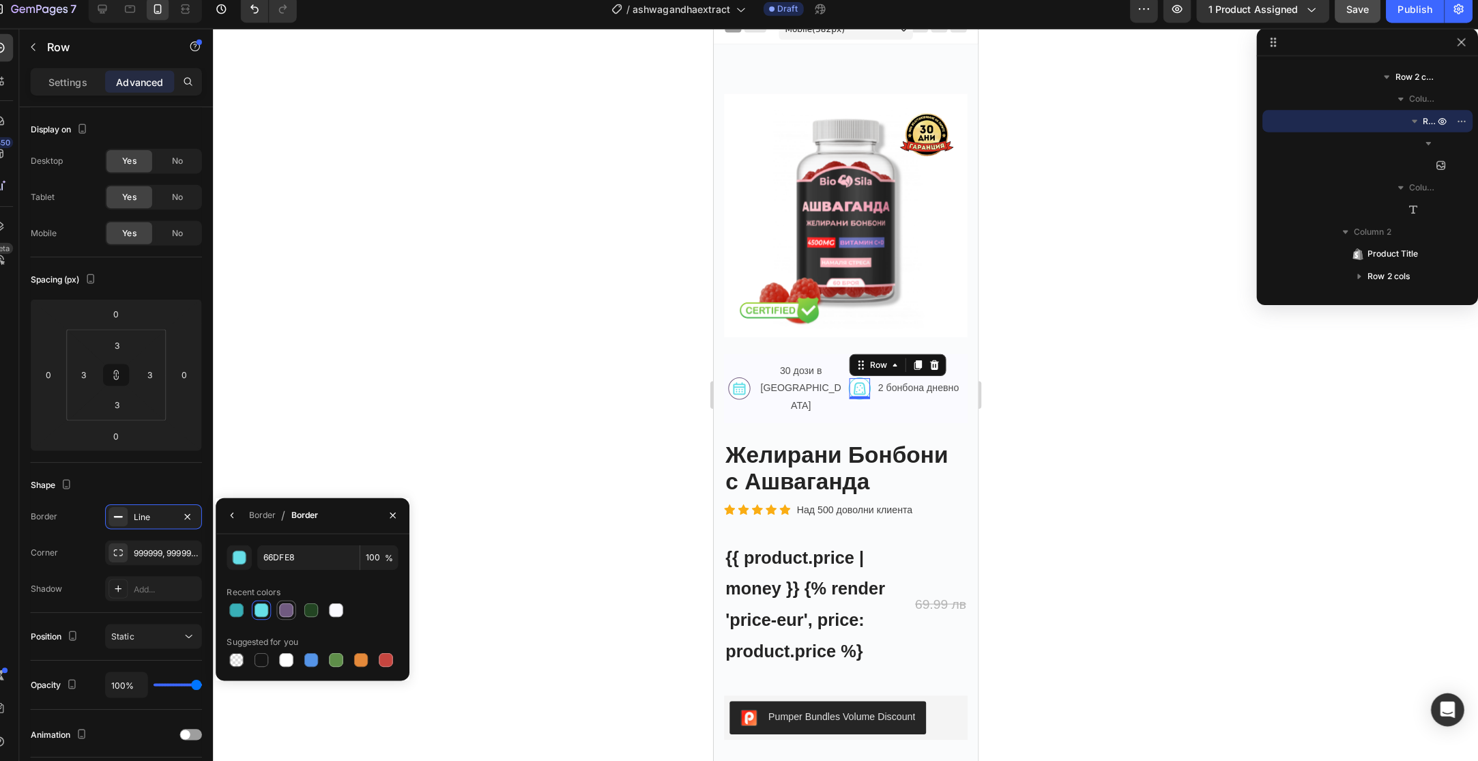
click at [304, 609] on div at bounding box center [302, 612] width 14 height 14
type input "705A80"
click at [106, 545] on div "Corner 999999, 999999, 999999, 999999" at bounding box center [134, 555] width 169 height 25
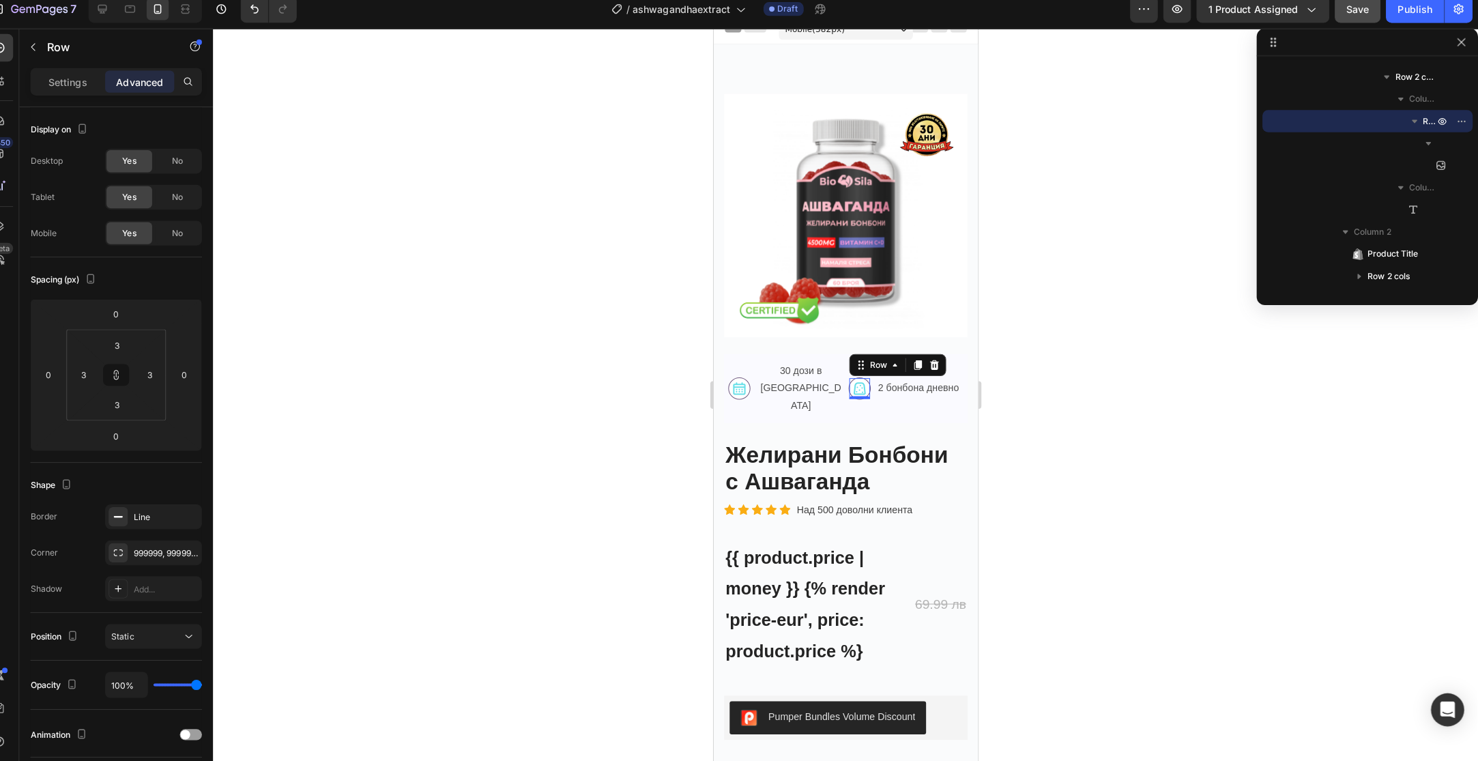
click at [602, 410] on div at bounding box center [854, 399] width 1248 height 723
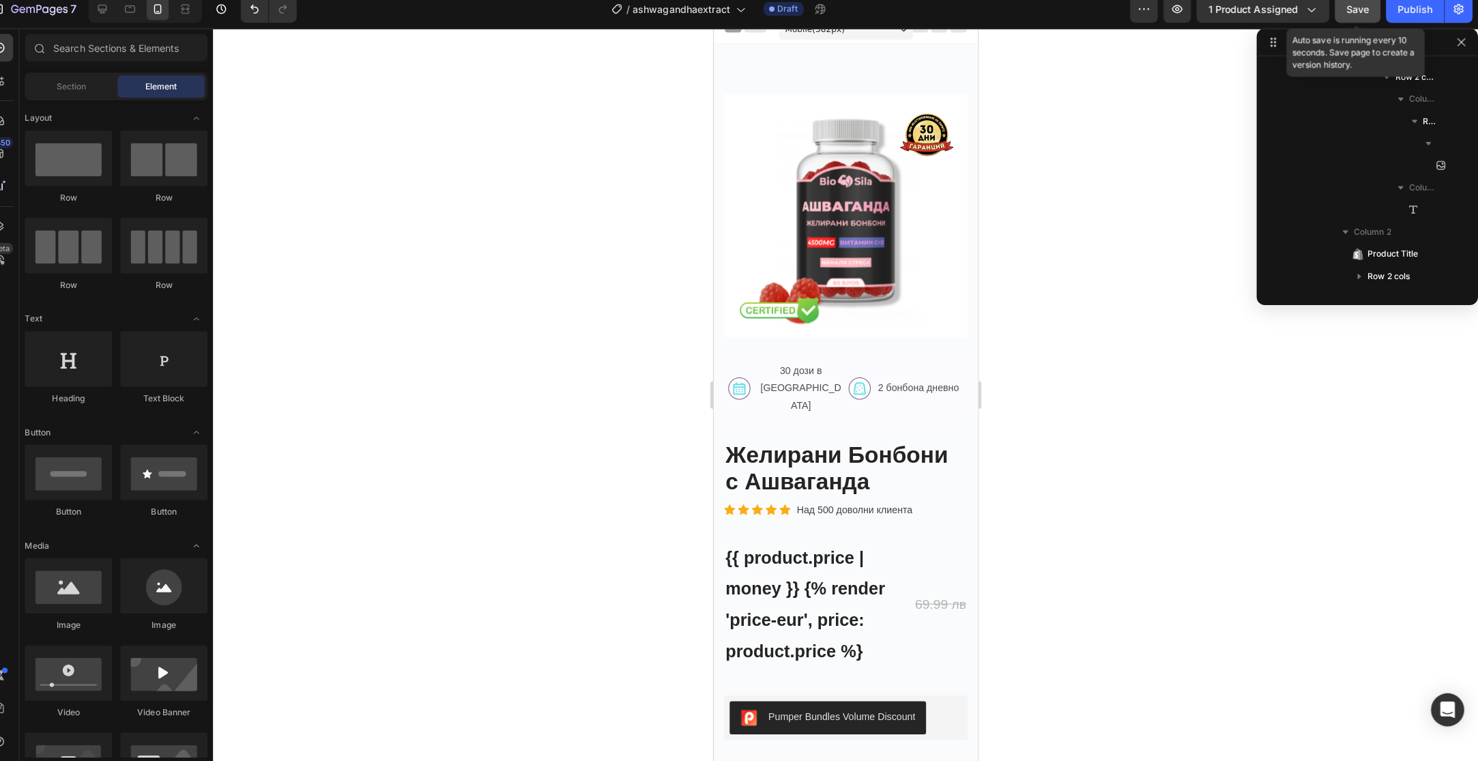
click at [1368, 16] on span "Save" at bounding box center [1359, 20] width 23 height 12
click at [856, 375] on img at bounding box center [857, 383] width 16 height 16
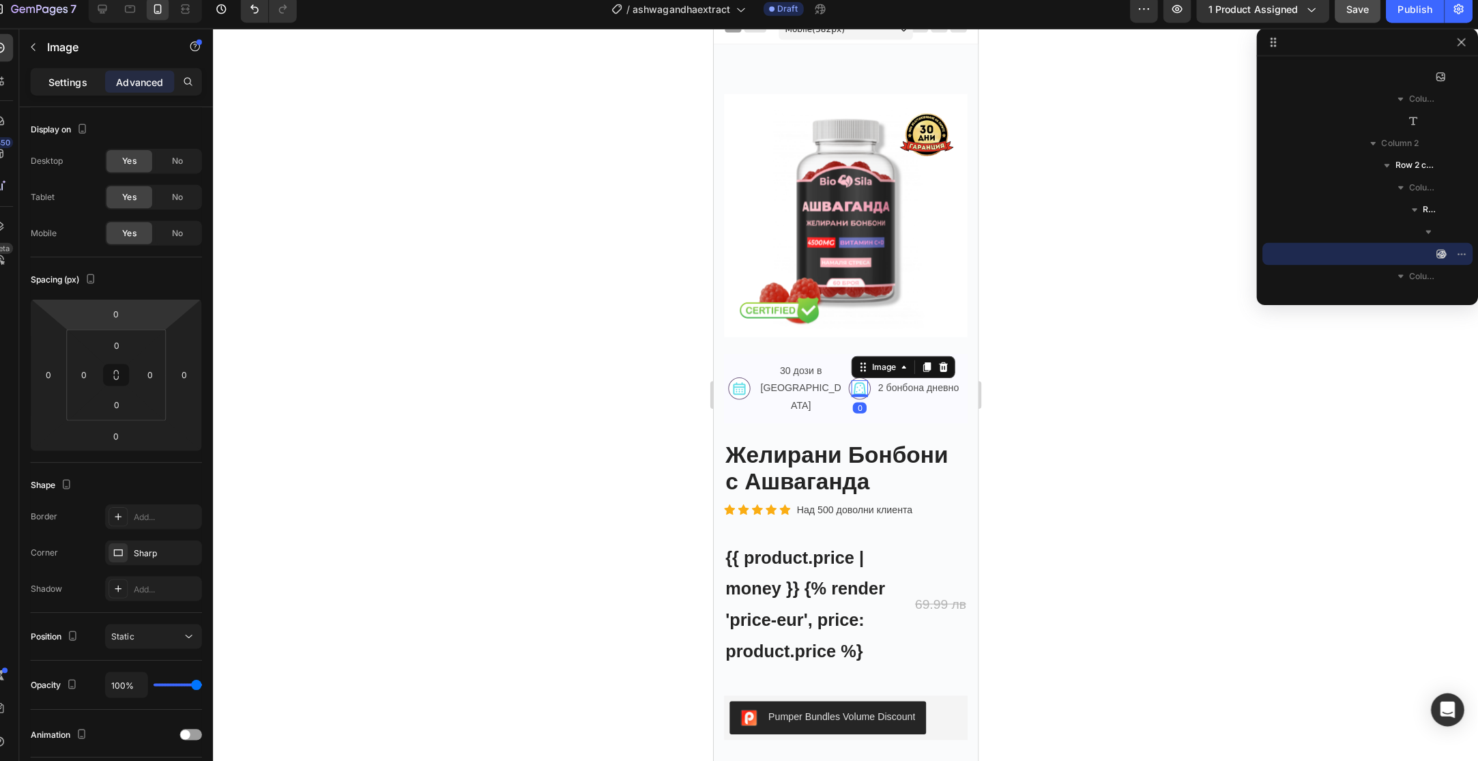
click at [96, 87] on p "Settings" at bounding box center [87, 91] width 38 height 14
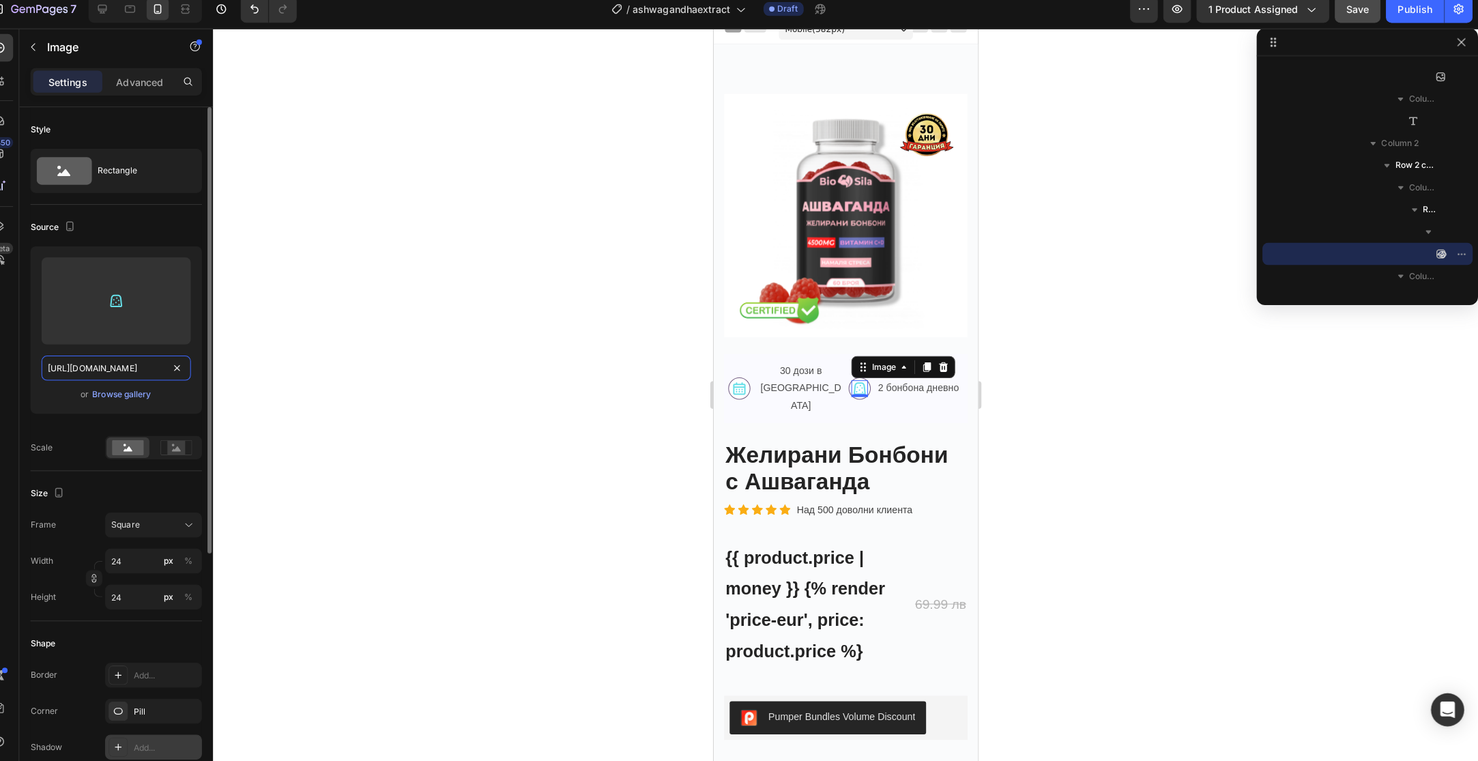
click at [147, 374] on input "[URL][DOMAIN_NAME]" at bounding box center [134, 373] width 147 height 25
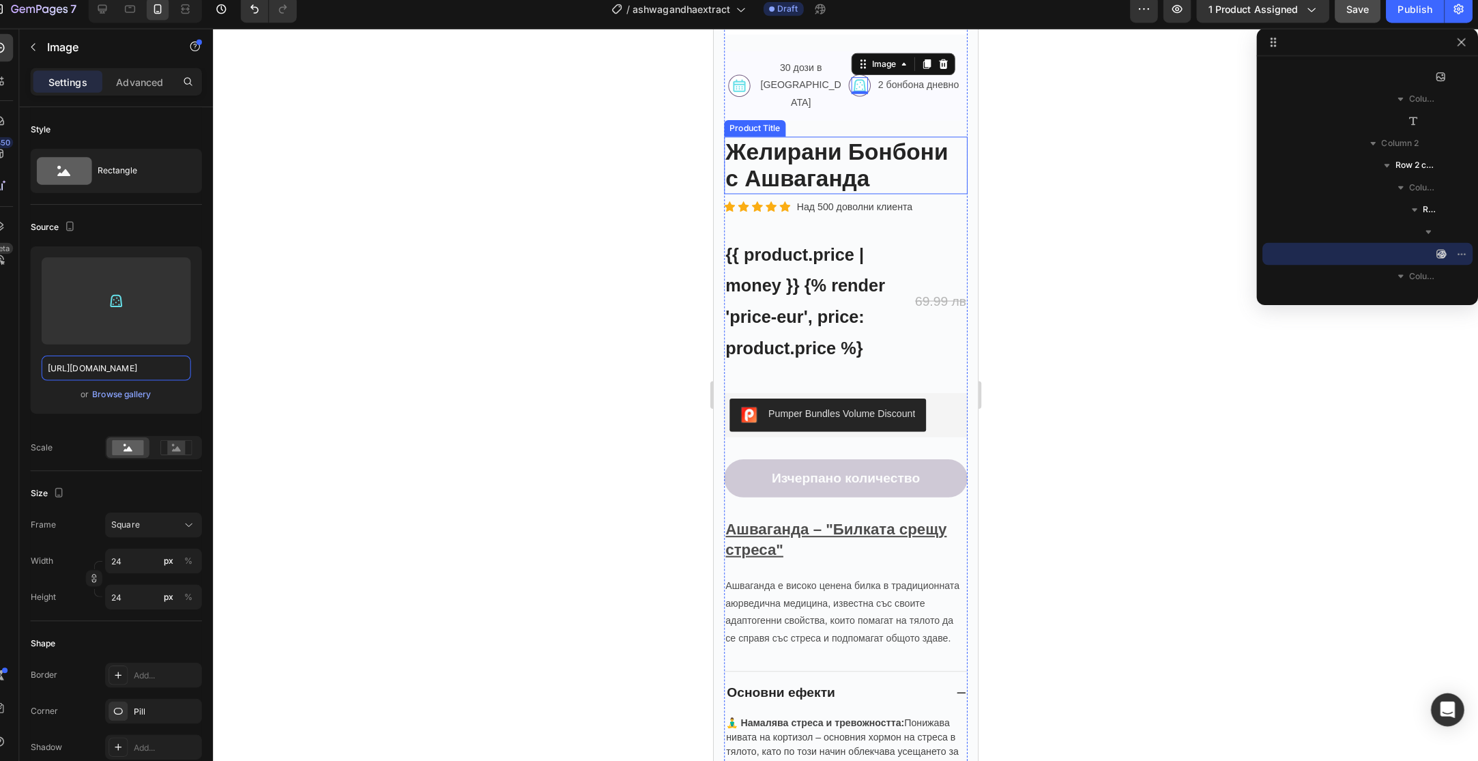
scroll to position [514, 0]
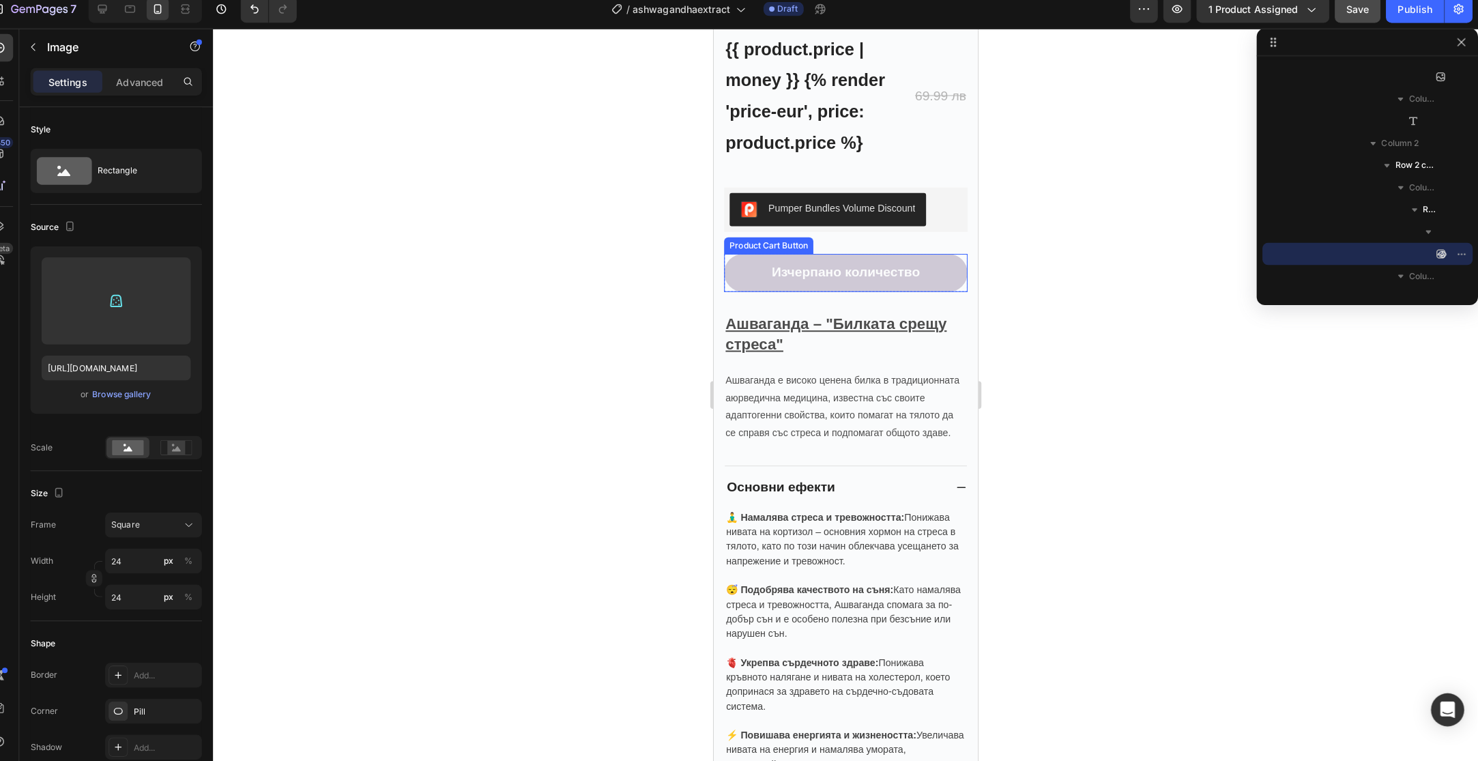
click at [858, 250] on button "Изчерпано количество" at bounding box center [843, 269] width 240 height 38
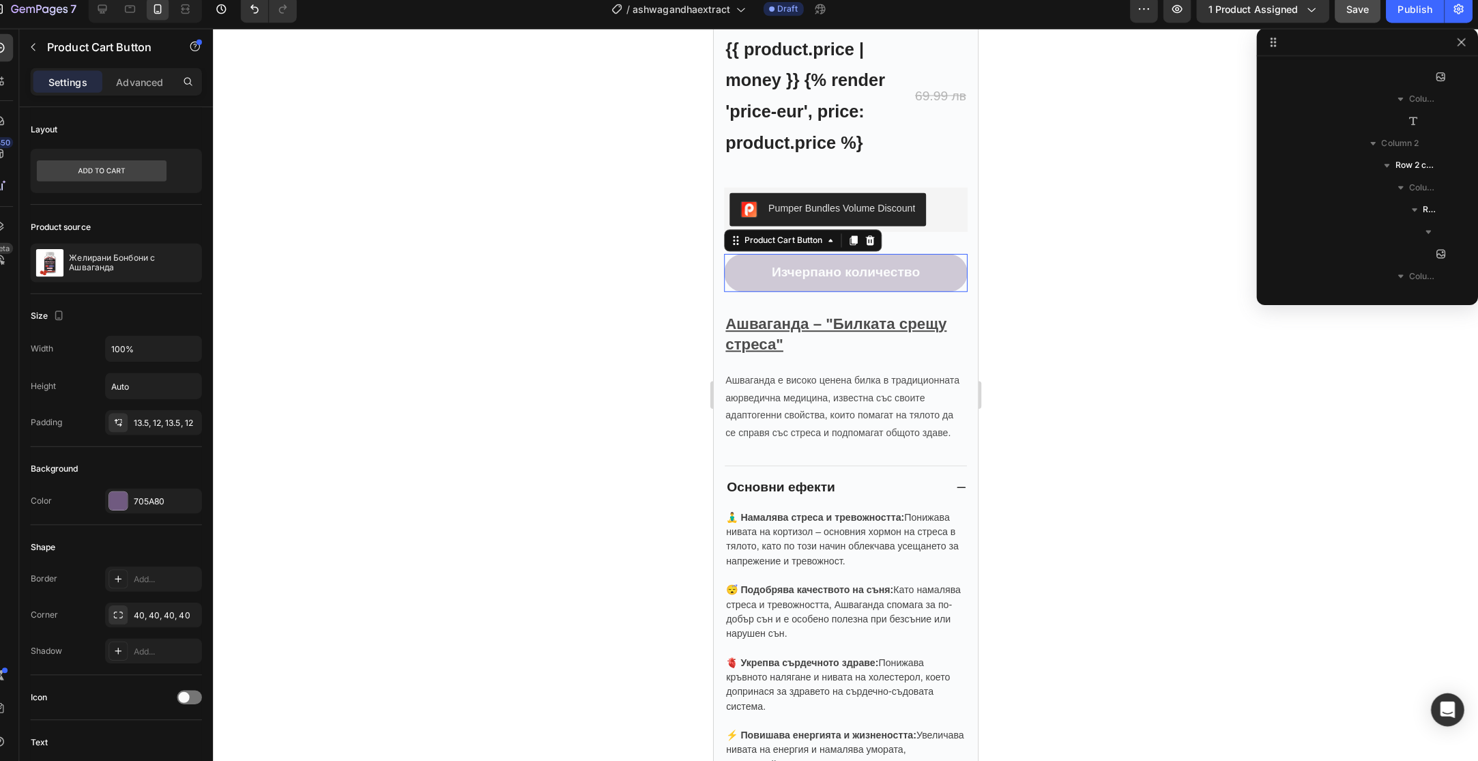
scroll to position [847, 0]
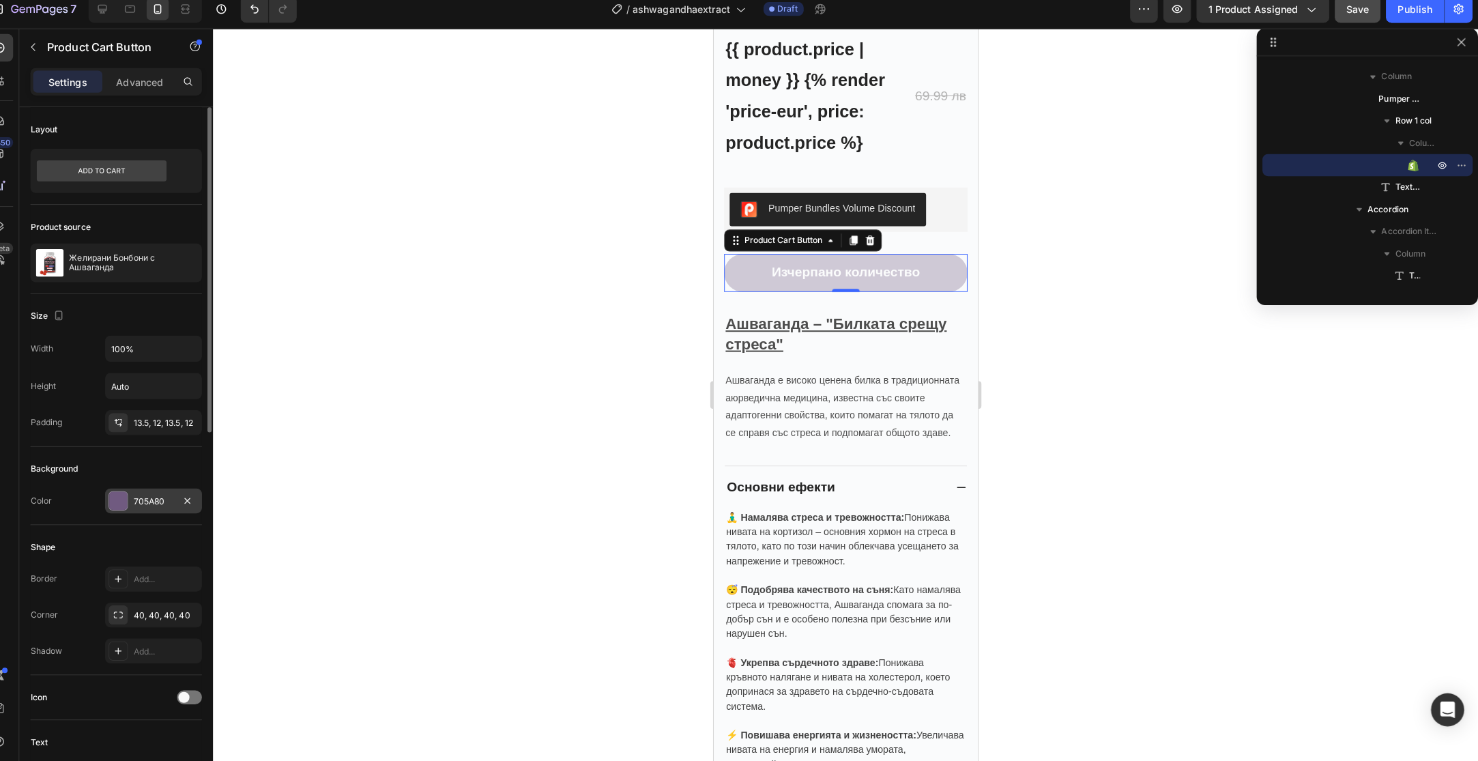
click at [169, 504] on div "705A80" at bounding box center [171, 505] width 40 height 12
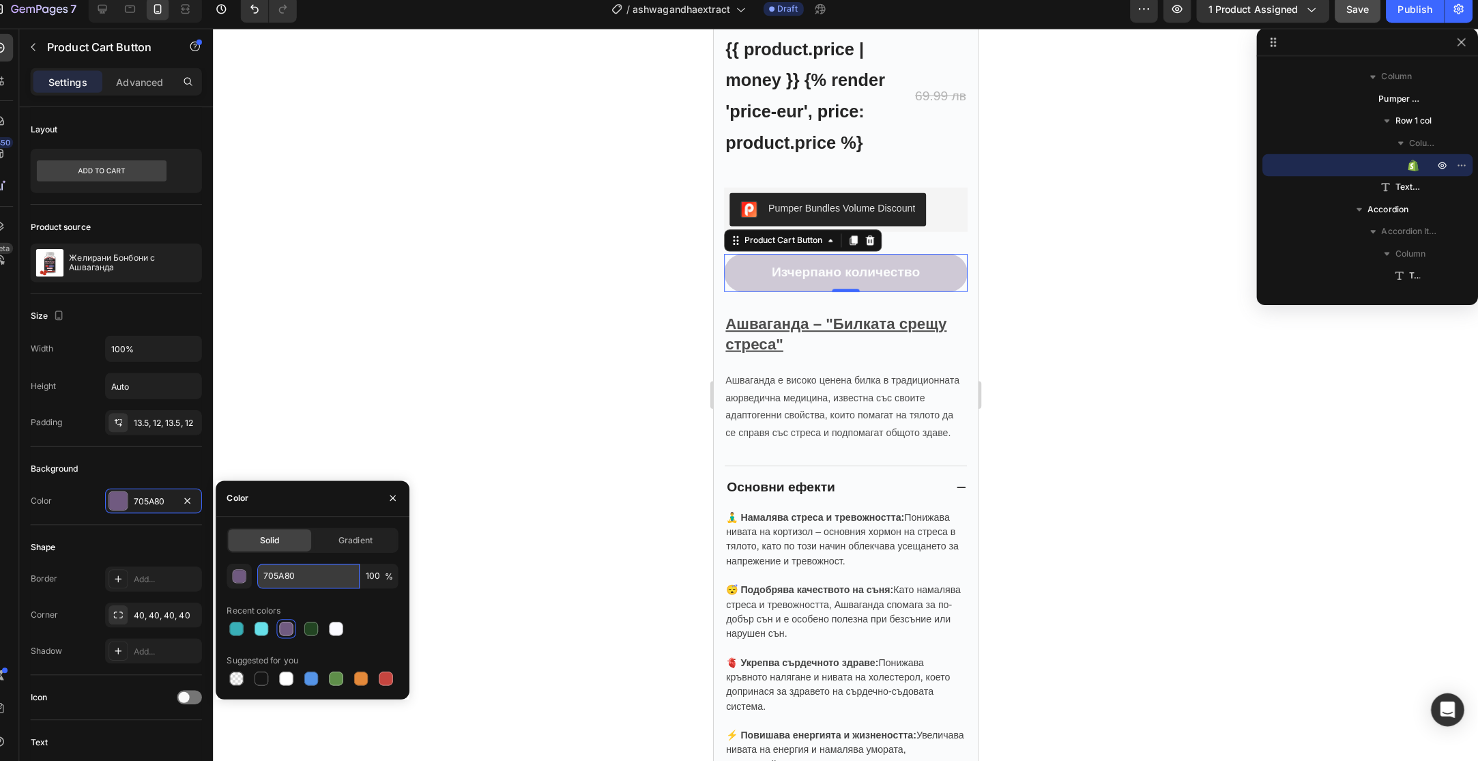
click at [318, 578] on input "705A80" at bounding box center [324, 578] width 101 height 25
click at [278, 635] on div at bounding box center [278, 631] width 14 height 14
type input "66DFE8"
click at [278, 630] on div at bounding box center [278, 631] width 14 height 14
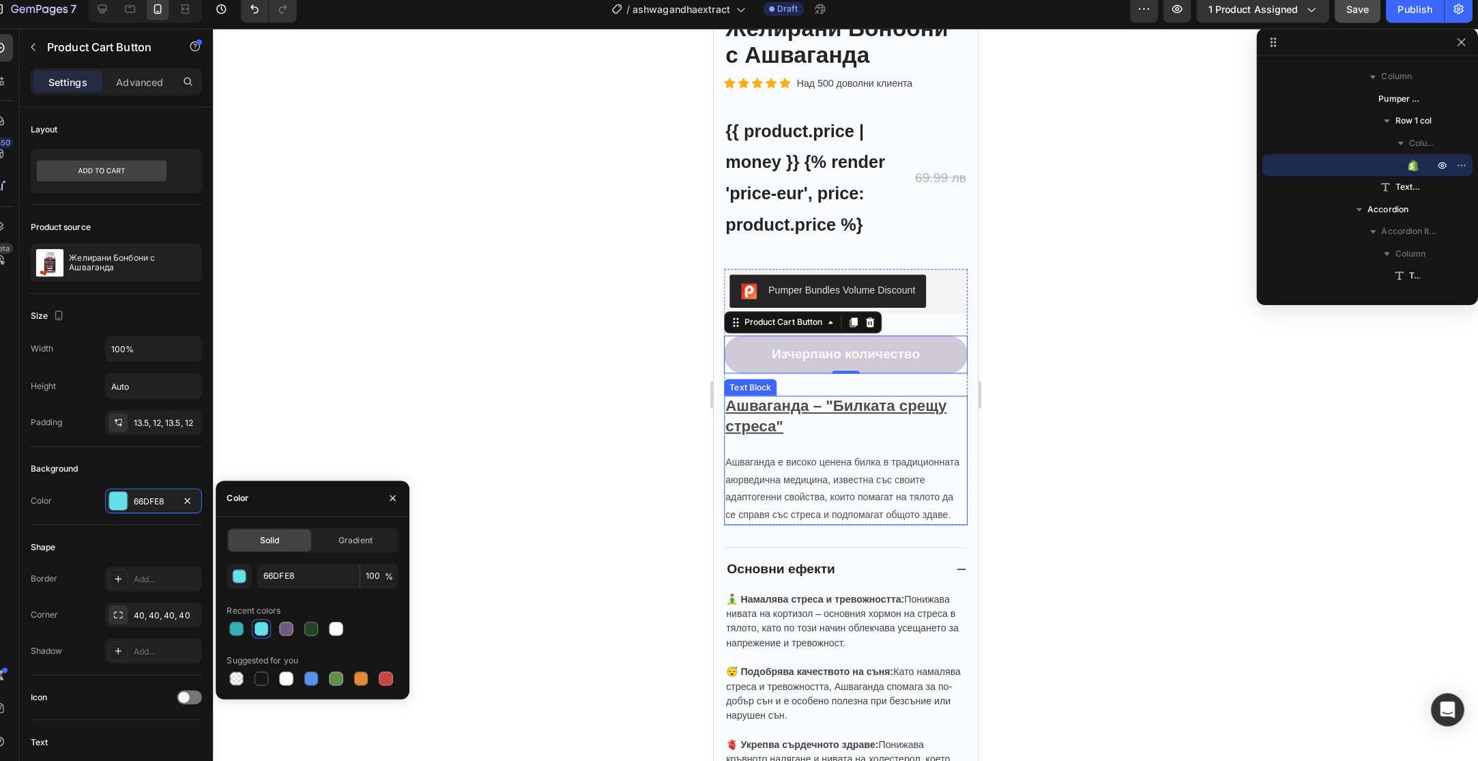
scroll to position [0, 0]
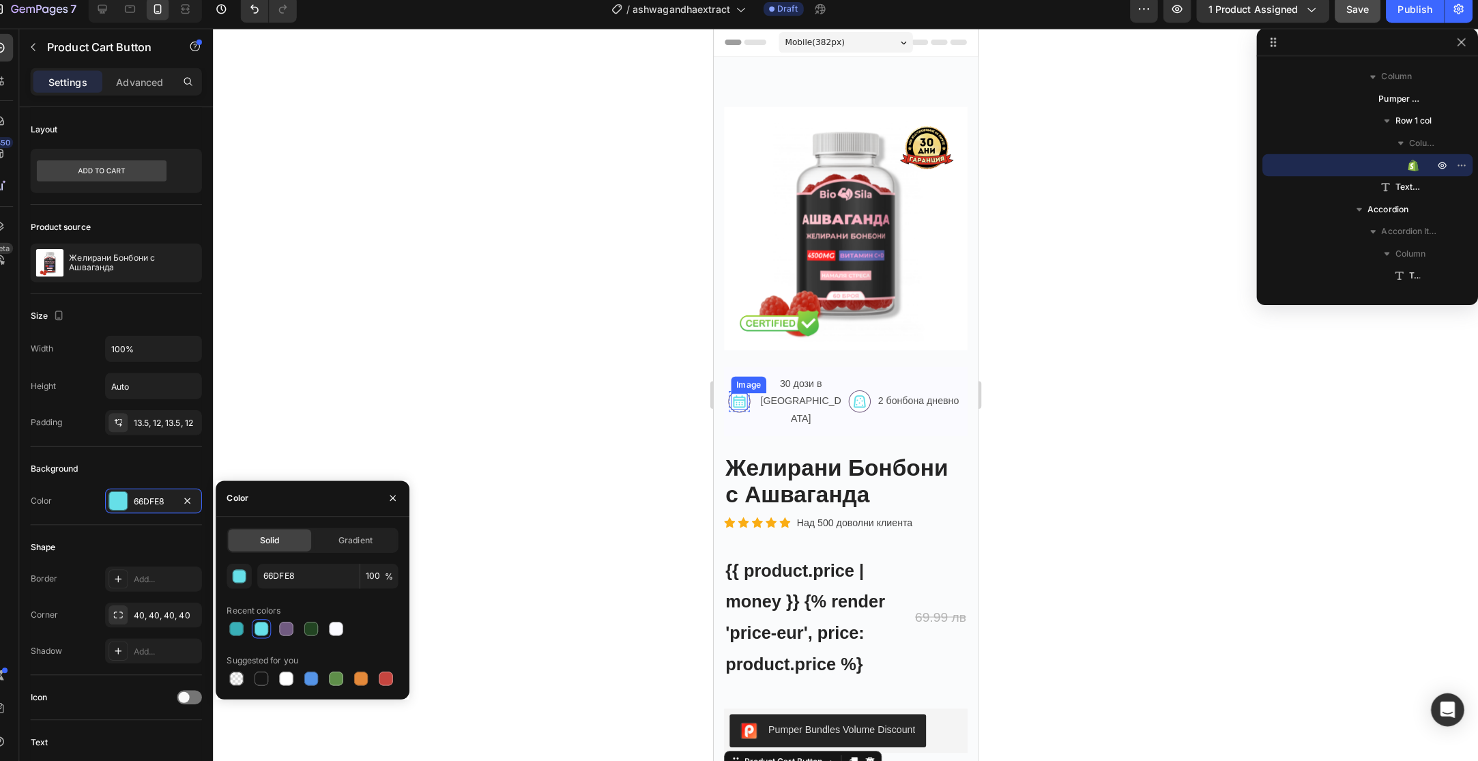
click at [744, 388] on img at bounding box center [738, 396] width 16 height 16
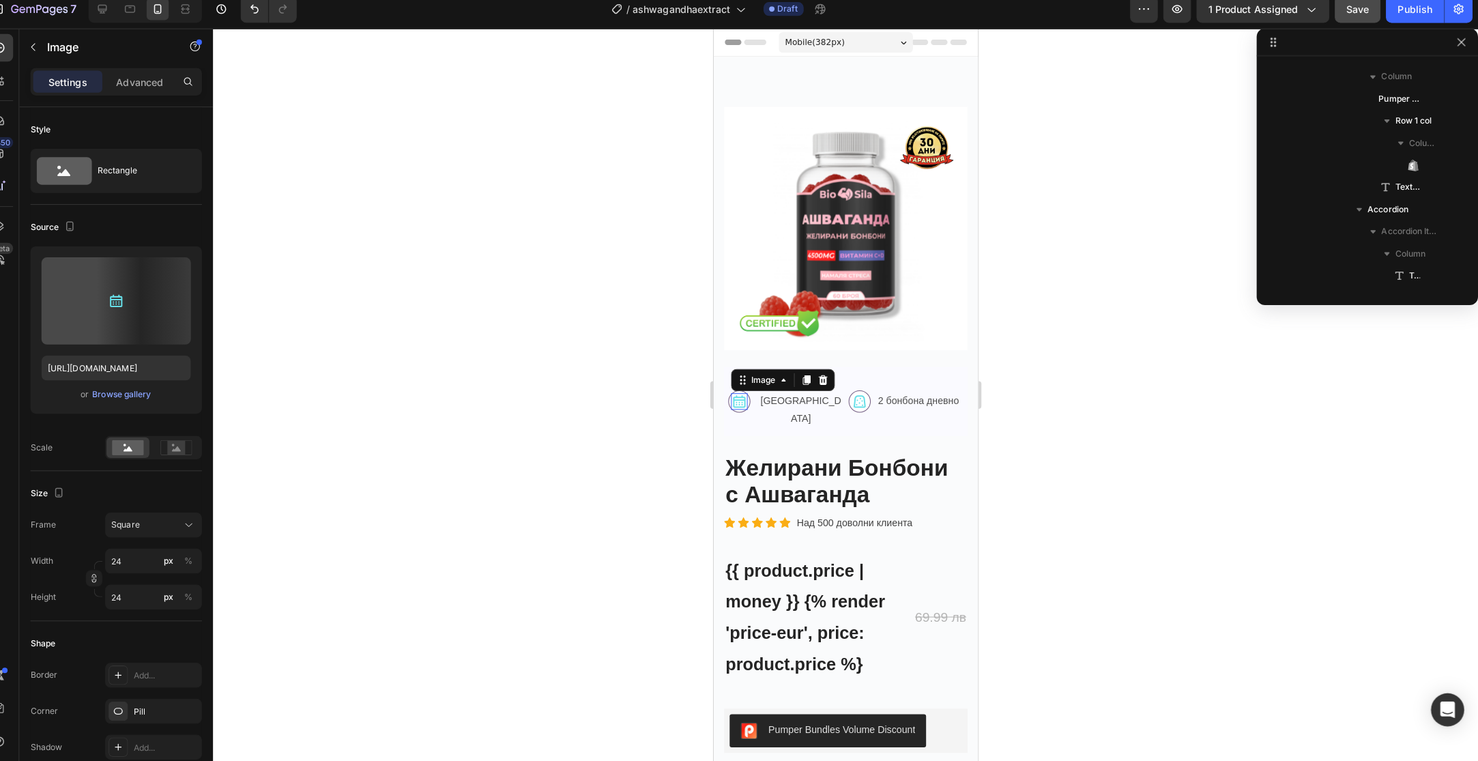
scroll to position [280, 0]
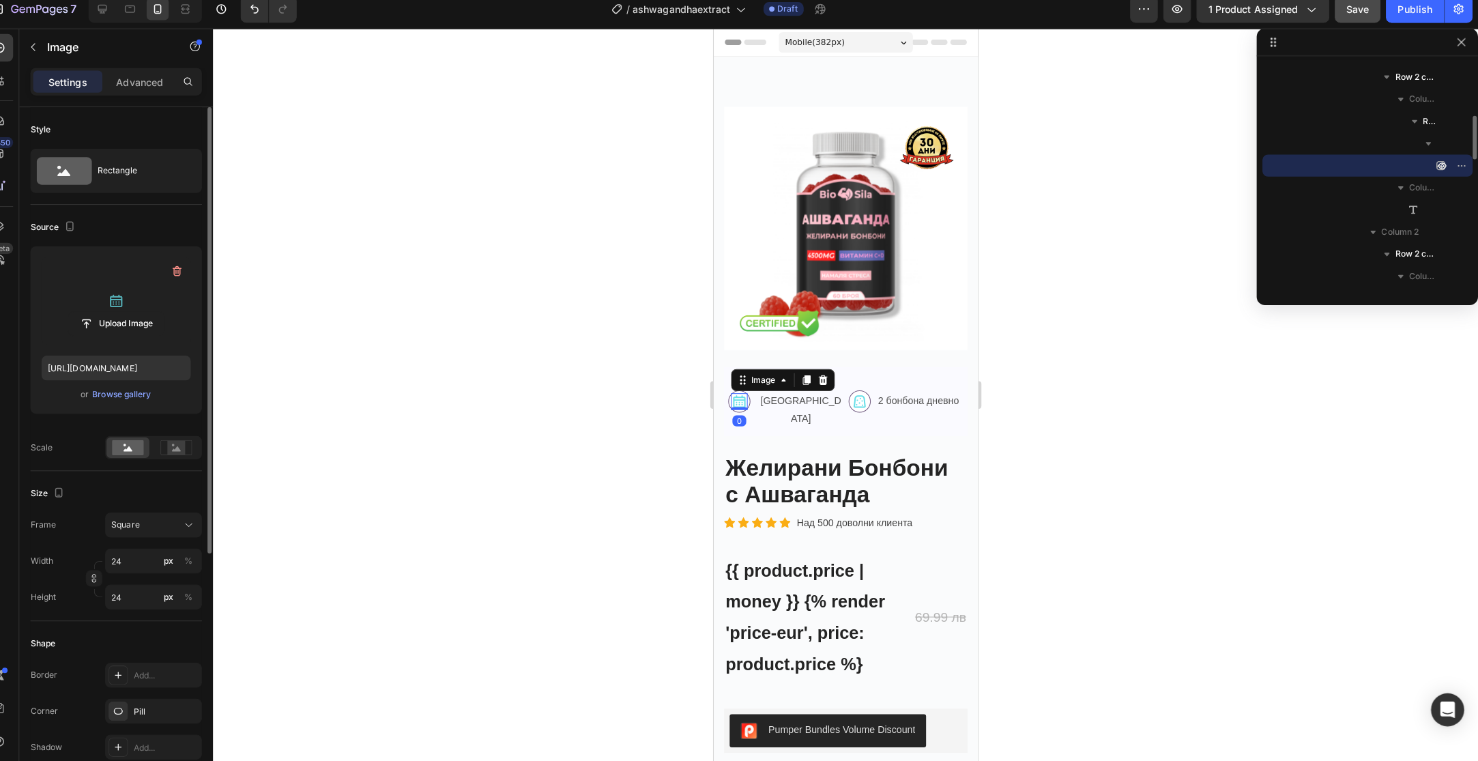
click at [104, 309] on label at bounding box center [134, 307] width 147 height 86
click at [104, 318] on input "file" at bounding box center [134, 329] width 94 height 23
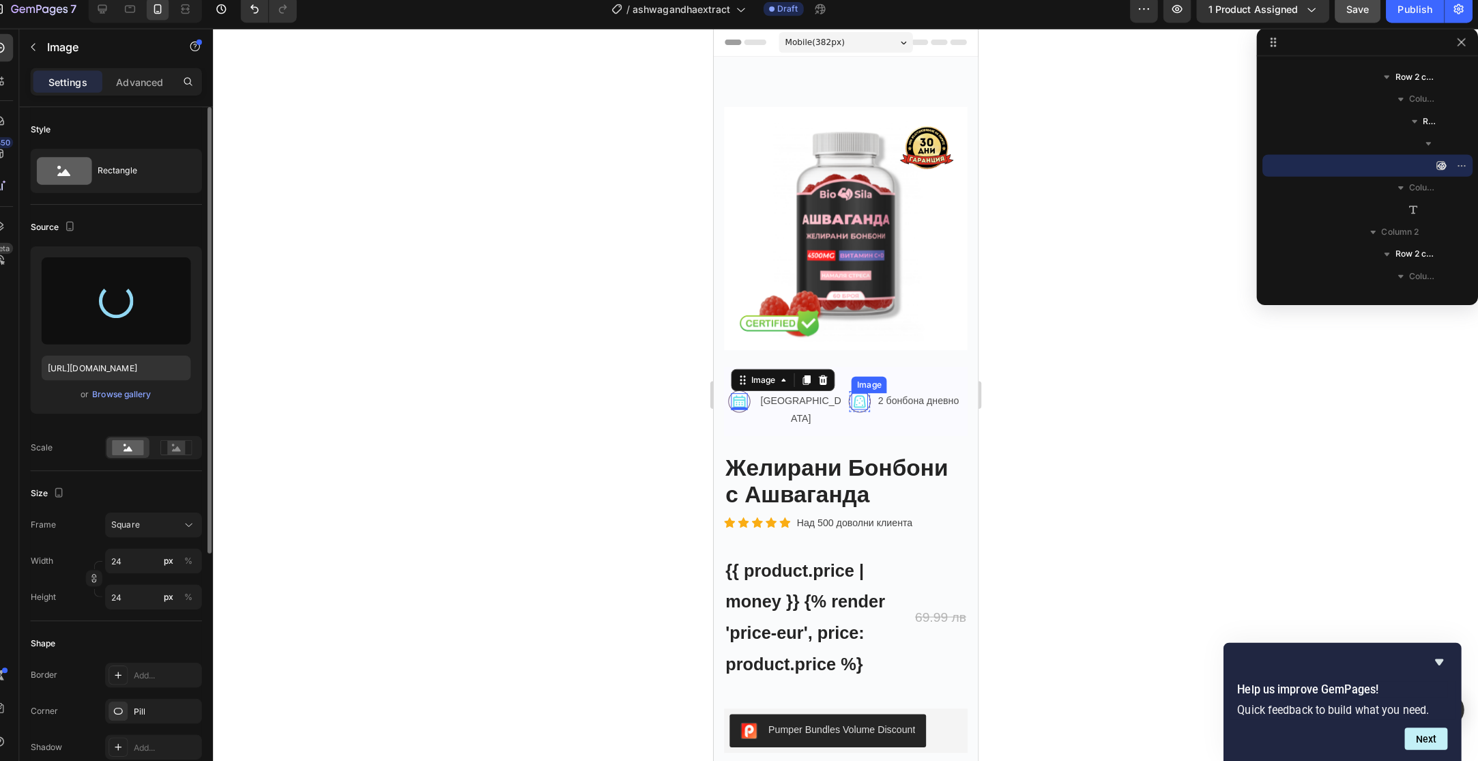
click at [856, 388] on img at bounding box center [857, 396] width 16 height 16
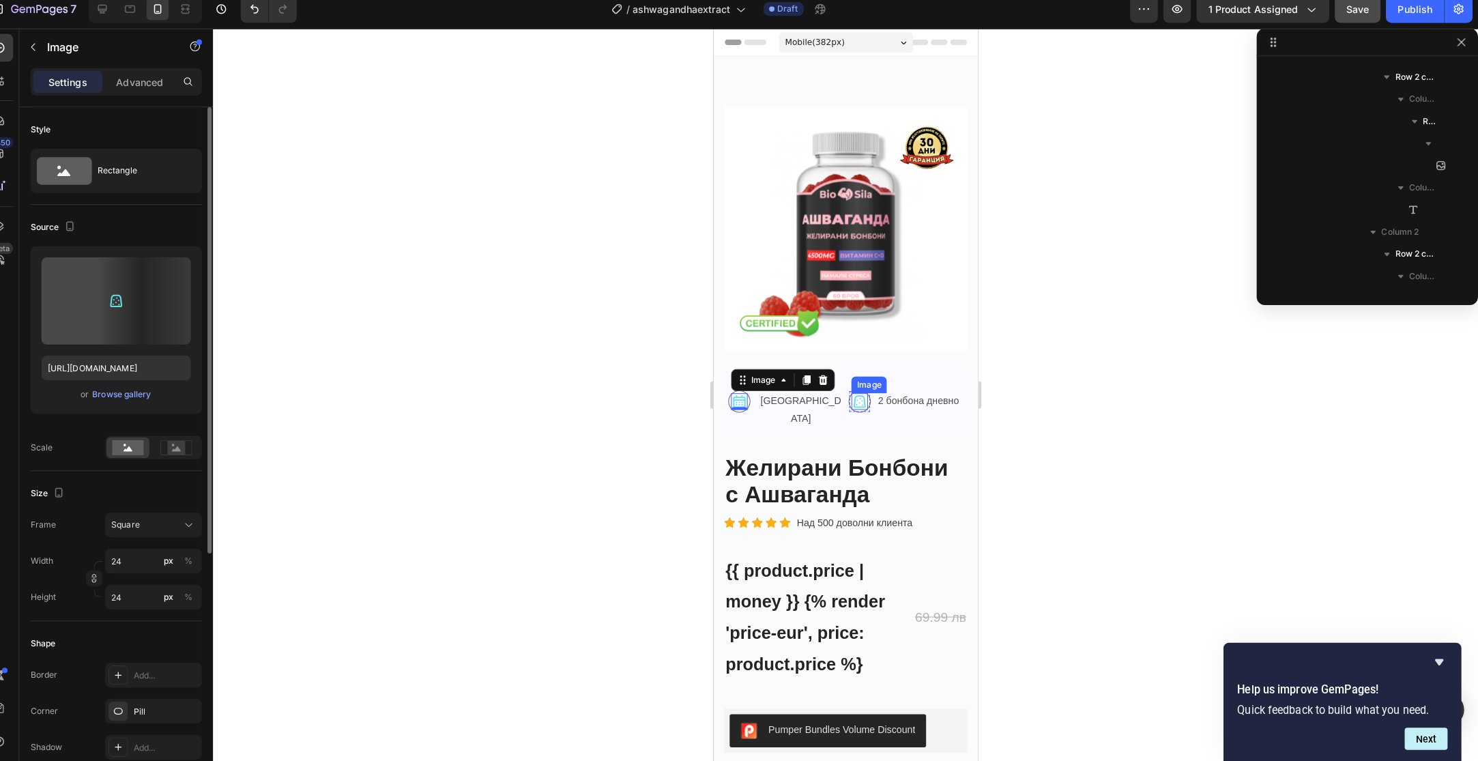
scroll to position [454, 0]
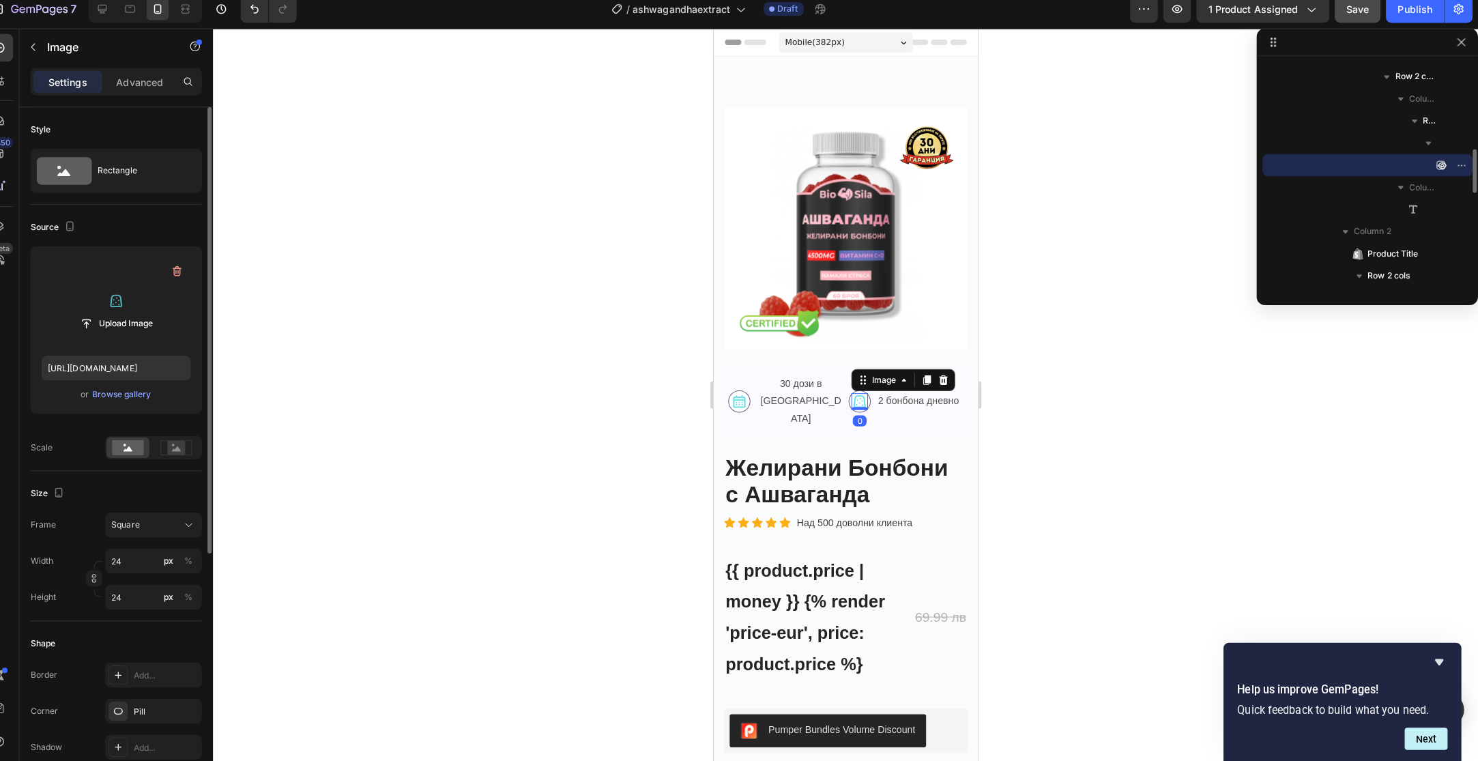
click at [160, 289] on label at bounding box center [134, 307] width 147 height 86
click at [160, 318] on input "file" at bounding box center [134, 329] width 94 height 23
type input "[URL][DOMAIN_NAME]"
click at [901, 387] on p "2 бонбона дневно" at bounding box center [915, 395] width 80 height 17
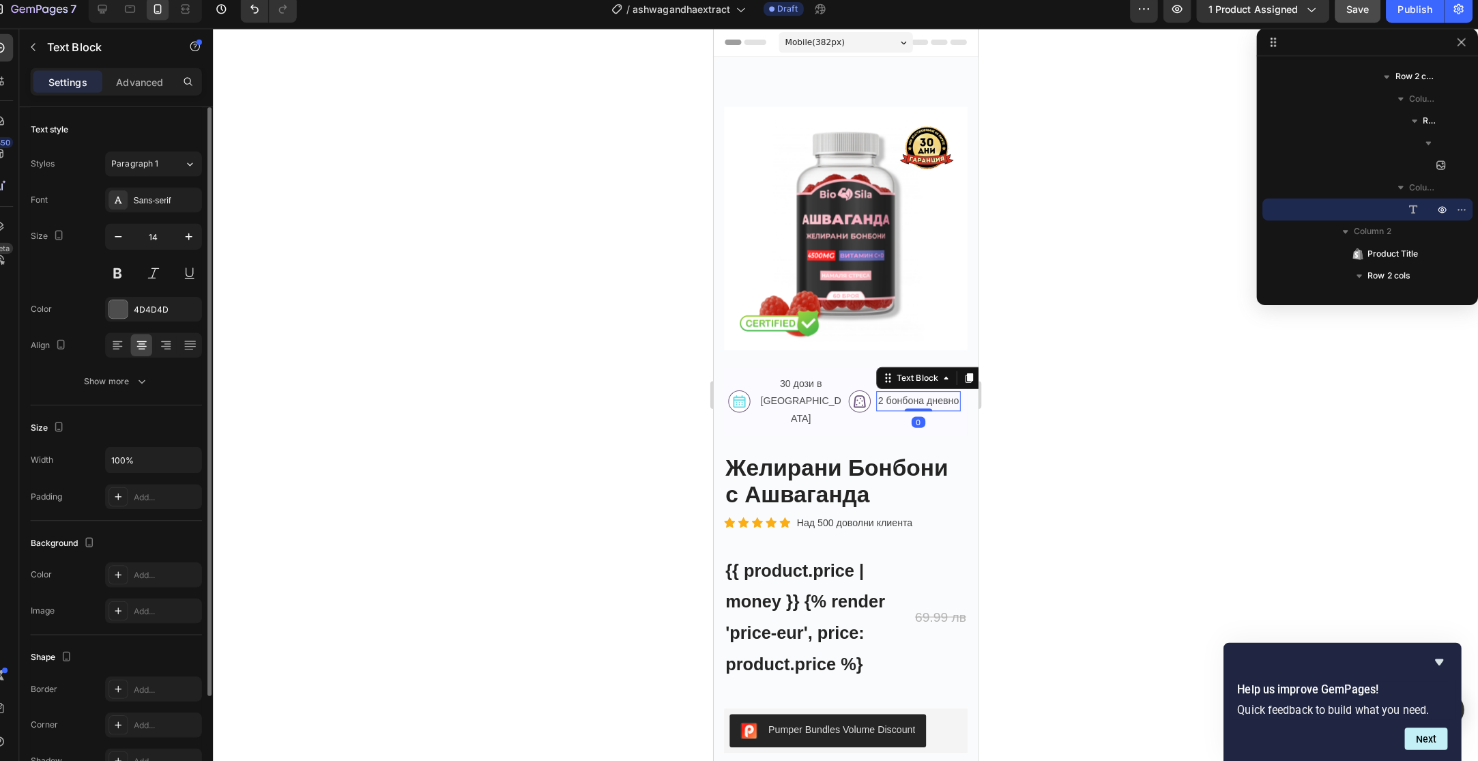
click at [901, 387] on p "2 бонбона дневно" at bounding box center [915, 395] width 80 height 17
click at [1156, 389] on div at bounding box center [854, 399] width 1248 height 723
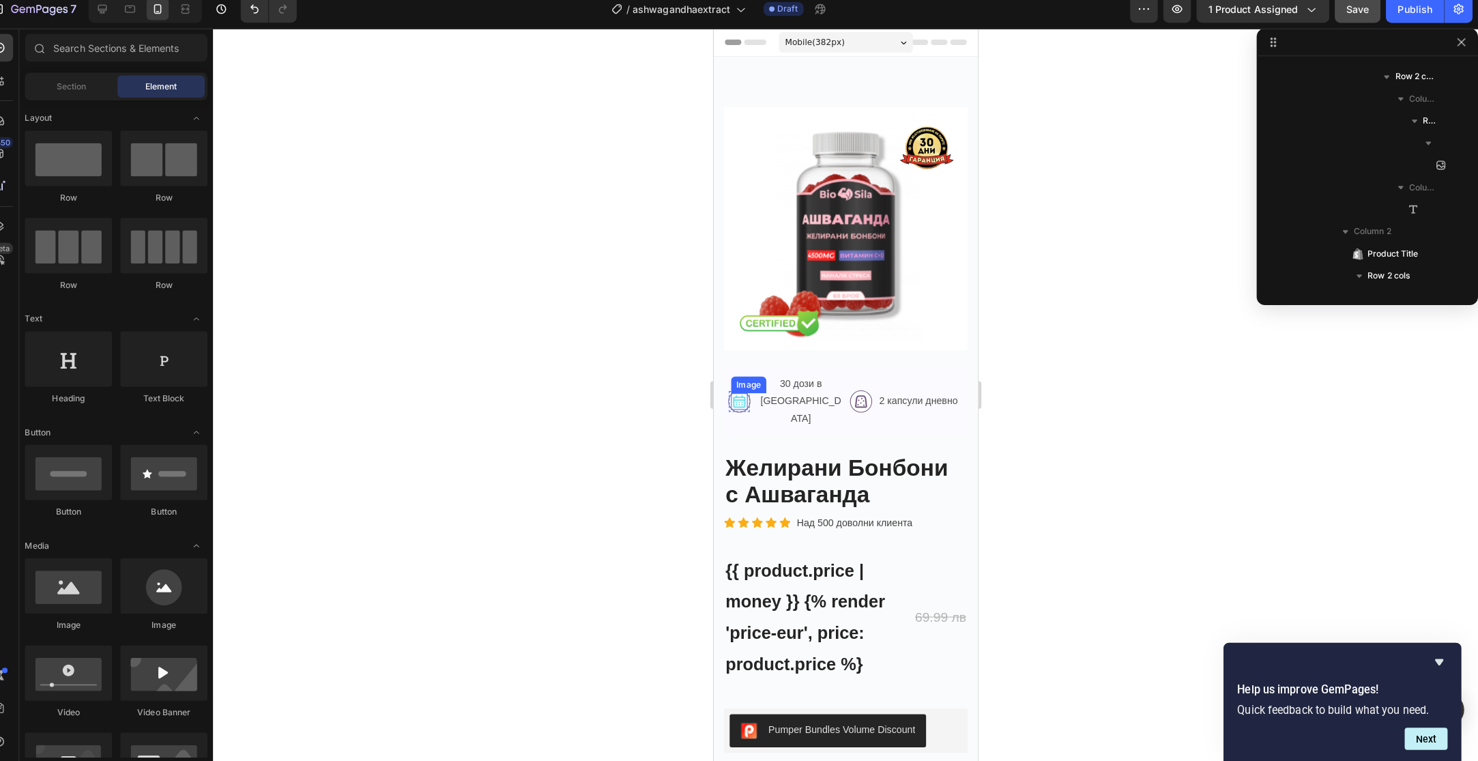
click at [746, 388] on img at bounding box center [738, 396] width 16 height 16
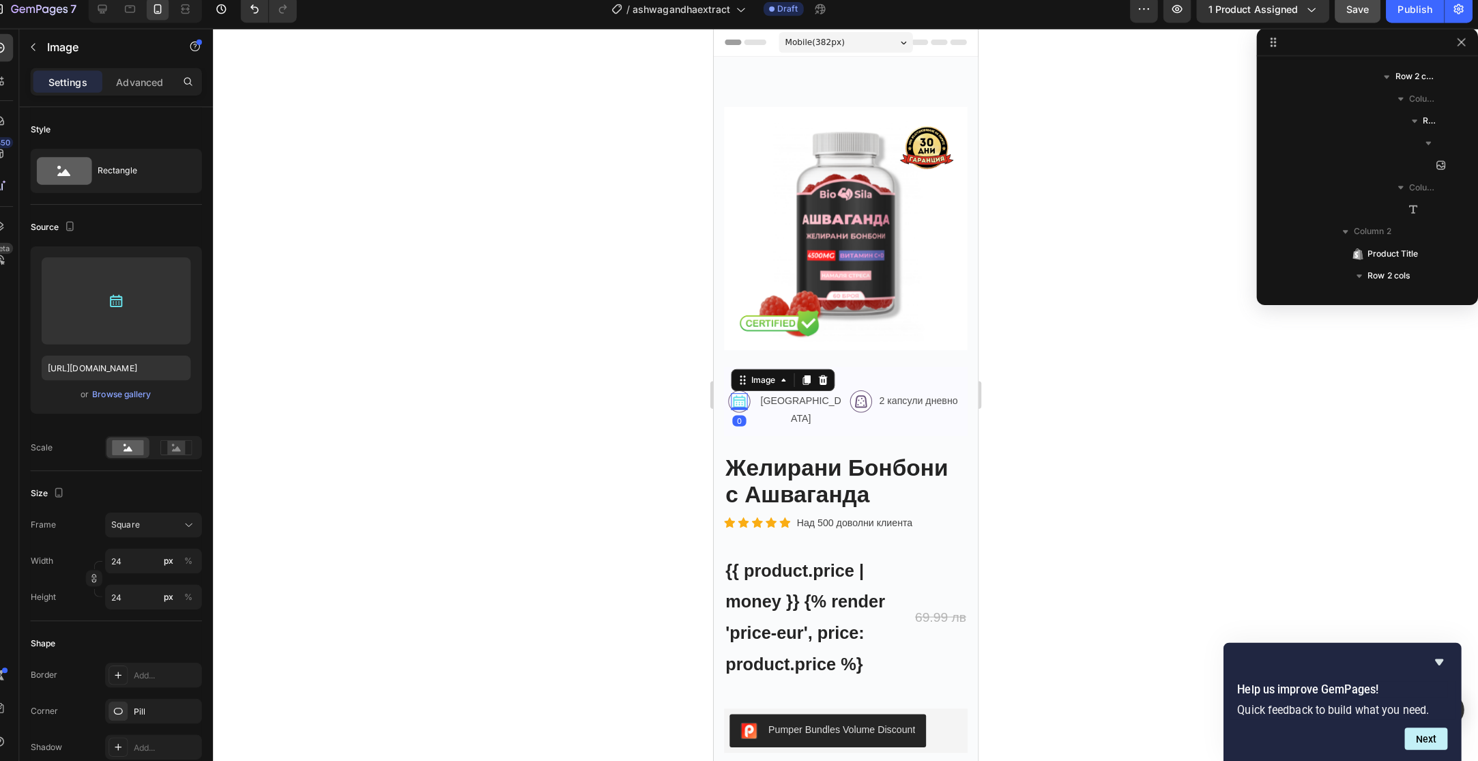
scroll to position [280, 0]
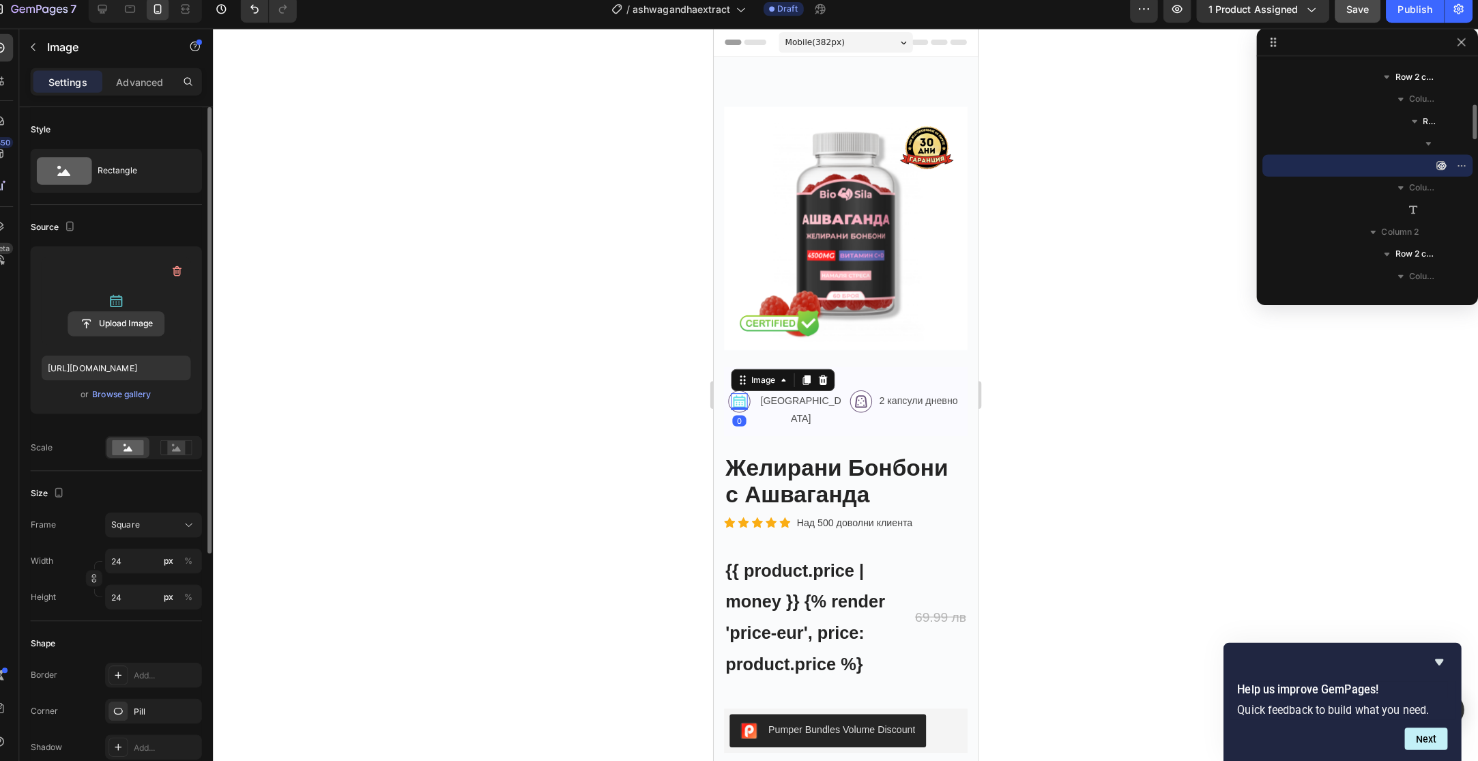
click at [171, 321] on input "file" at bounding box center [134, 329] width 94 height 23
click at [178, 303] on label at bounding box center [134, 307] width 147 height 86
click at [178, 318] on input "file" at bounding box center [134, 329] width 94 height 23
click at [162, 398] on div "Browse gallery" at bounding box center [140, 399] width 58 height 12
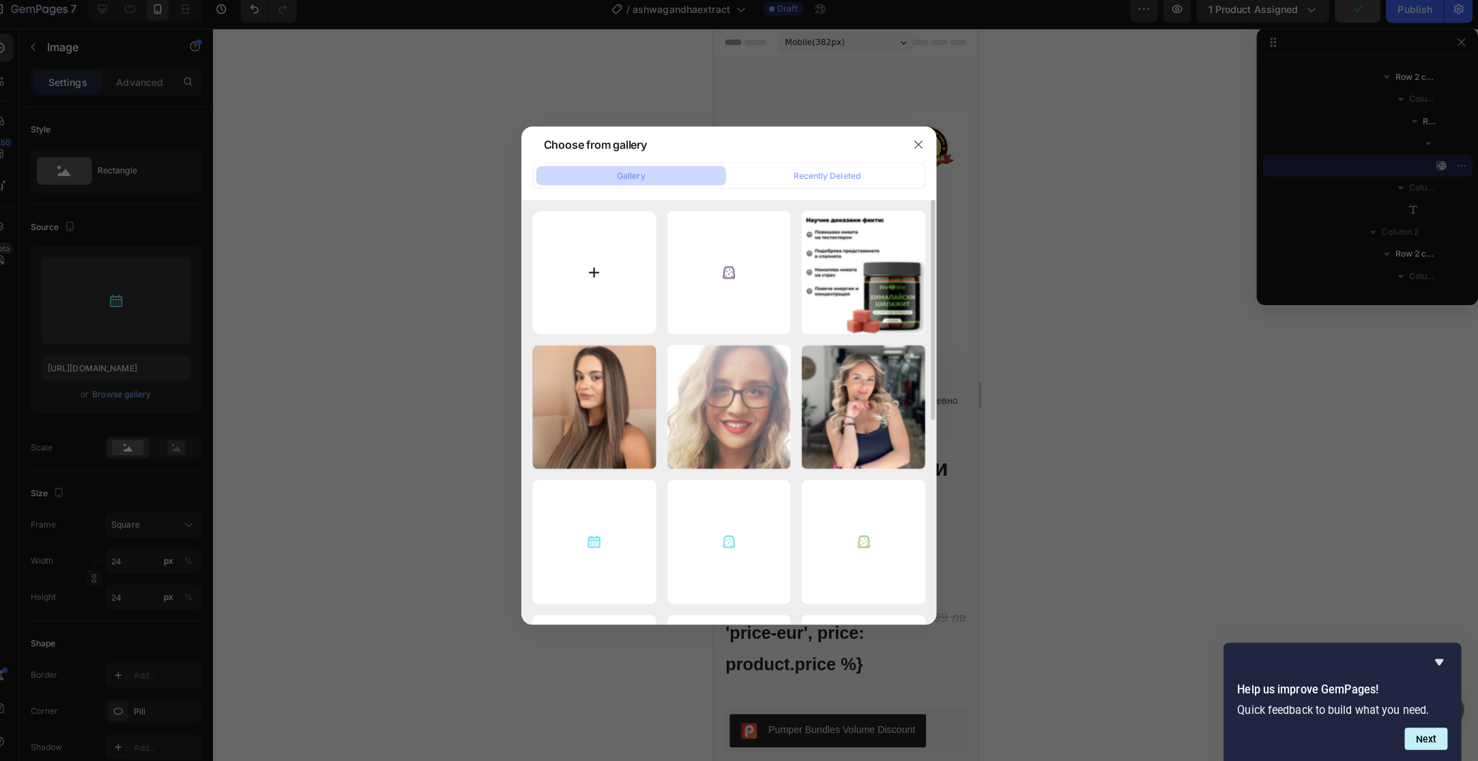
click at [635, 267] on input "file" at bounding box center [606, 279] width 122 height 122
type input "C:\fakepath\Calendar-P.svg"
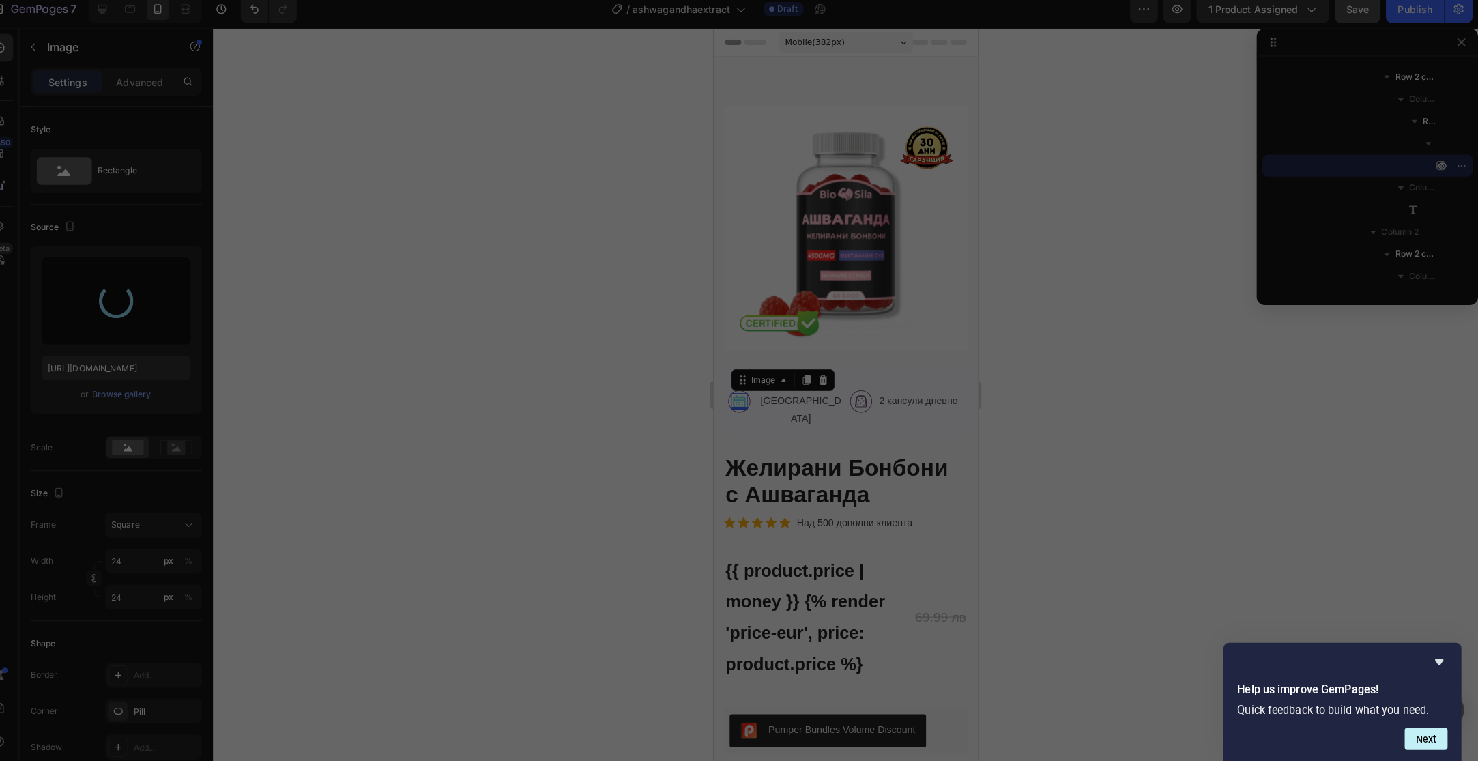
type input "[URL][DOMAIN_NAME]"
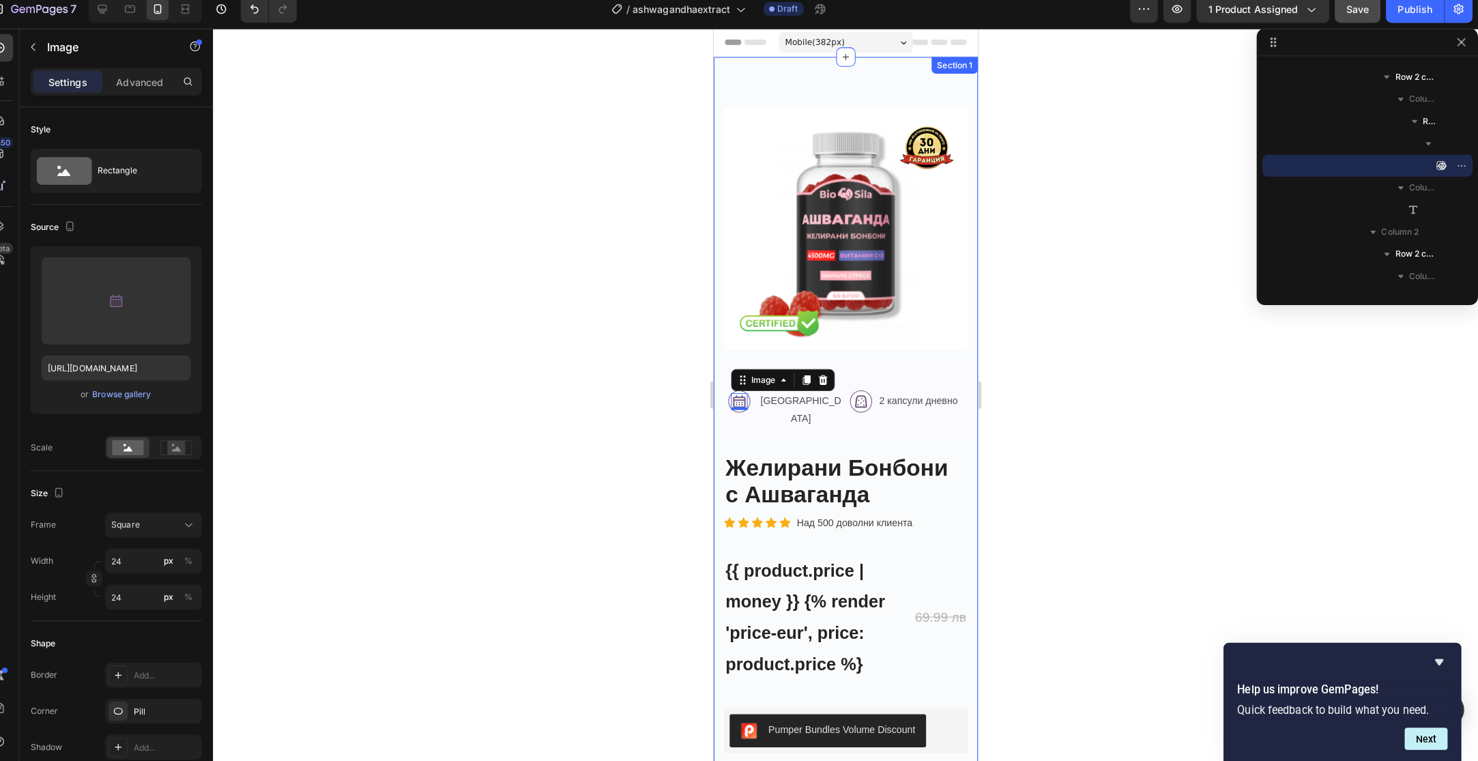
click at [1068, 384] on div at bounding box center [854, 399] width 1248 height 723
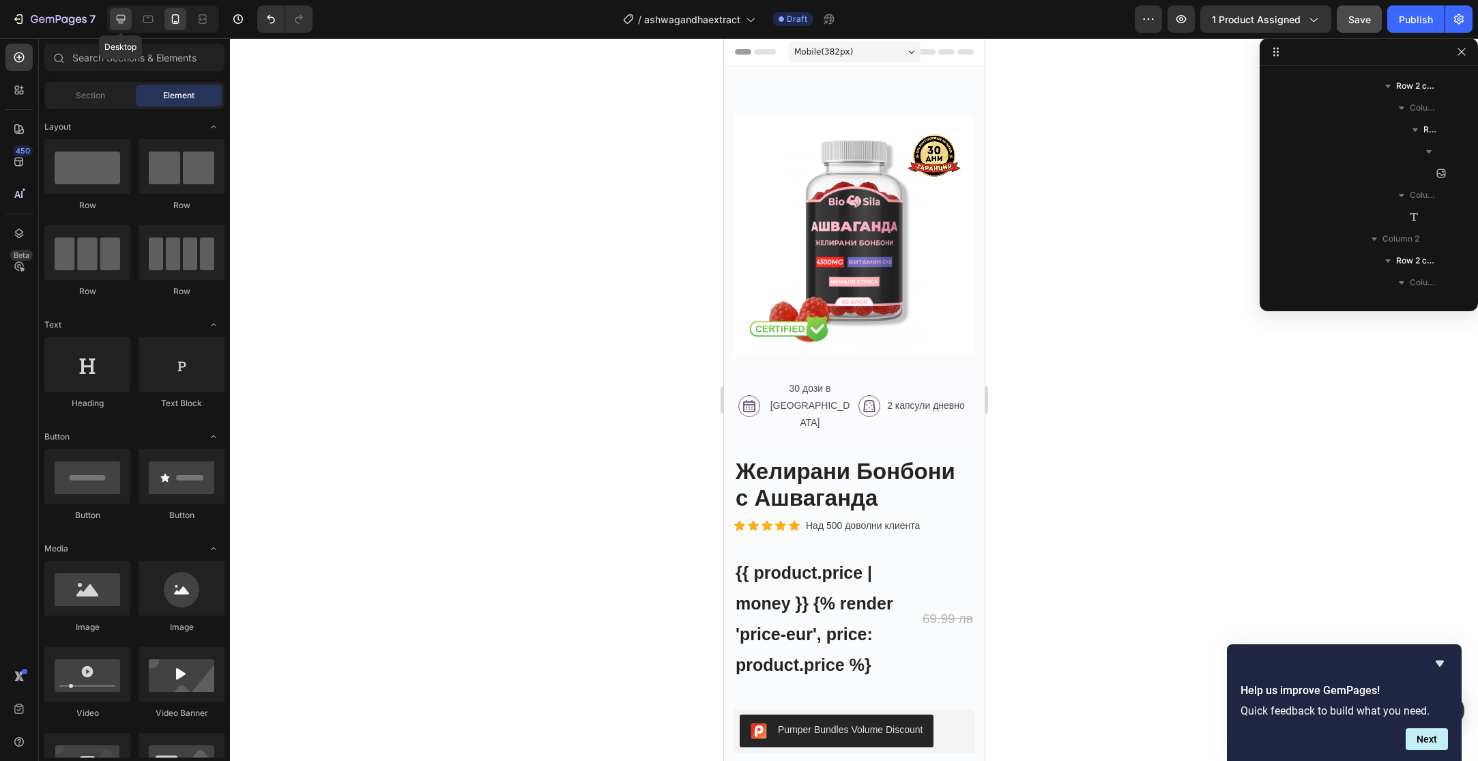
click at [113, 24] on div at bounding box center [121, 19] width 22 height 22
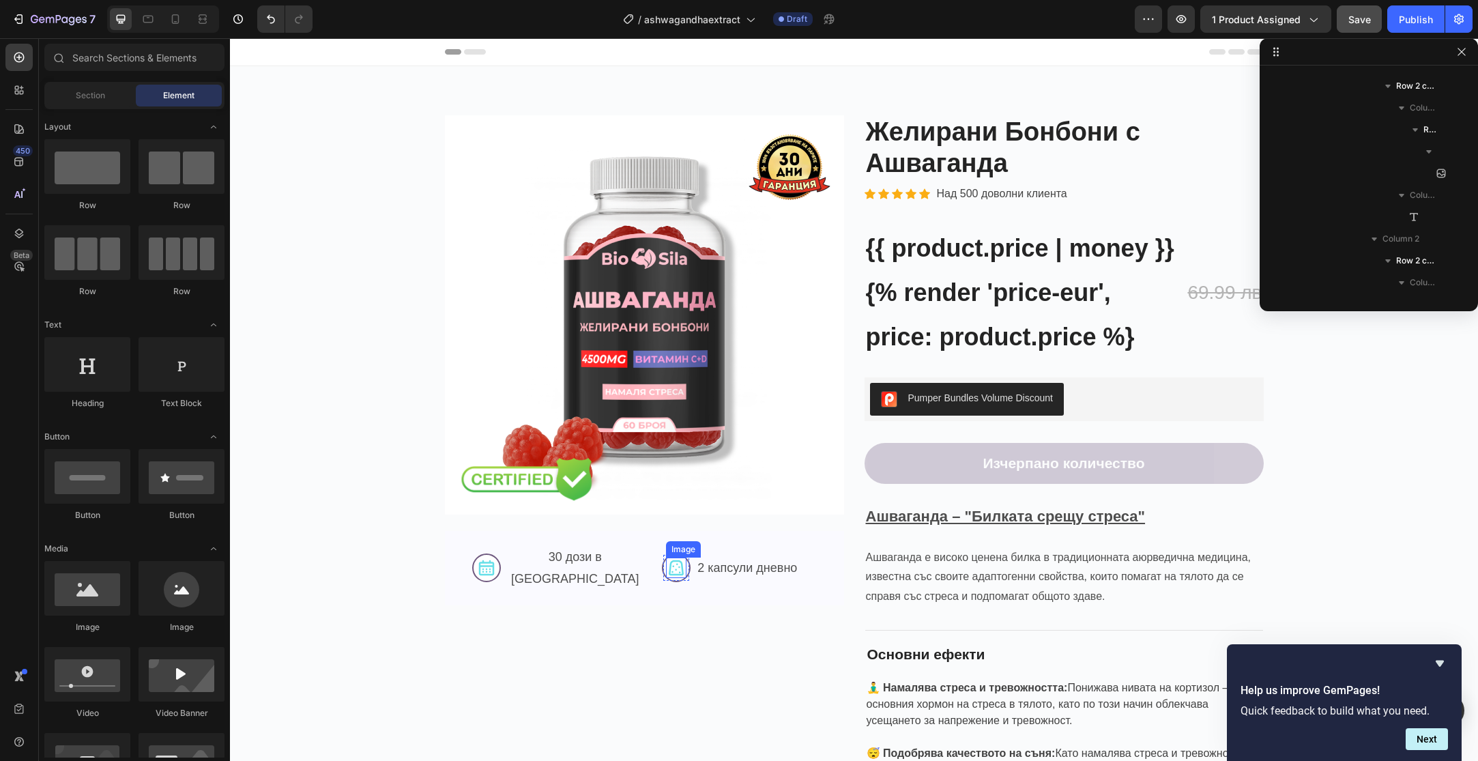
click at [678, 559] on img at bounding box center [676, 567] width 20 height 20
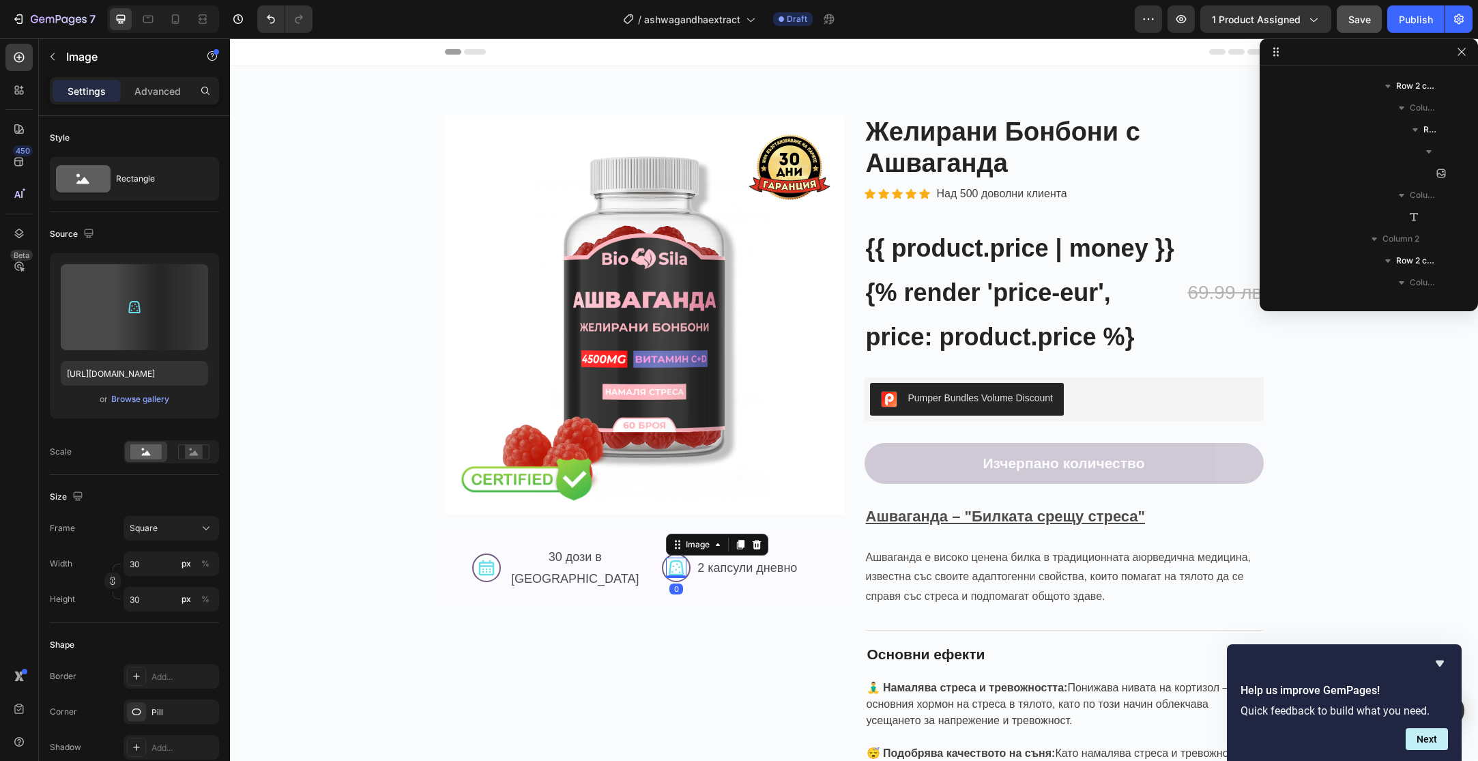
scroll to position [454, 0]
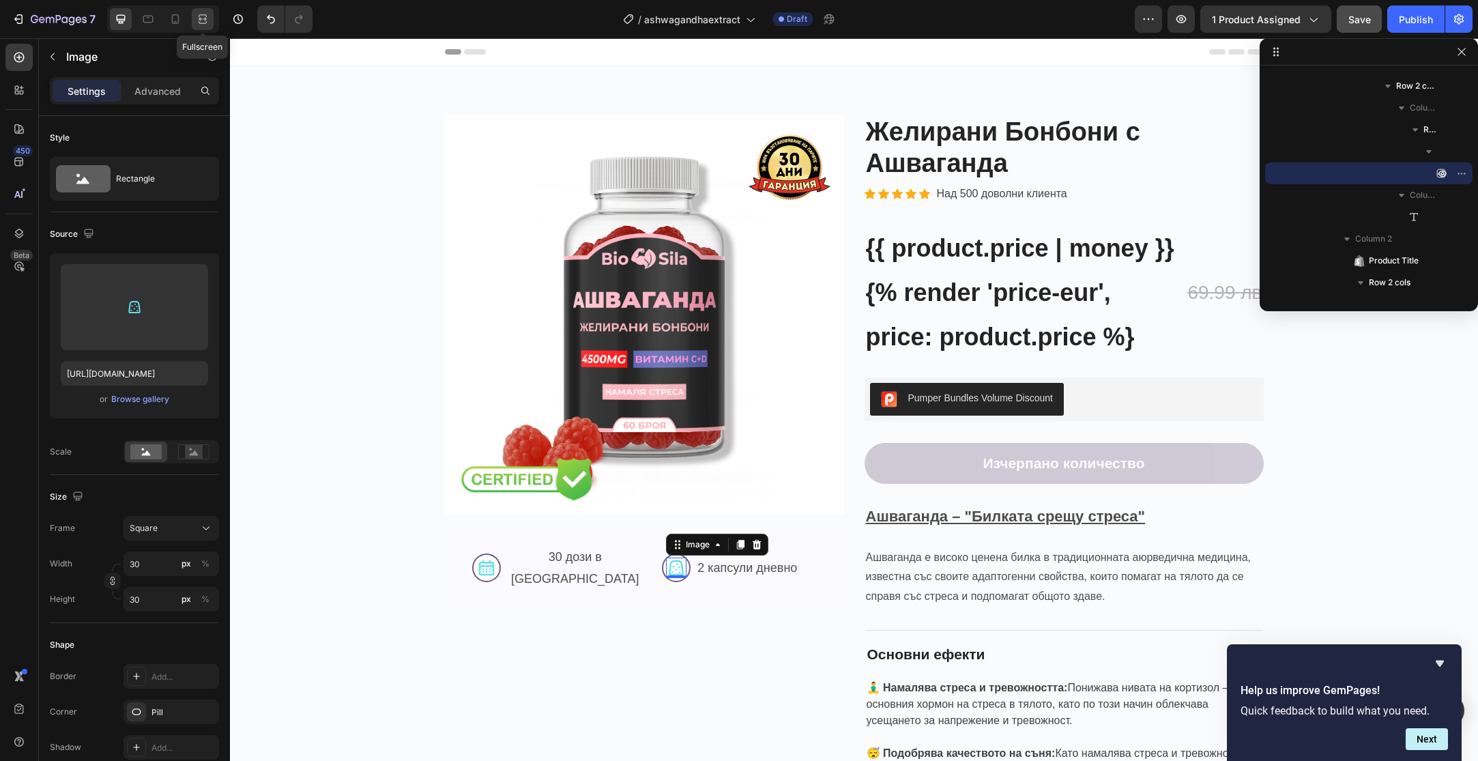
click at [202, 27] on div at bounding box center [203, 19] width 22 height 22
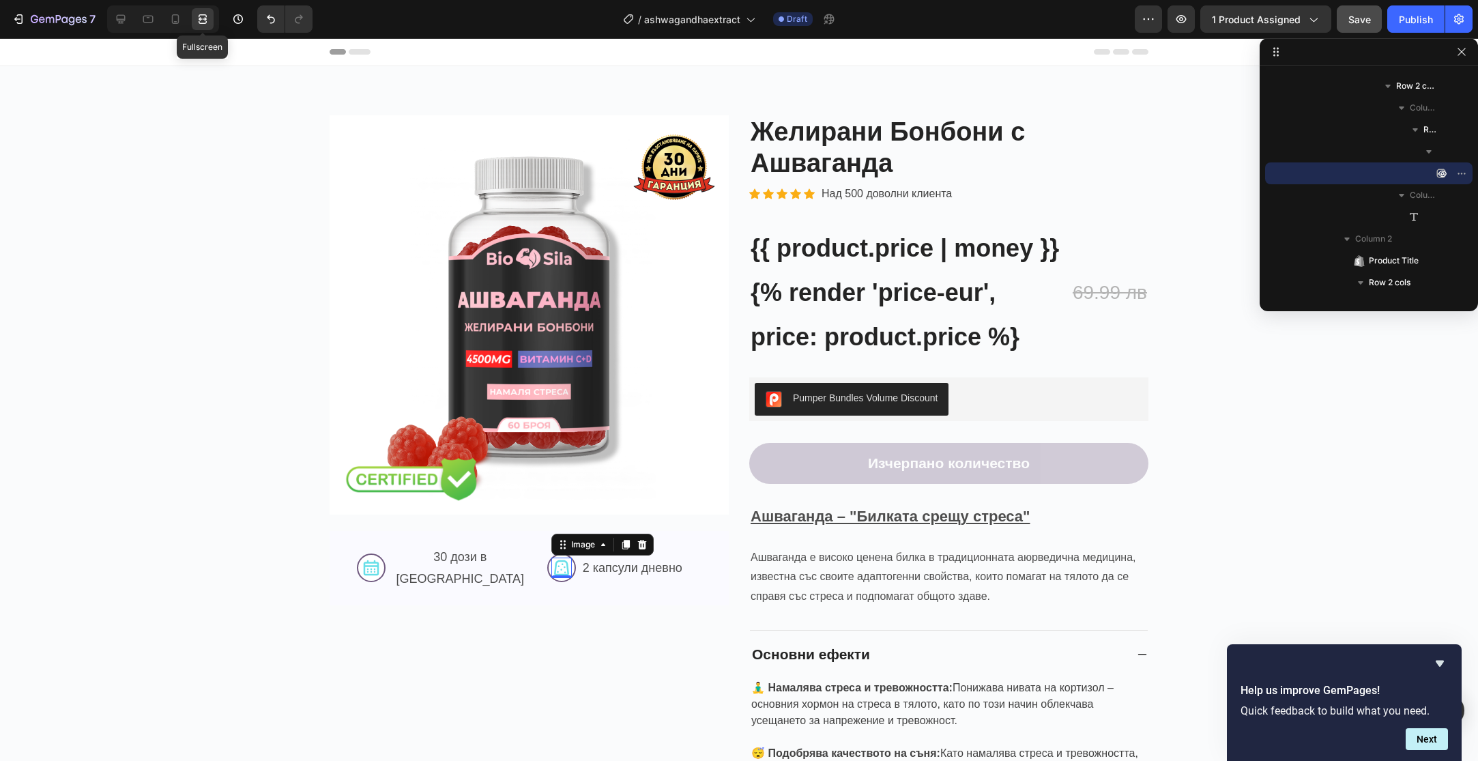
click at [202, 27] on div at bounding box center [203, 19] width 22 height 22
click at [184, 25] on div at bounding box center [175, 19] width 22 height 22
type input "[URL][DOMAIN_NAME]"
type input "24"
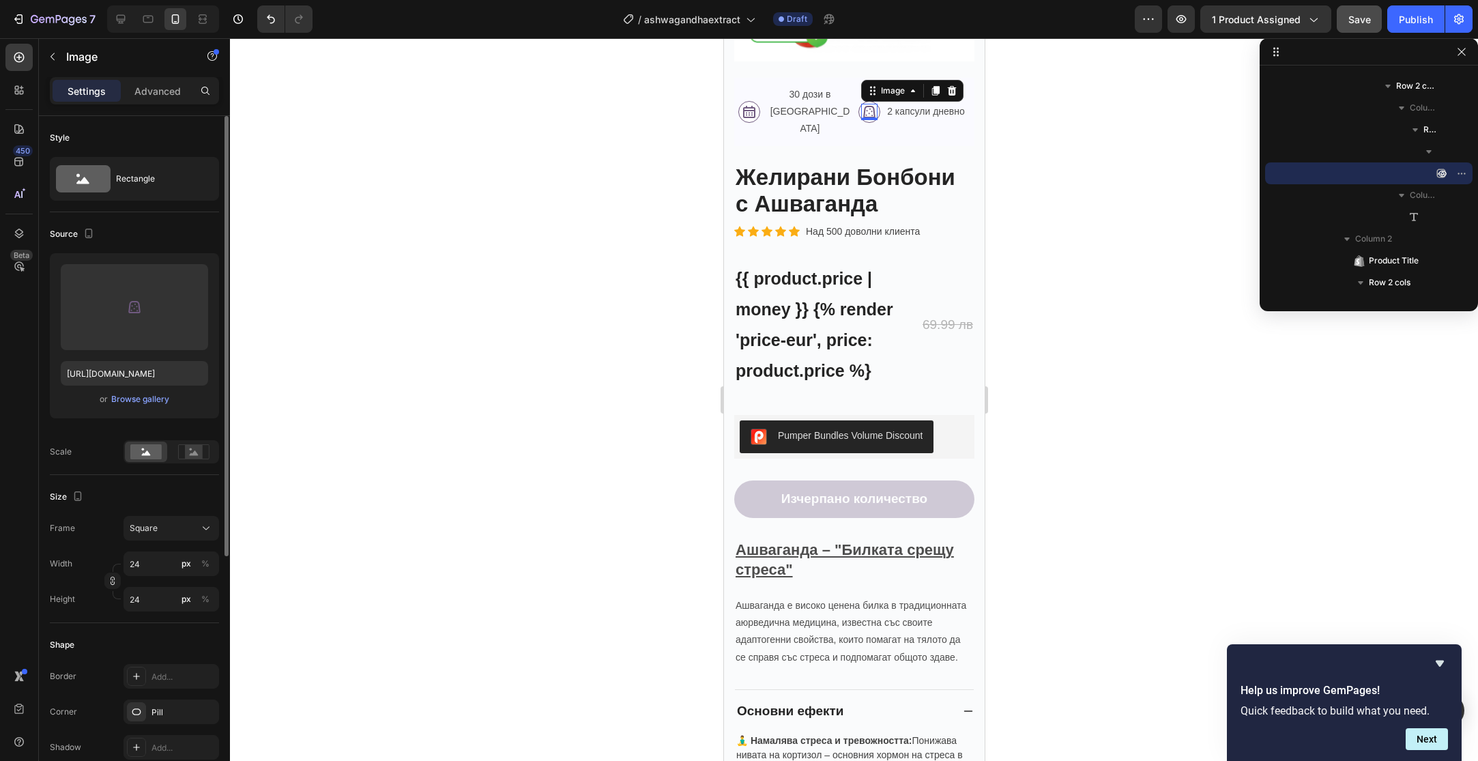
scroll to position [294, 0]
click at [196, 275] on icon "button" at bounding box center [195, 278] width 14 height 14
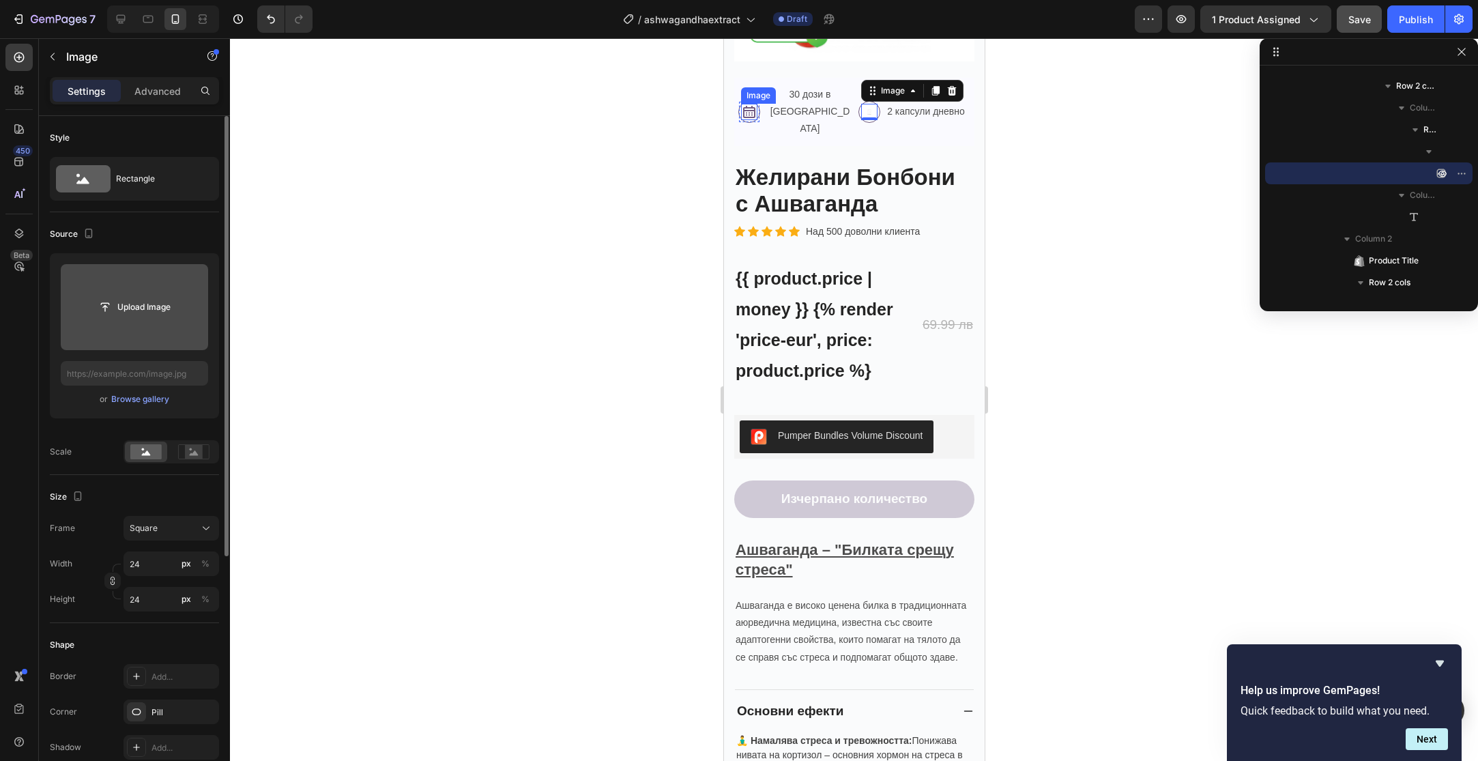
click at [752, 104] on img at bounding box center [748, 112] width 16 height 16
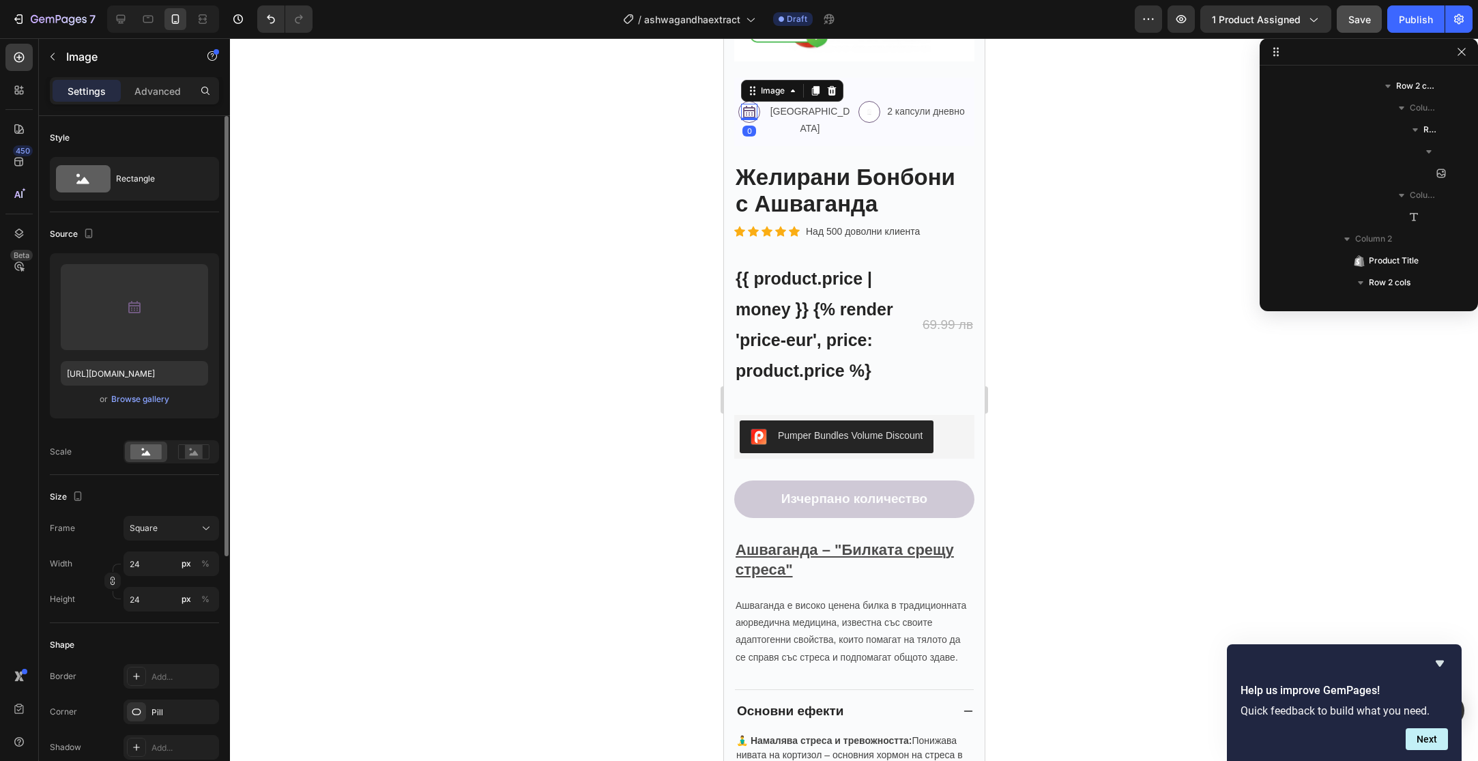
scroll to position [280, 0]
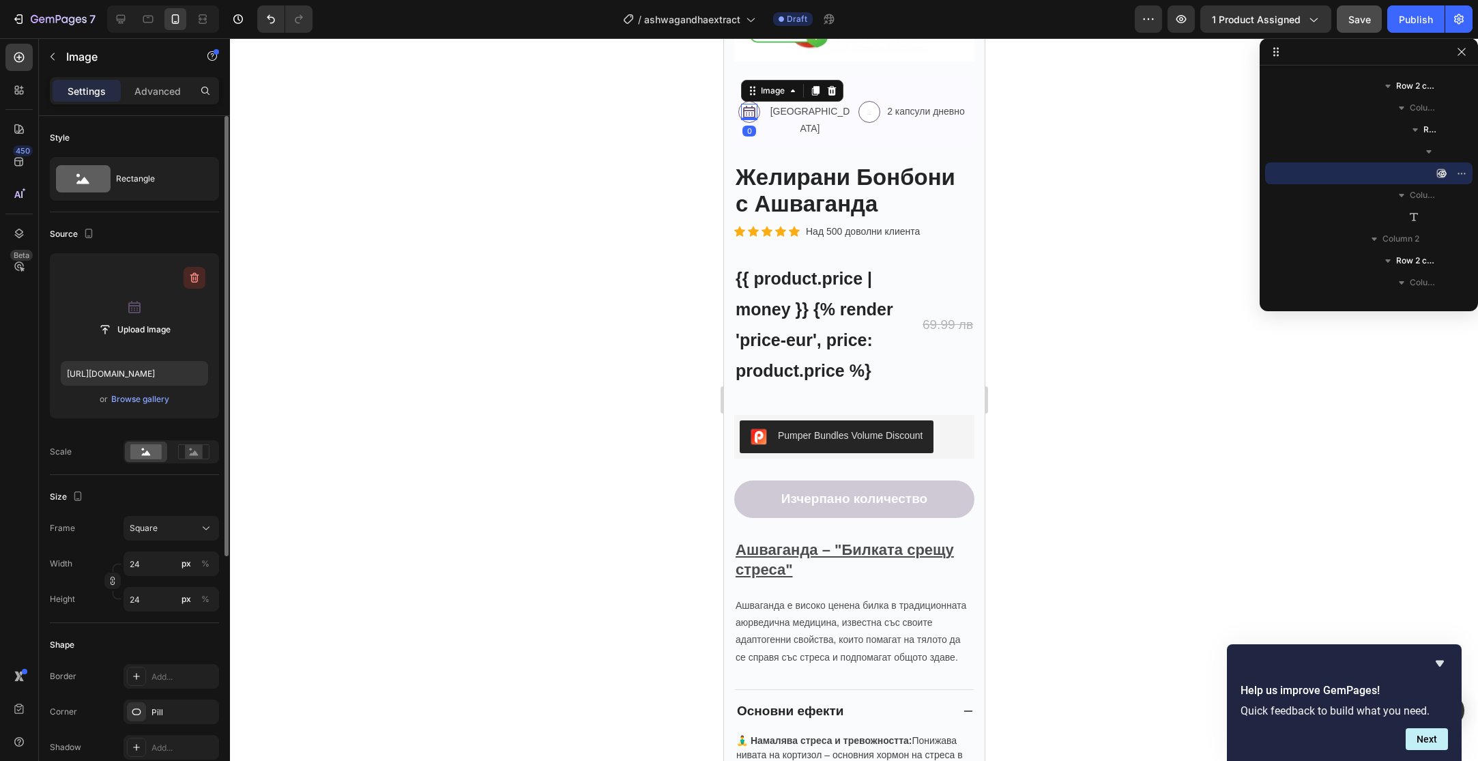
click at [190, 275] on icon "button" at bounding box center [195, 278] width 14 height 14
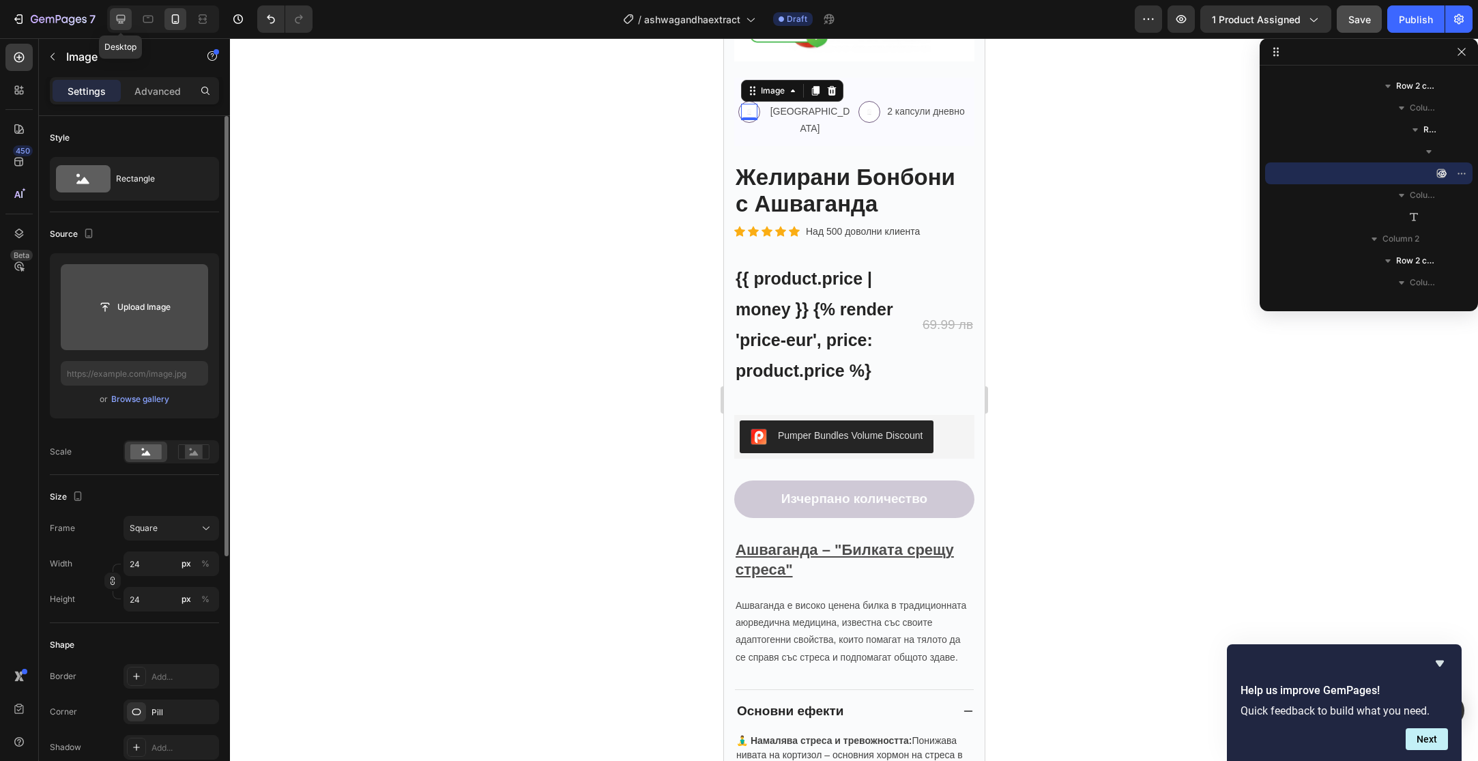
click at [119, 22] on icon at bounding box center [121, 19] width 9 height 9
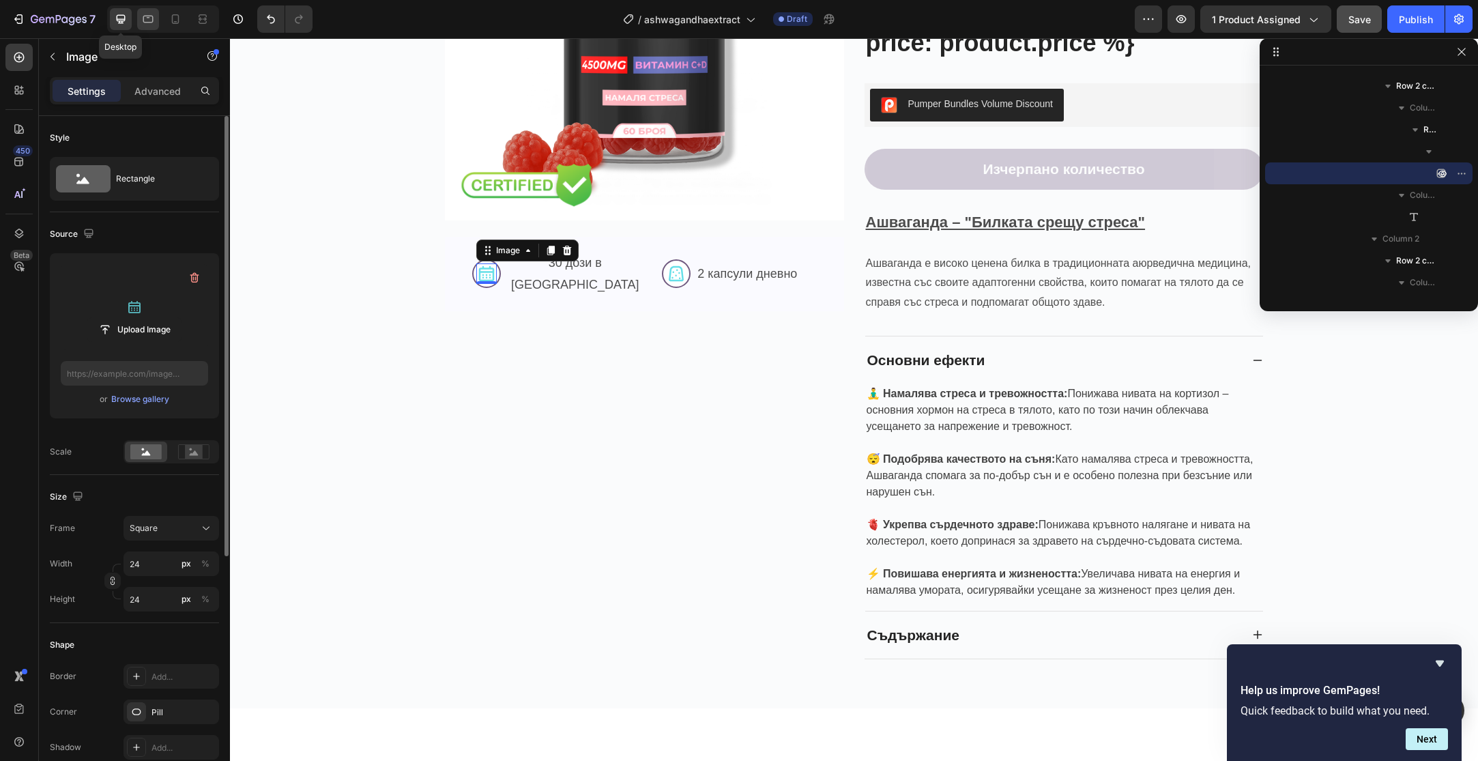
type input "[URL][DOMAIN_NAME]"
type input "30"
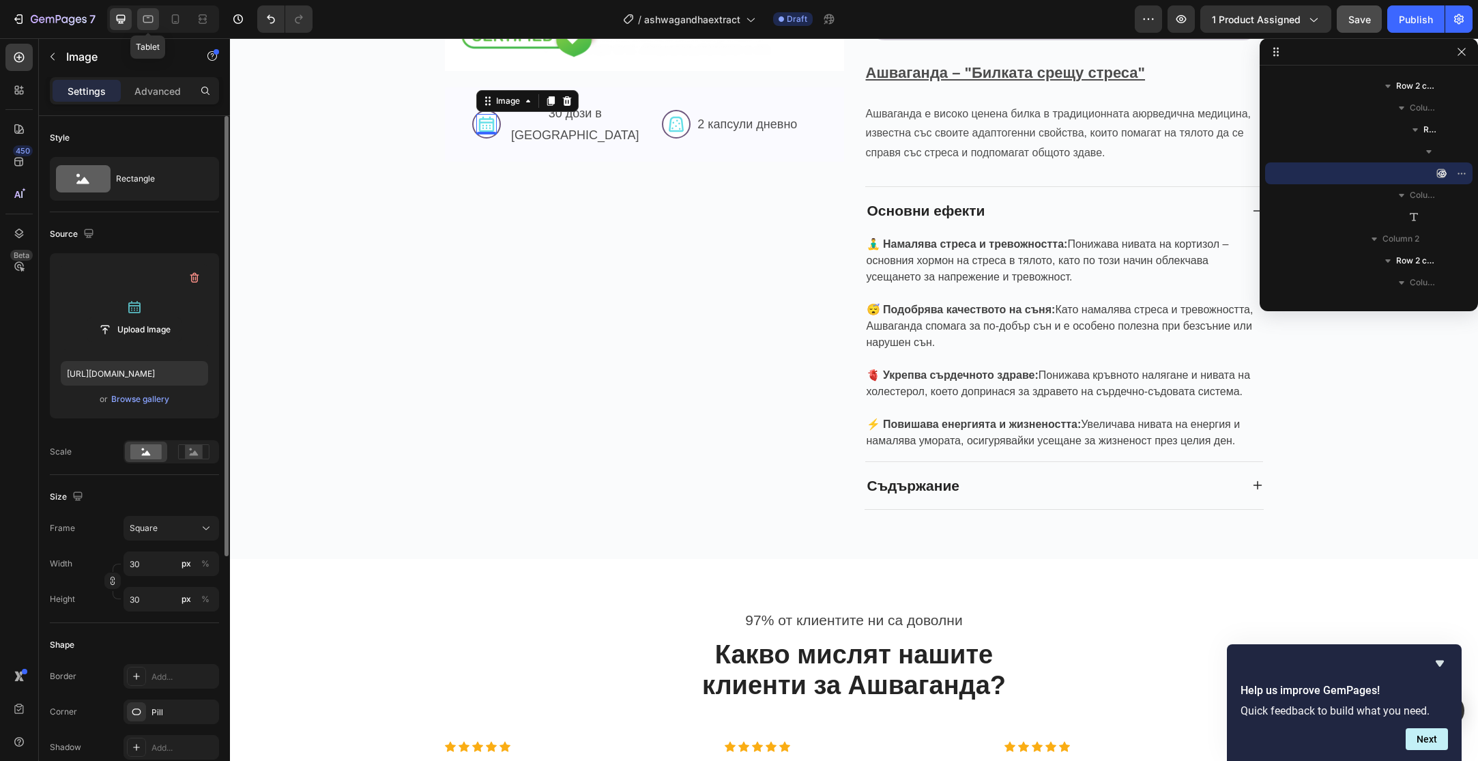
click at [147, 22] on icon at bounding box center [148, 19] width 14 height 14
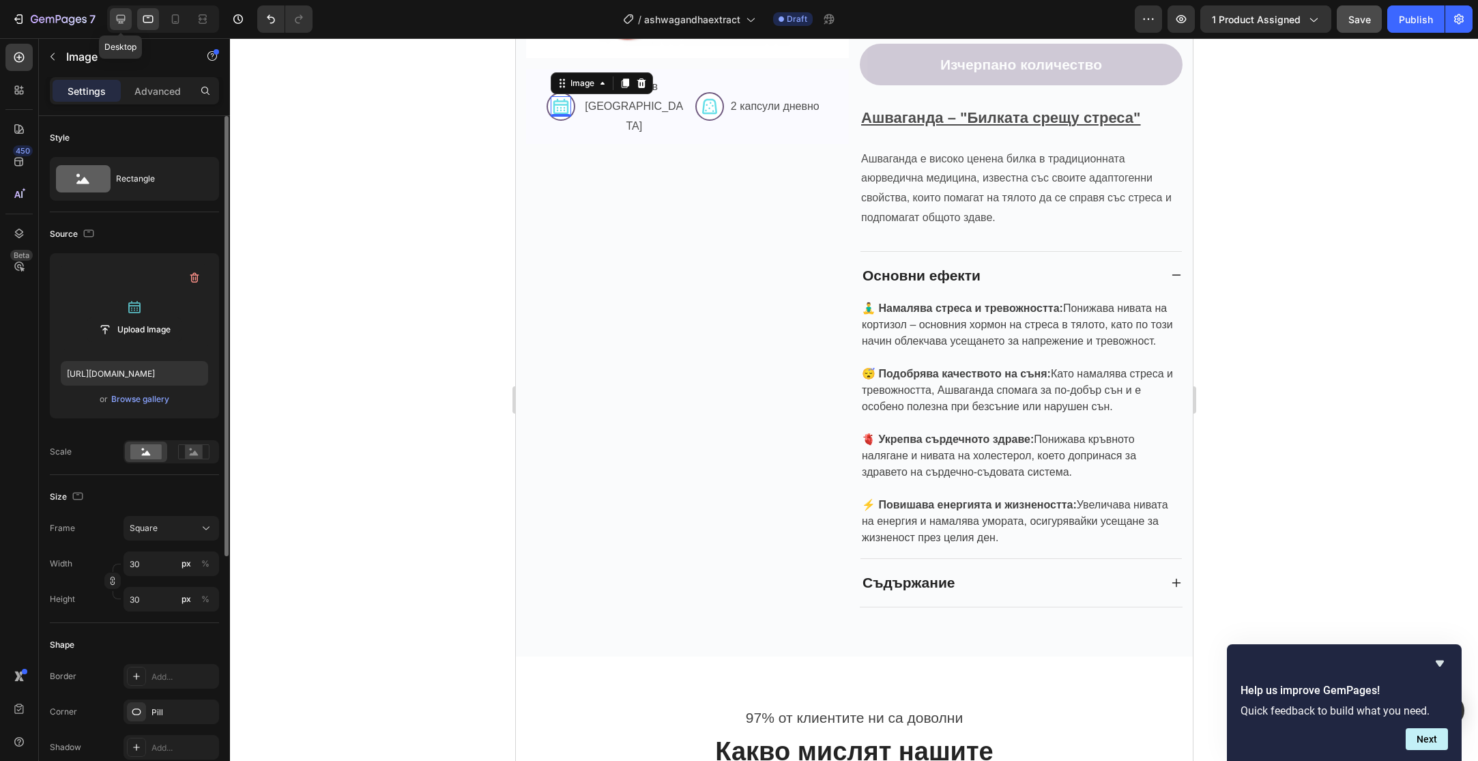
click at [116, 19] on icon at bounding box center [121, 19] width 14 height 14
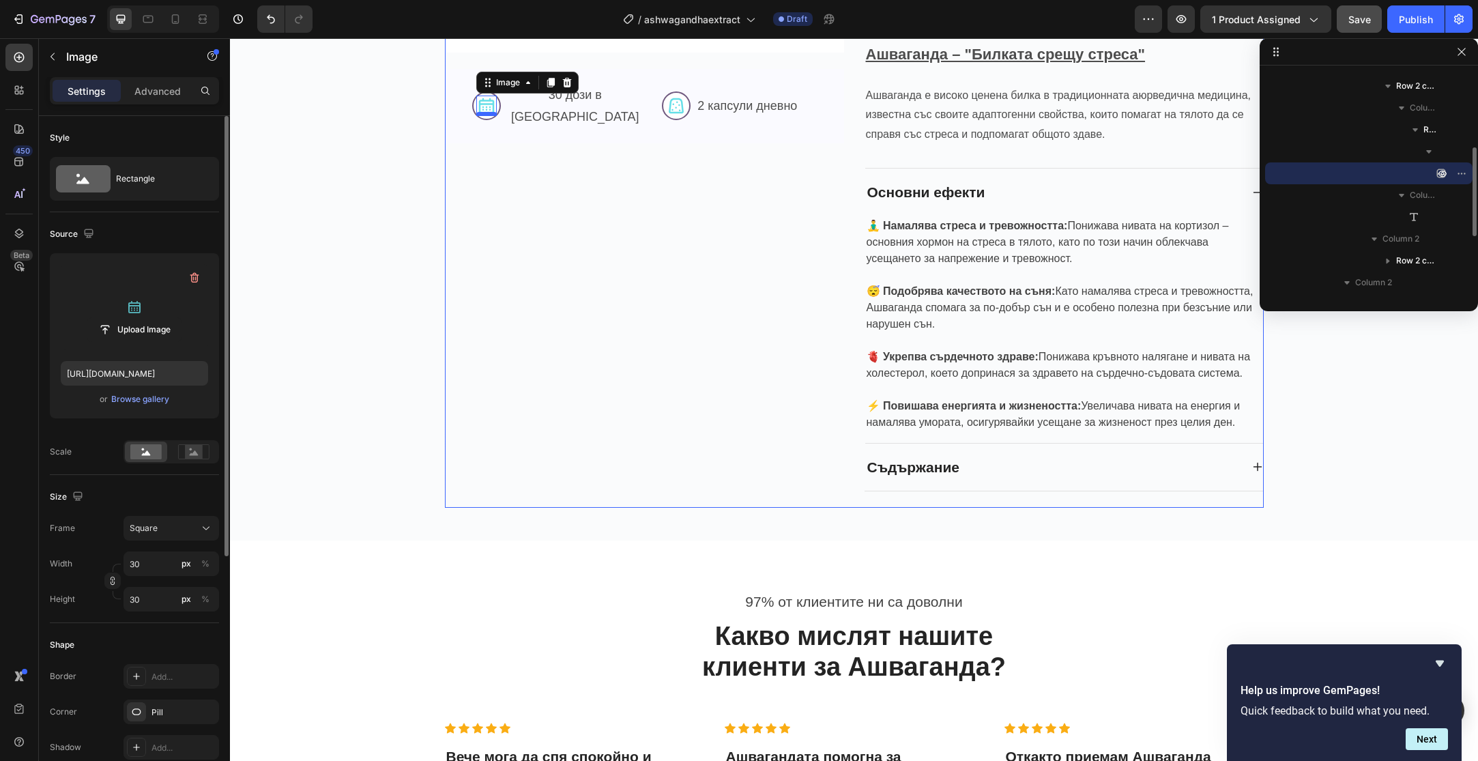
scroll to position [462, 0]
click at [117, 294] on label at bounding box center [134, 307] width 147 height 86
click at [117, 318] on input "file" at bounding box center [134, 329] width 94 height 23
click at [162, 406] on div "or Browse gallery" at bounding box center [134, 399] width 147 height 16
click at [162, 403] on div "Browse gallery" at bounding box center [140, 399] width 58 height 12
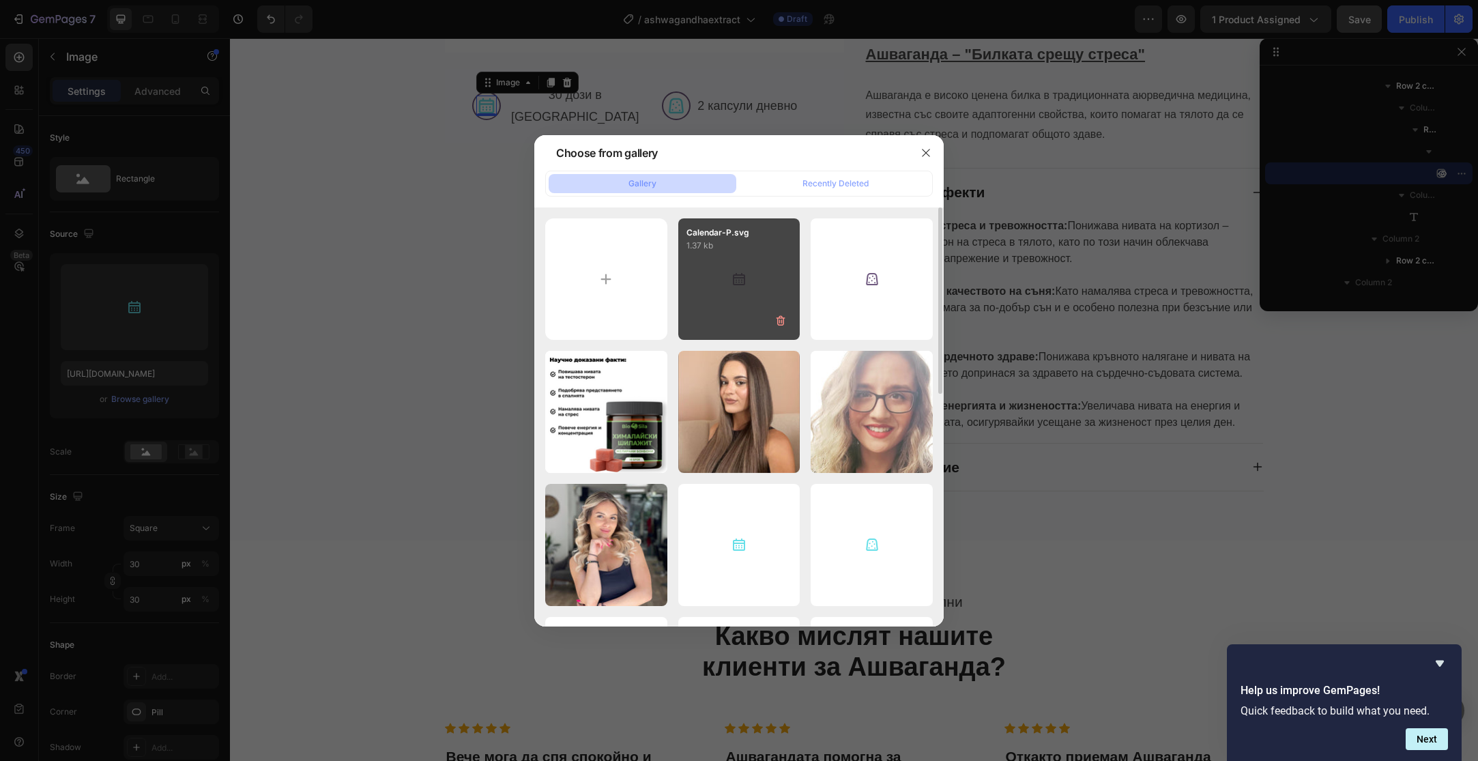
click at [781, 255] on div "Calendar-P.svg 1.37 kb" at bounding box center [739, 279] width 122 height 122
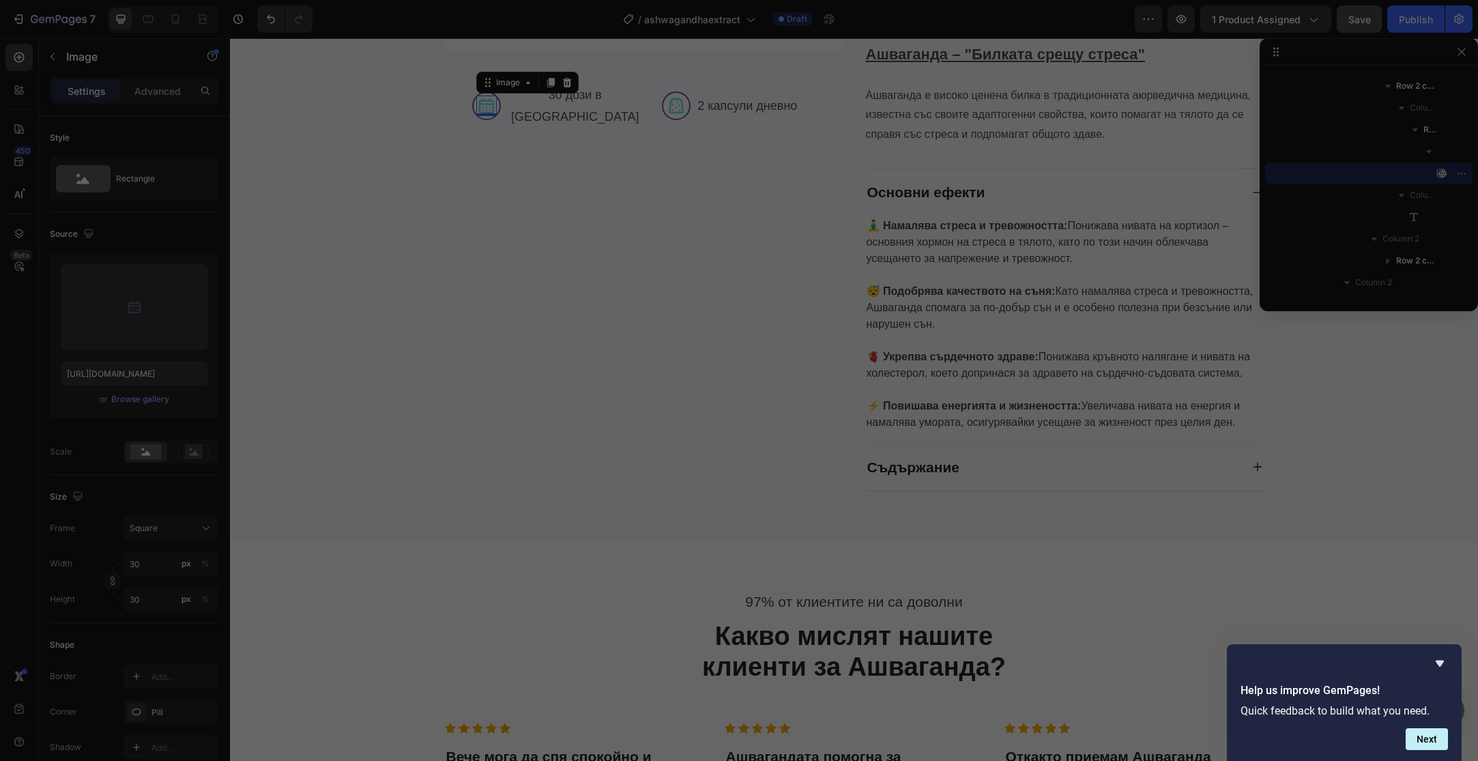
type input "[URL][DOMAIN_NAME]"
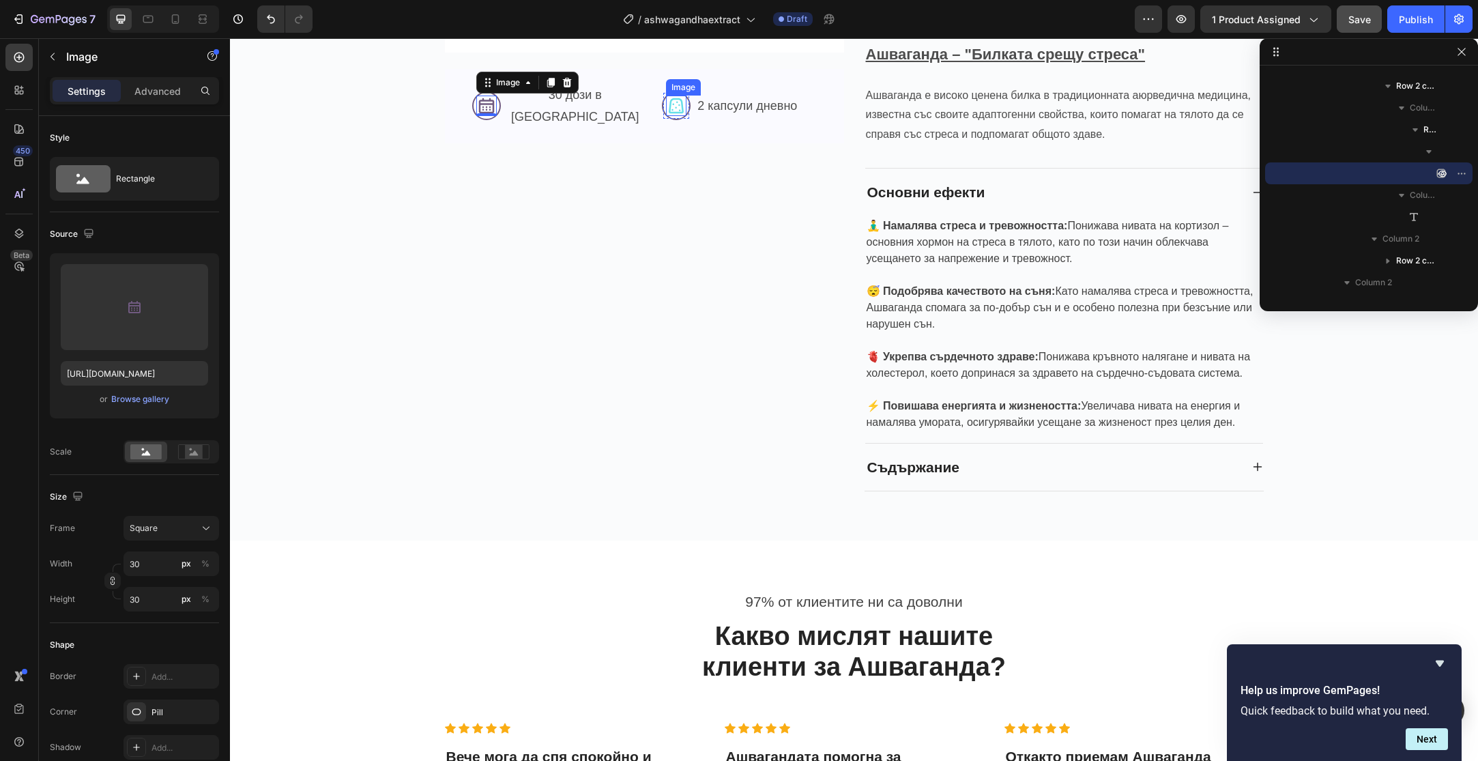
click at [673, 96] on img at bounding box center [676, 106] width 20 height 20
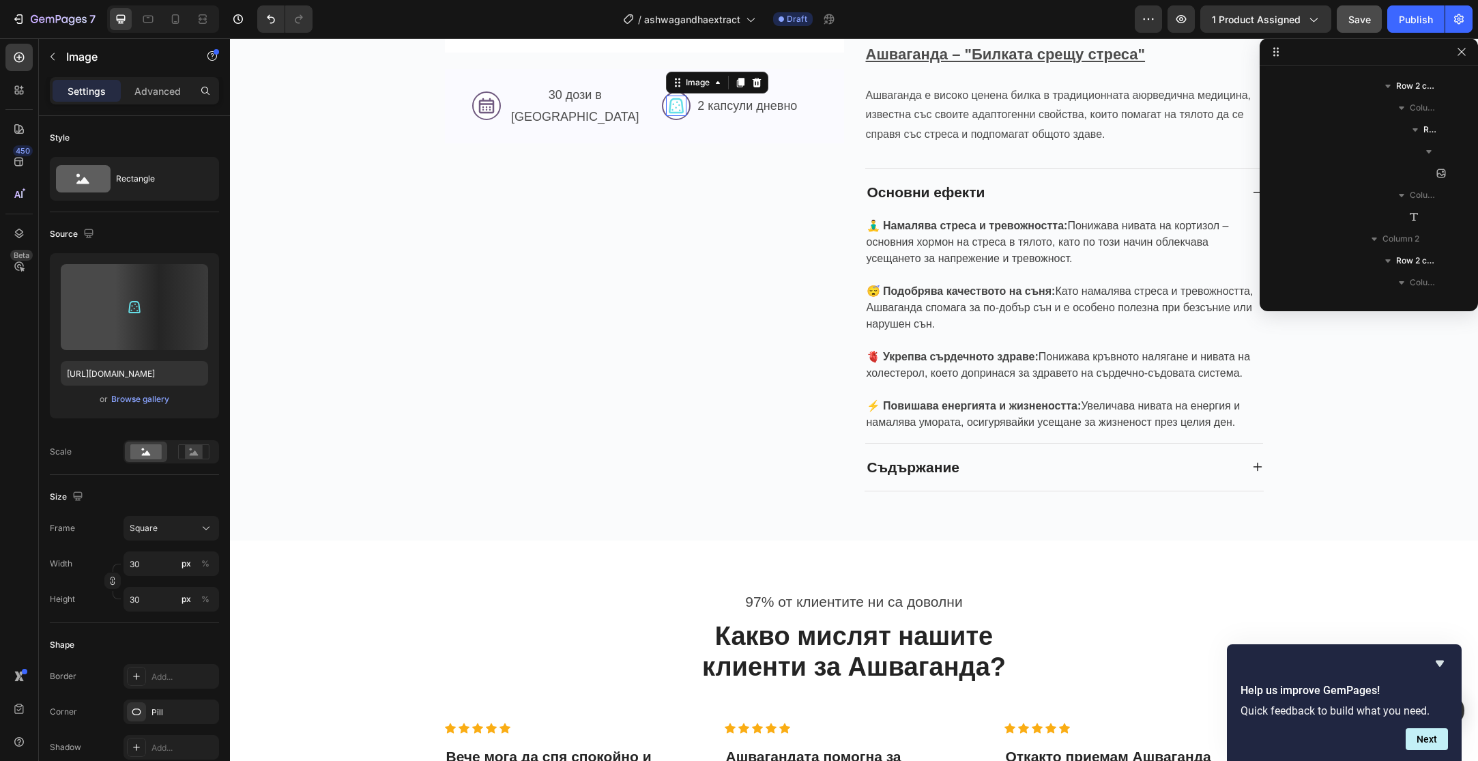
scroll to position [367, 0]
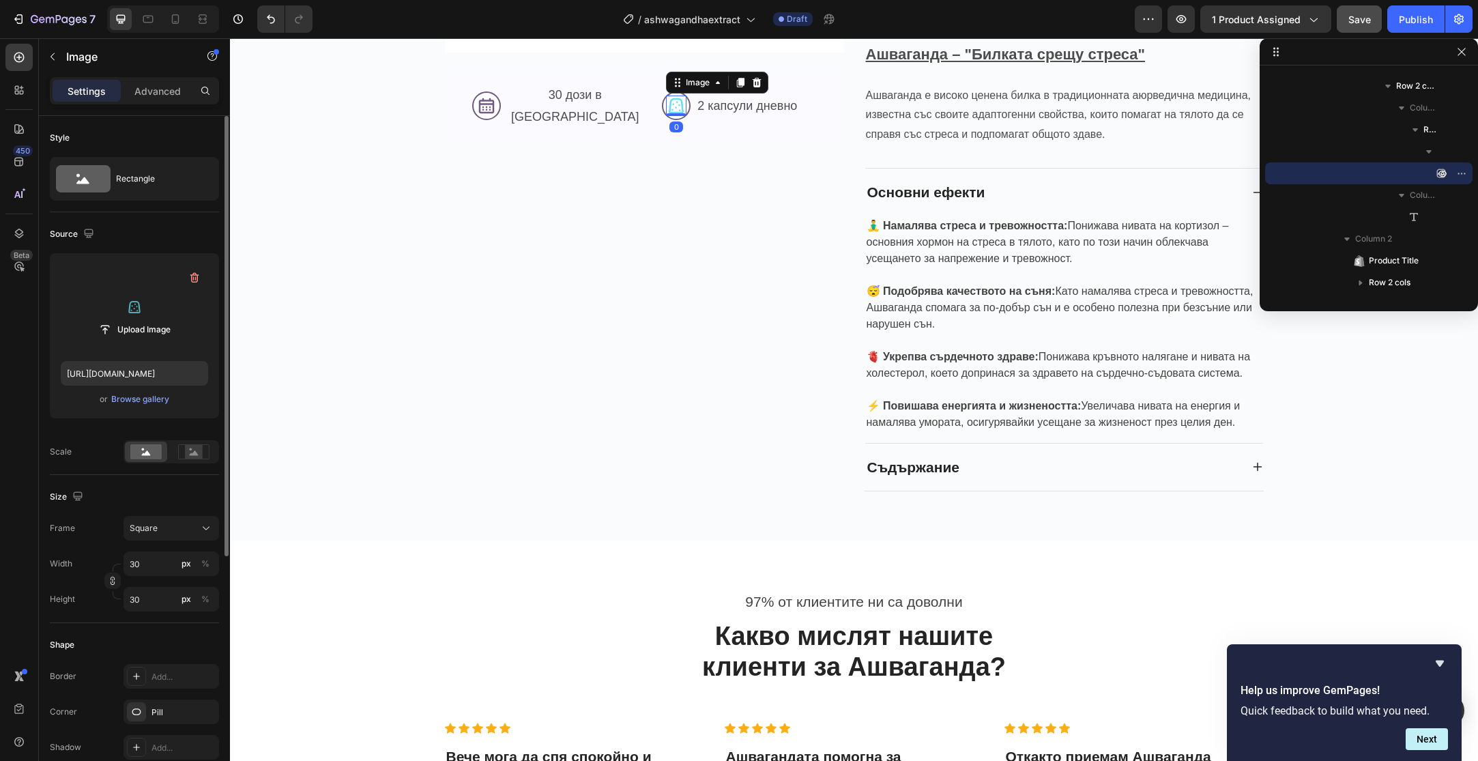
click at [154, 297] on label at bounding box center [134, 307] width 147 height 86
click at [154, 318] on input "file" at bounding box center [134, 329] width 94 height 23
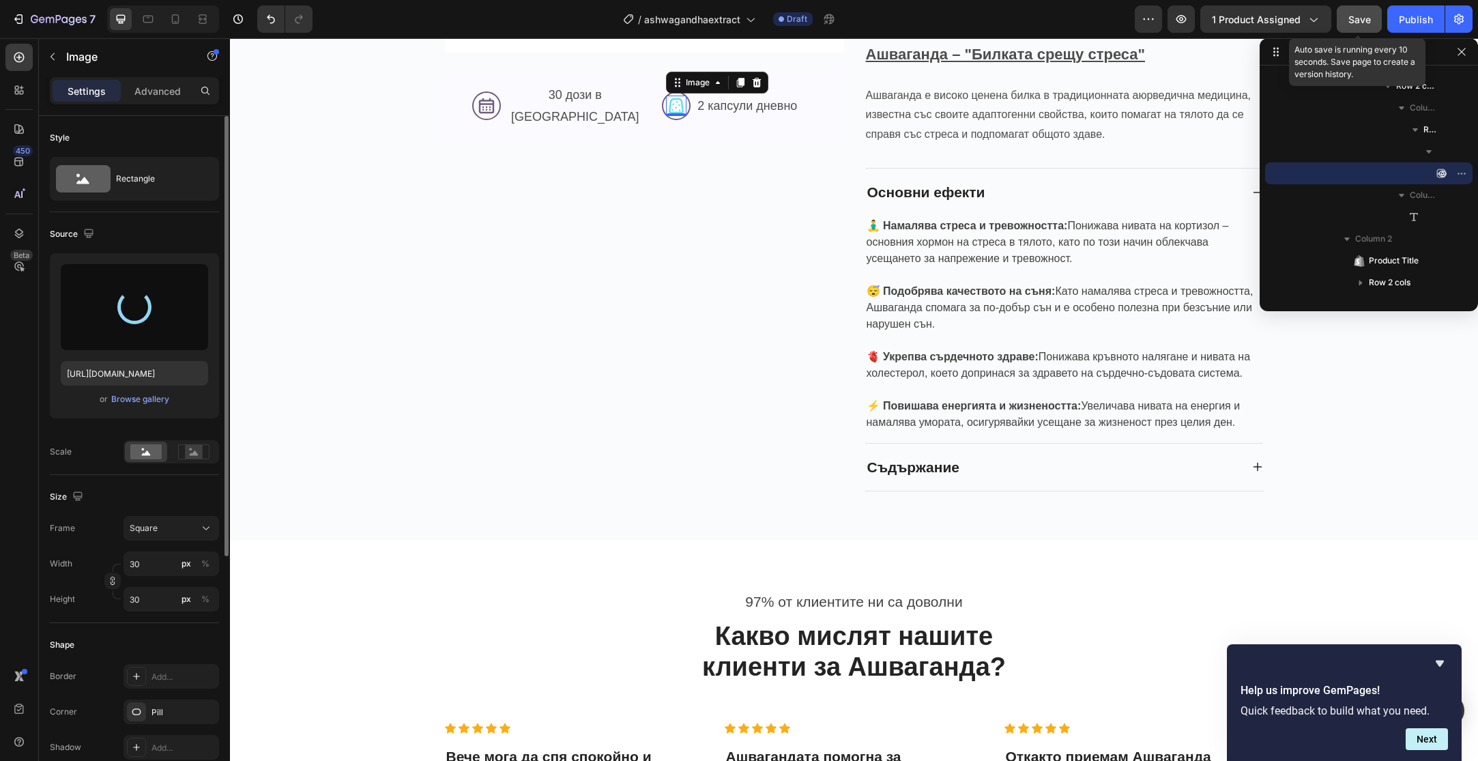
click at [1358, 18] on span "Save" at bounding box center [1359, 20] width 23 height 12
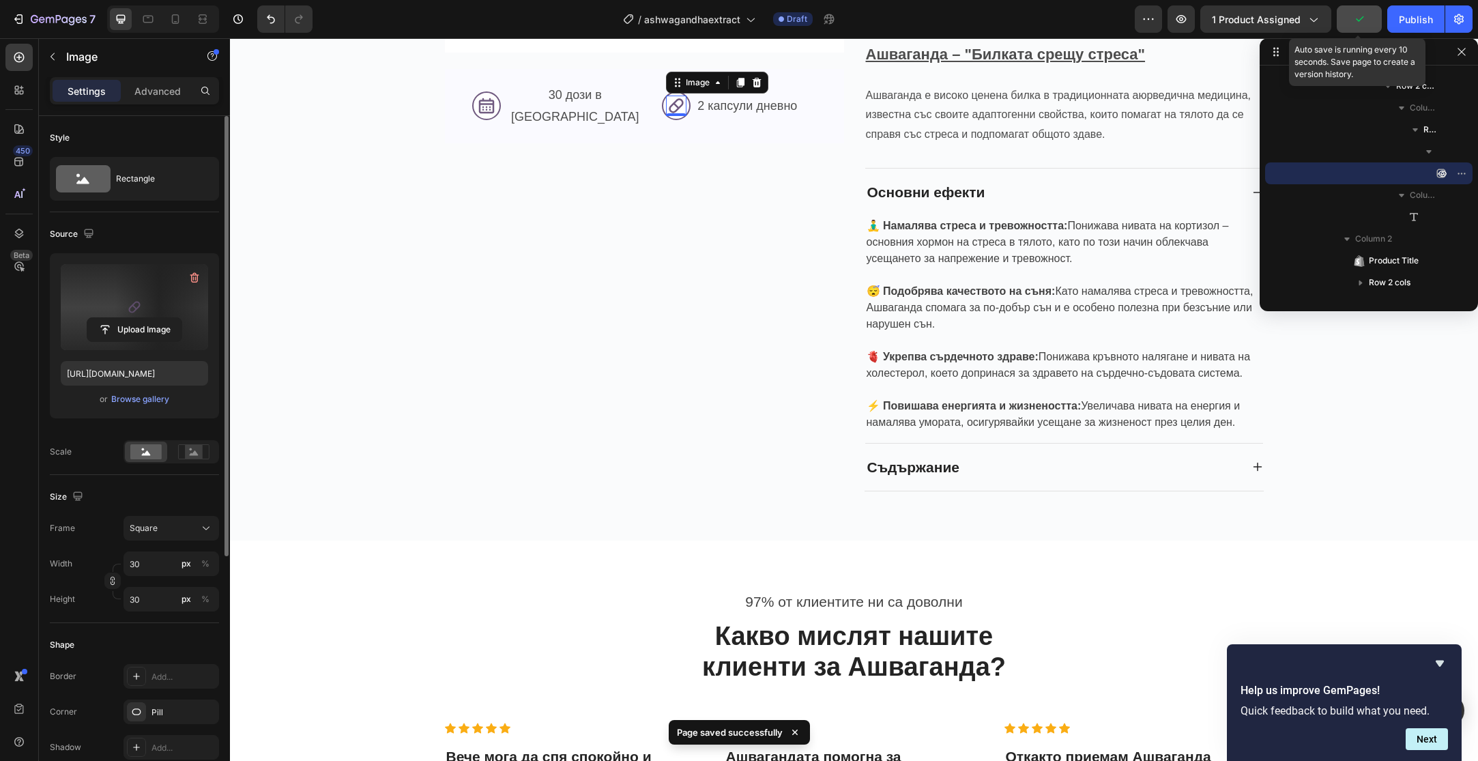
type input "[URL][DOMAIN_NAME]"
click at [1355, 25] on div "Save" at bounding box center [1359, 19] width 23 height 14
click at [177, 18] on icon at bounding box center [176, 19] width 14 height 14
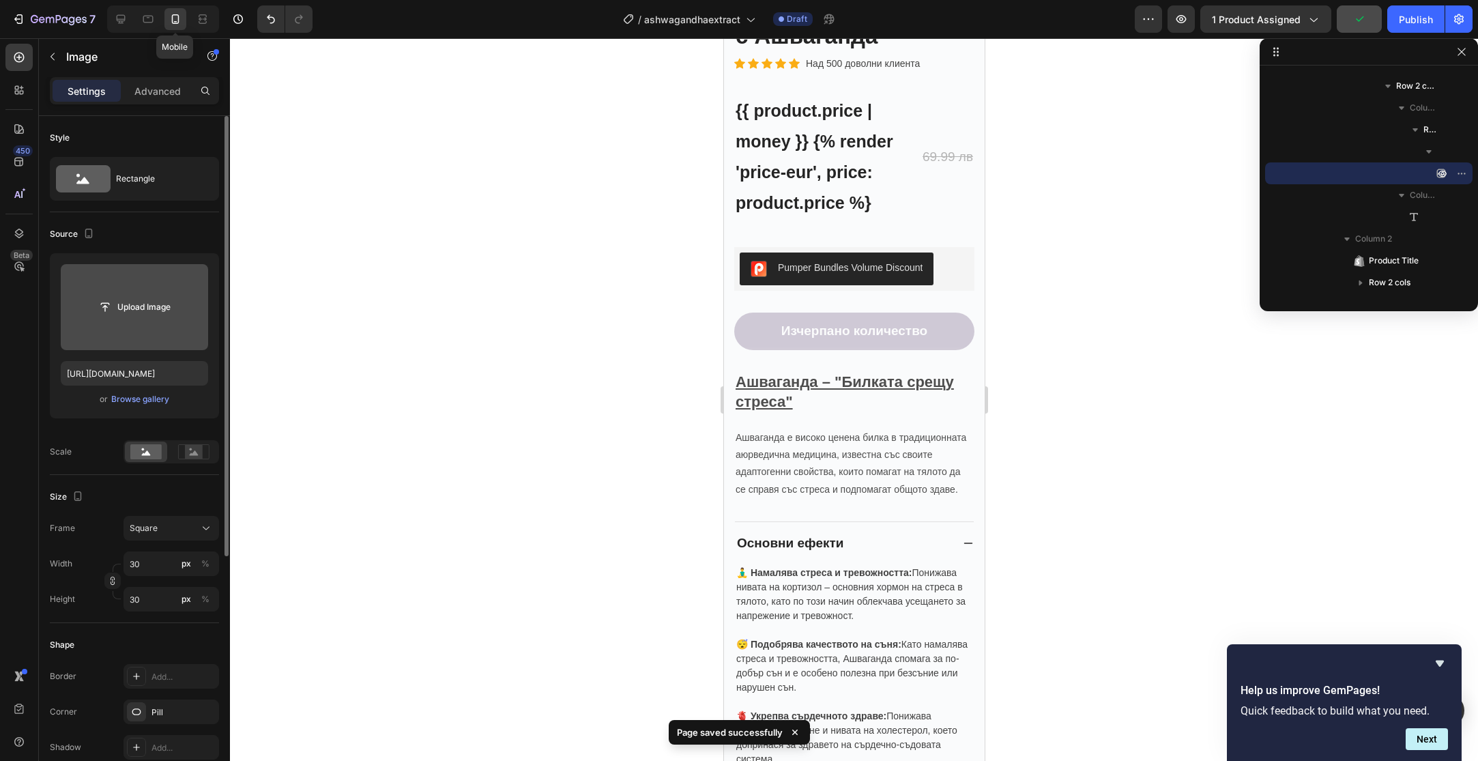
type input "24"
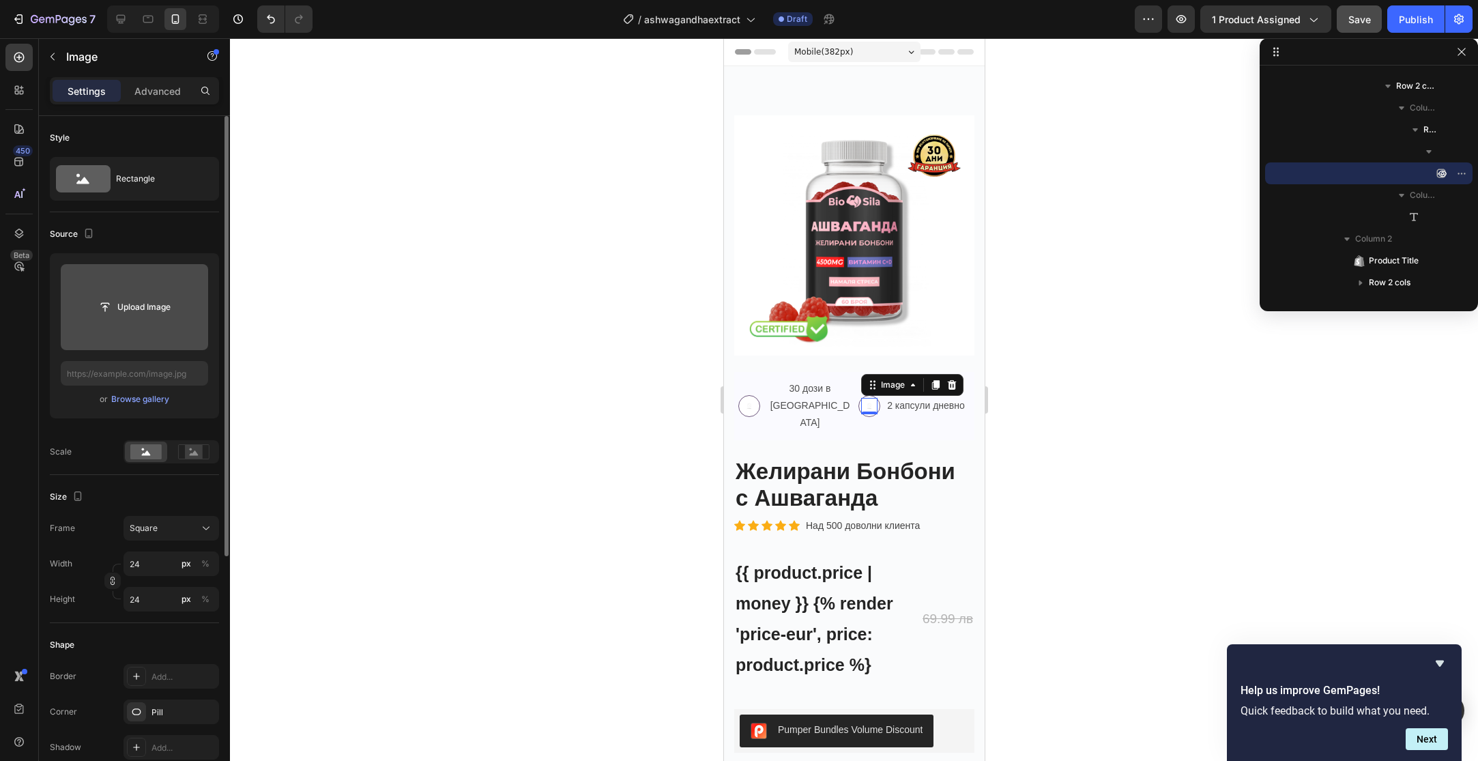
click at [140, 319] on input "file" at bounding box center [134, 307] width 147 height 86
click at [140, 402] on div "Browse gallery" at bounding box center [140, 399] width 58 height 12
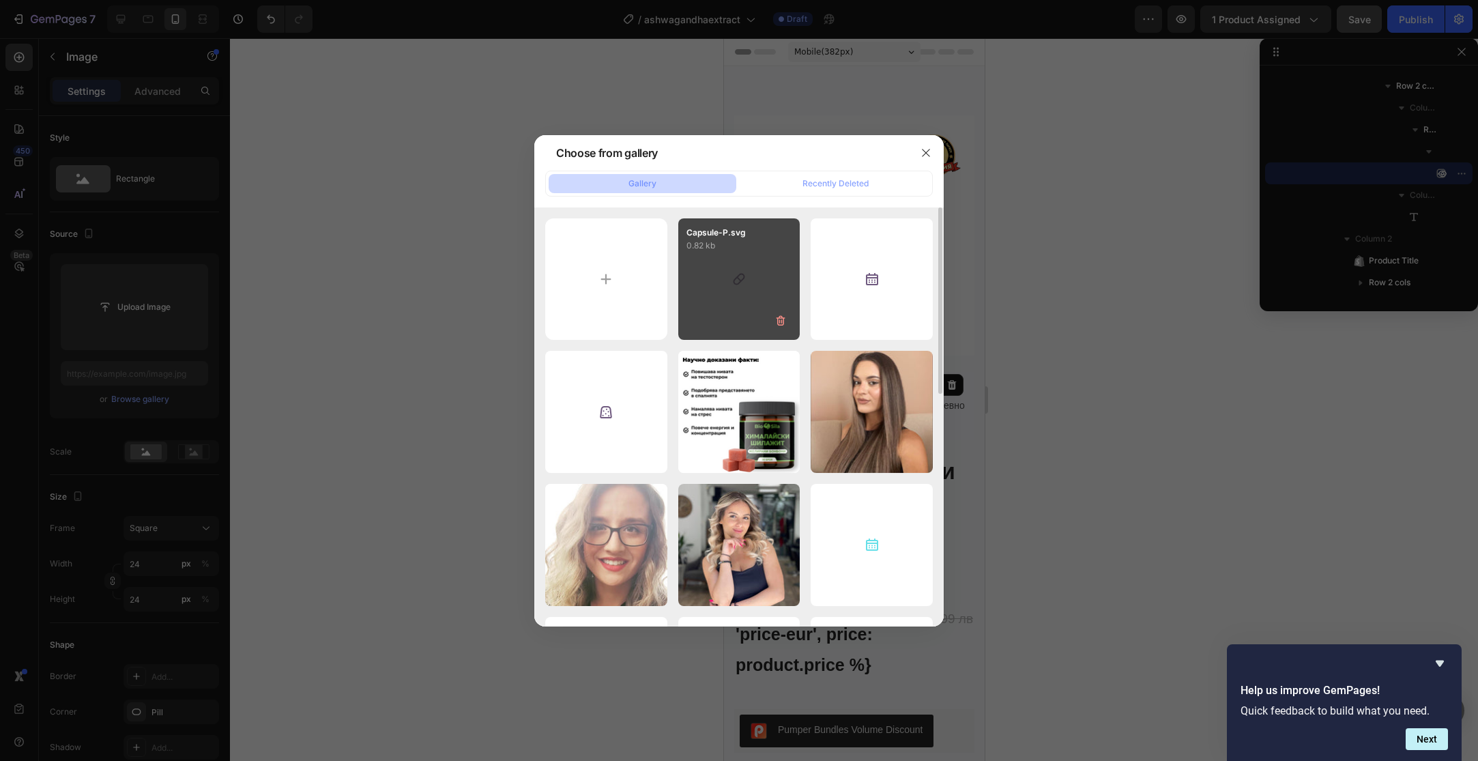
click at [772, 293] on div "Capsule-P.svg 0.82 kb" at bounding box center [739, 279] width 122 height 122
type input "[URL][DOMAIN_NAME]"
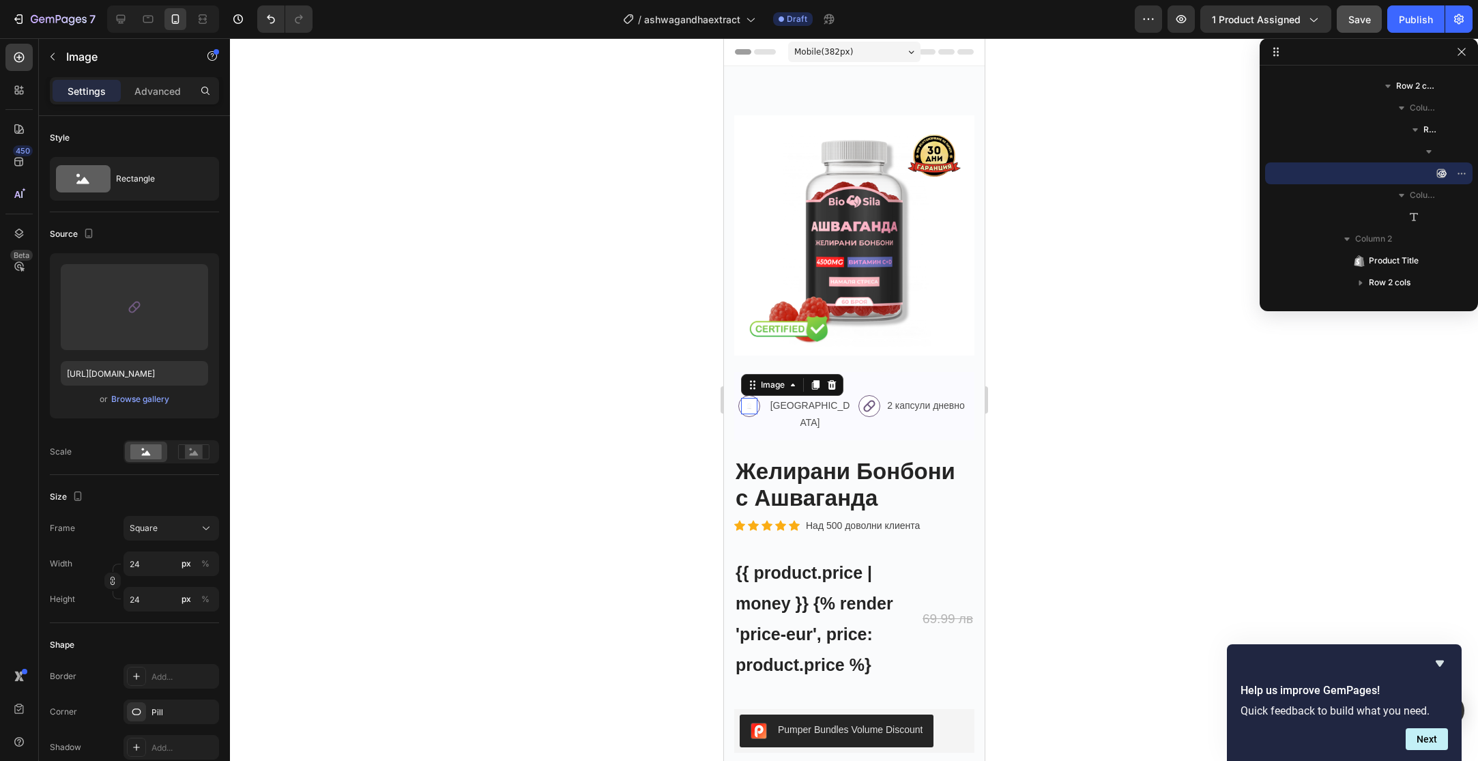
click at [757, 398] on img at bounding box center [748, 406] width 16 height 16
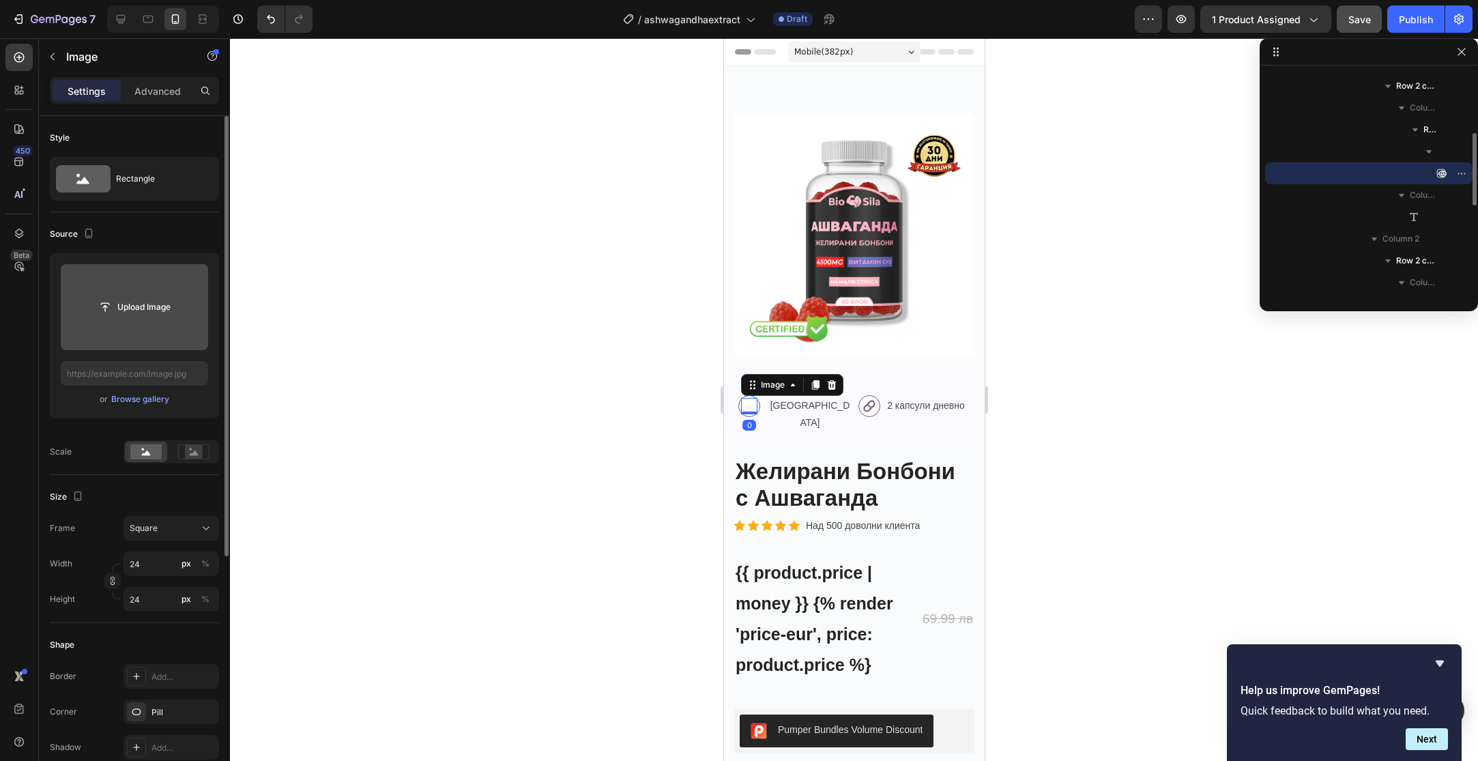
click at [123, 290] on input "file" at bounding box center [134, 307] width 147 height 86
click at [122, 404] on div "Browse gallery" at bounding box center [140, 399] width 58 height 12
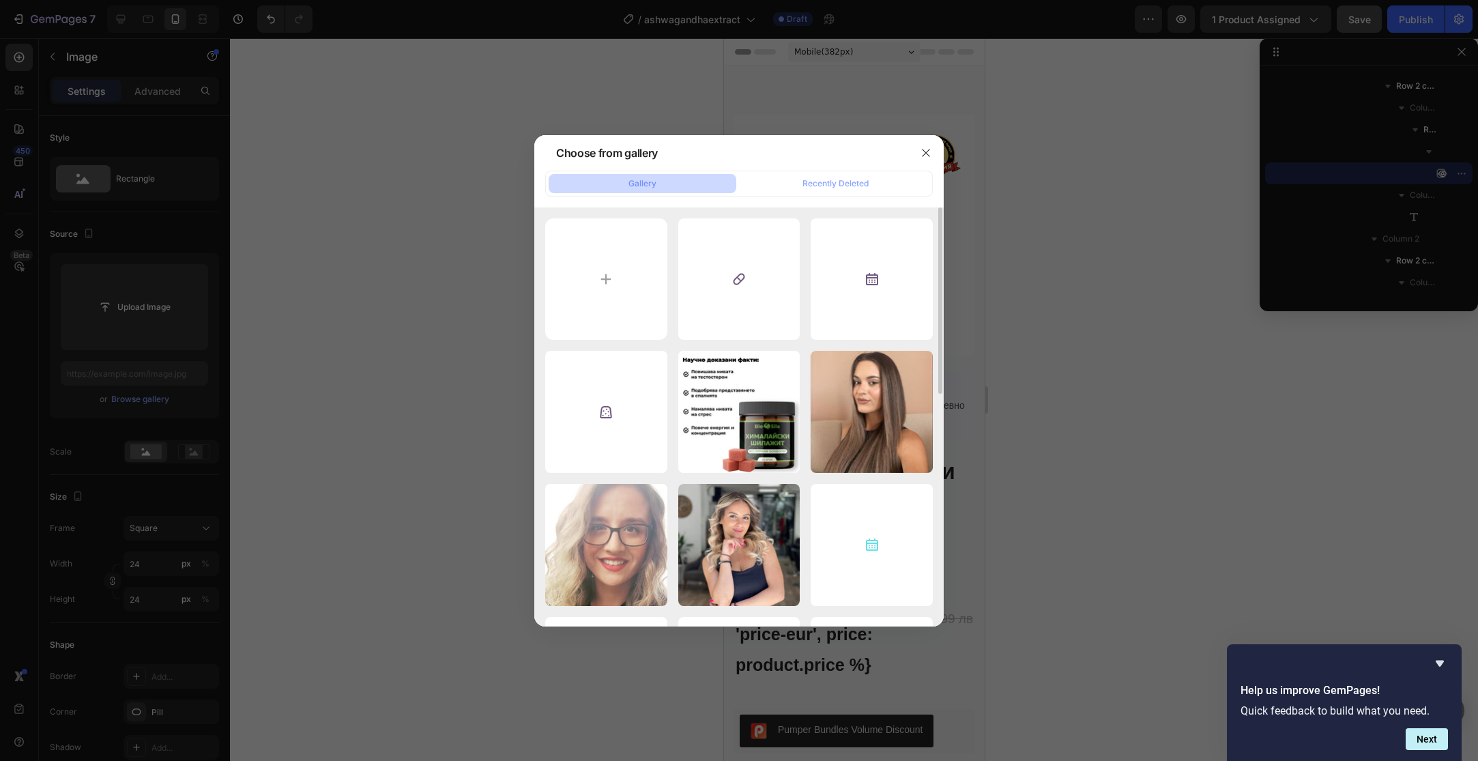
click at [811, 301] on div "Capsule-P.svg 0.82 kb Calendar-P.svg 1.37 kb Gummy-P.svg 1.89 kb ShilajitProduc…" at bounding box center [739, 677] width 388 height 919
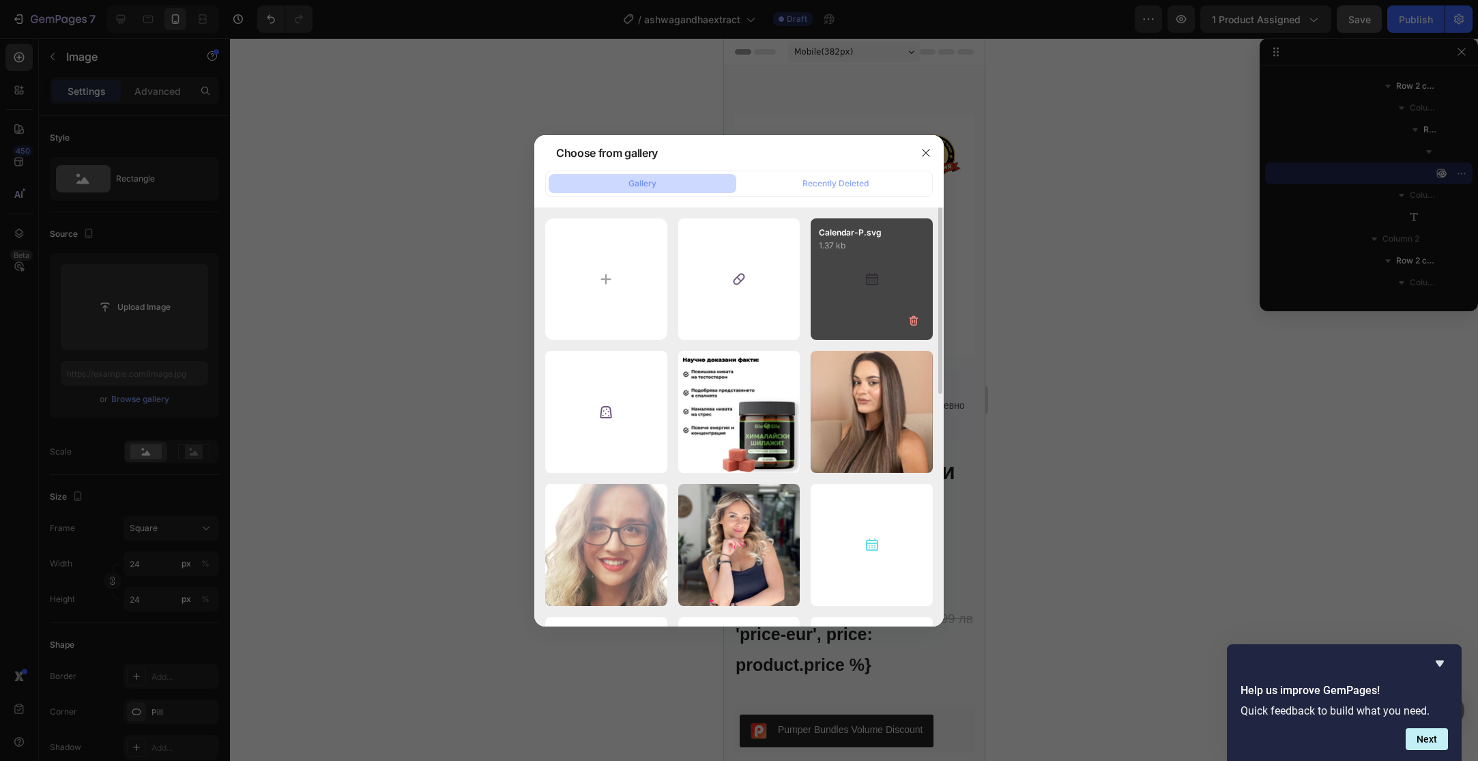
click at [828, 297] on div "Calendar-P.svg 1.37 kb" at bounding box center [872, 279] width 122 height 122
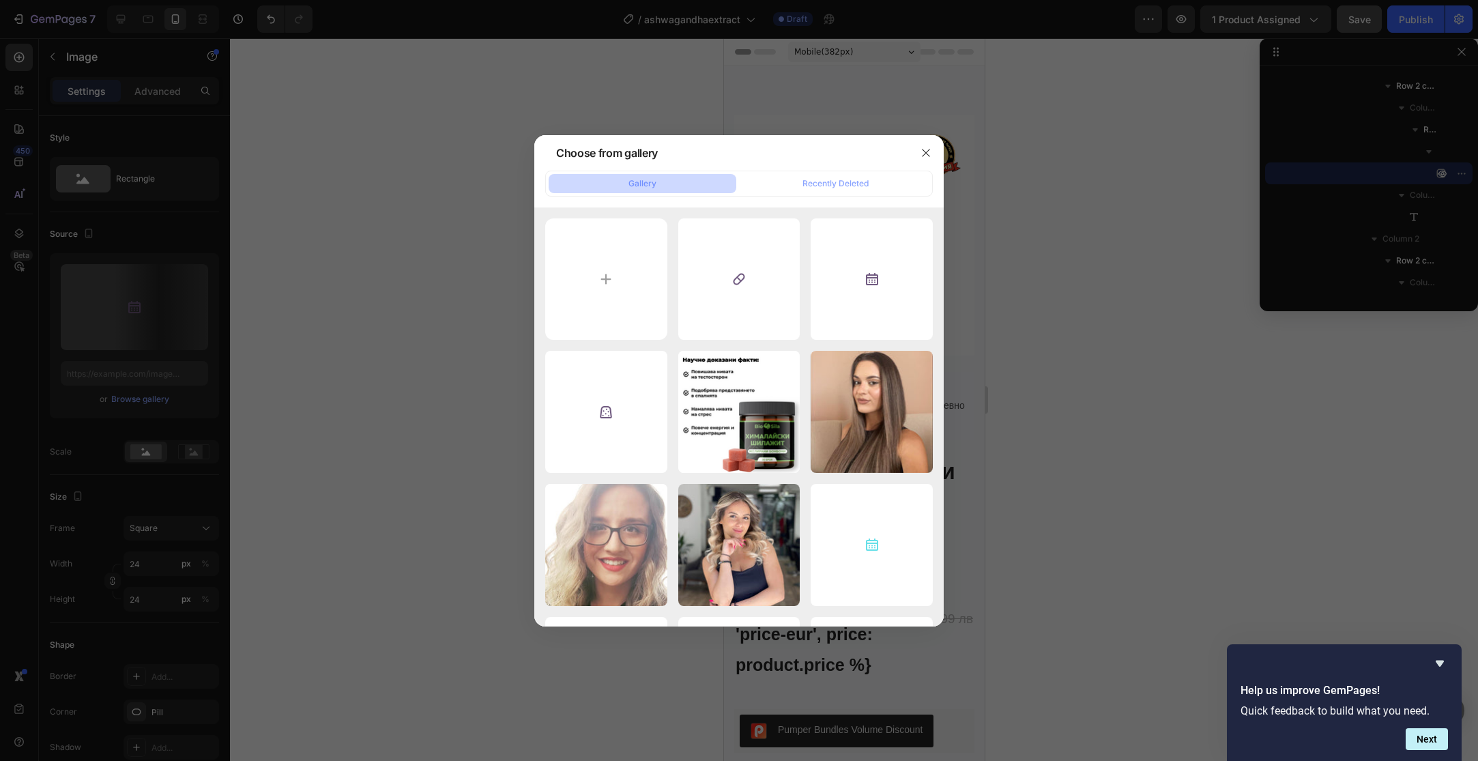
type input "[URL][DOMAIN_NAME]"
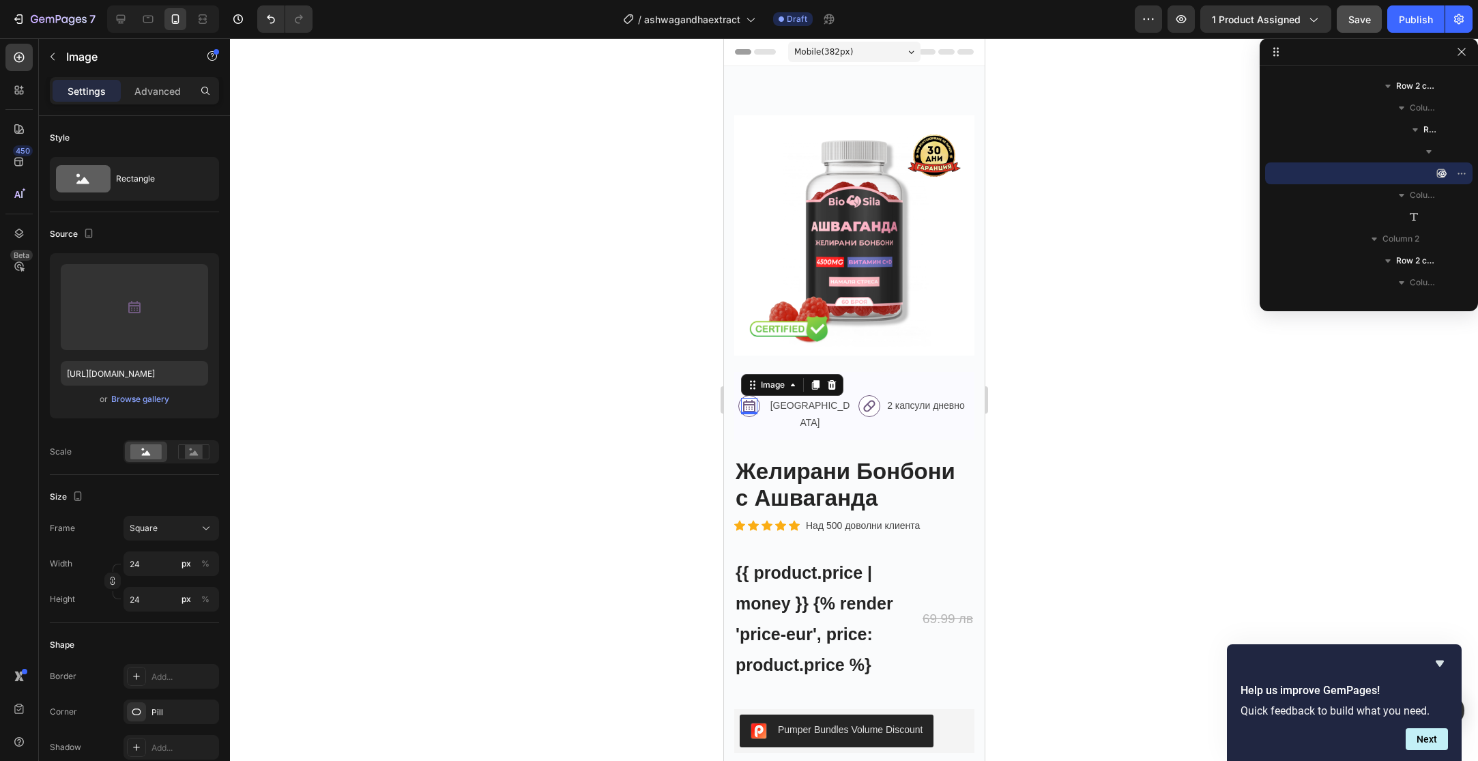
click at [1373, 20] on button "Save" at bounding box center [1359, 18] width 45 height 27
